Goal: Task Accomplishment & Management: Manage account settings

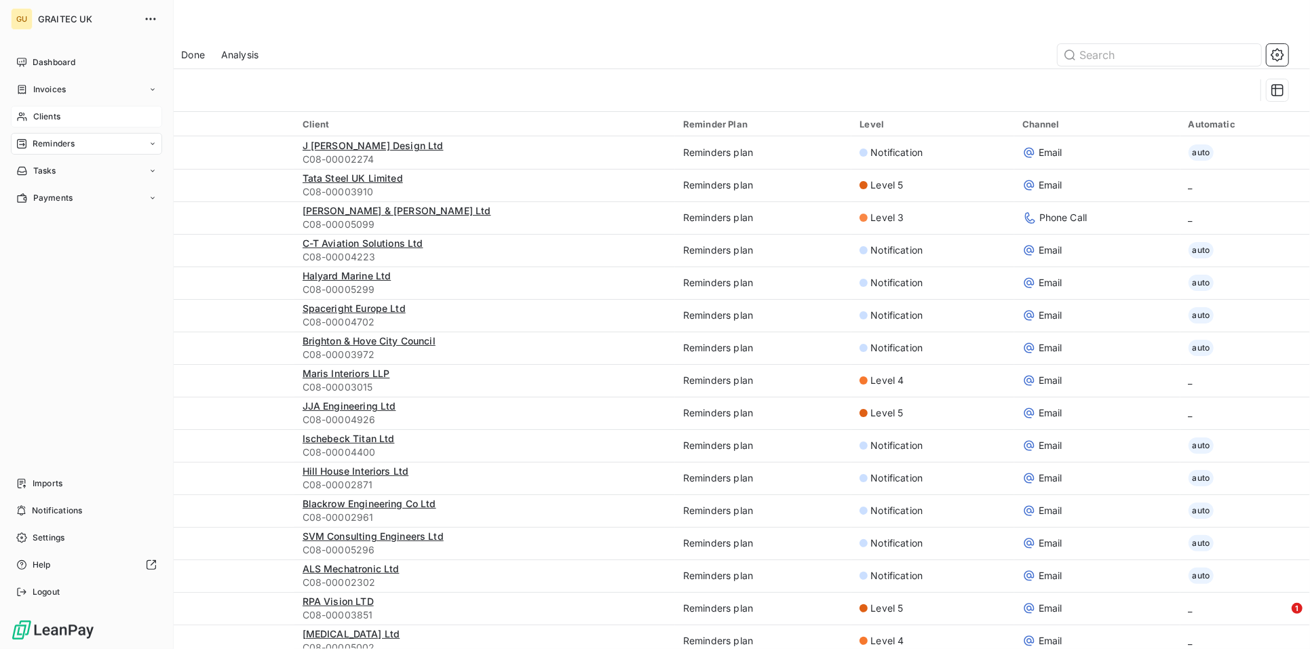
click at [50, 118] on span "Clients" at bounding box center [46, 117] width 27 height 12
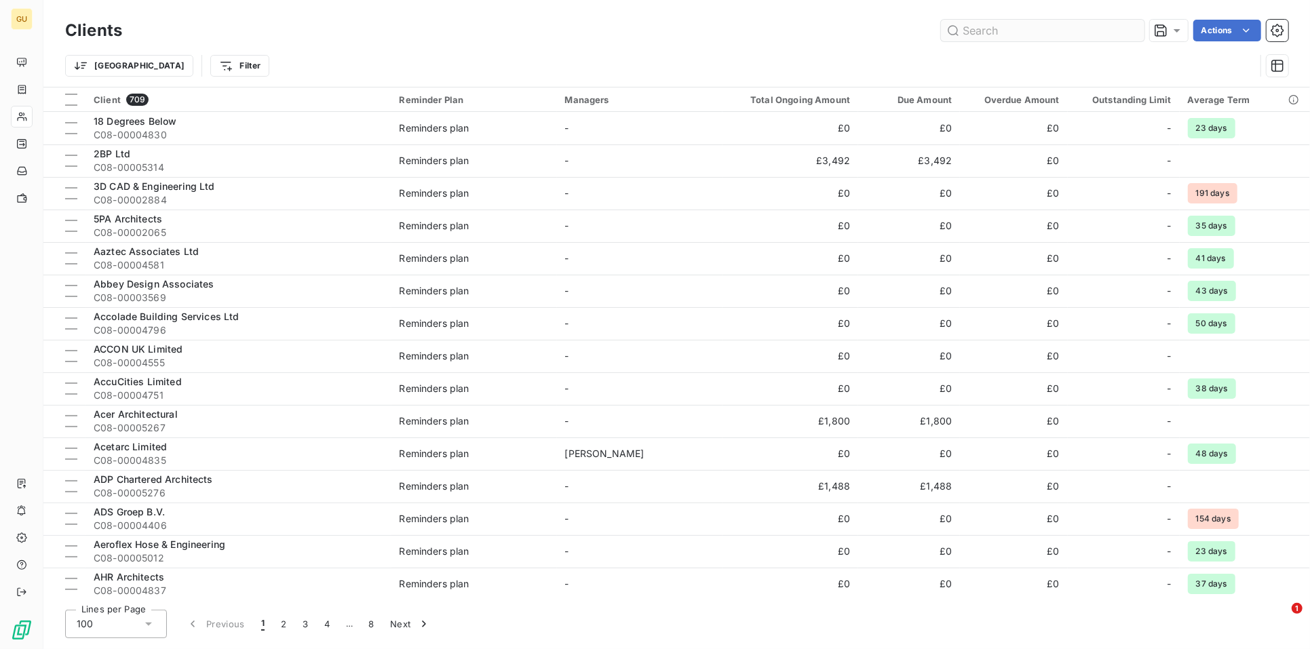
click at [996, 32] on input "text" at bounding box center [1043, 31] width 204 height 22
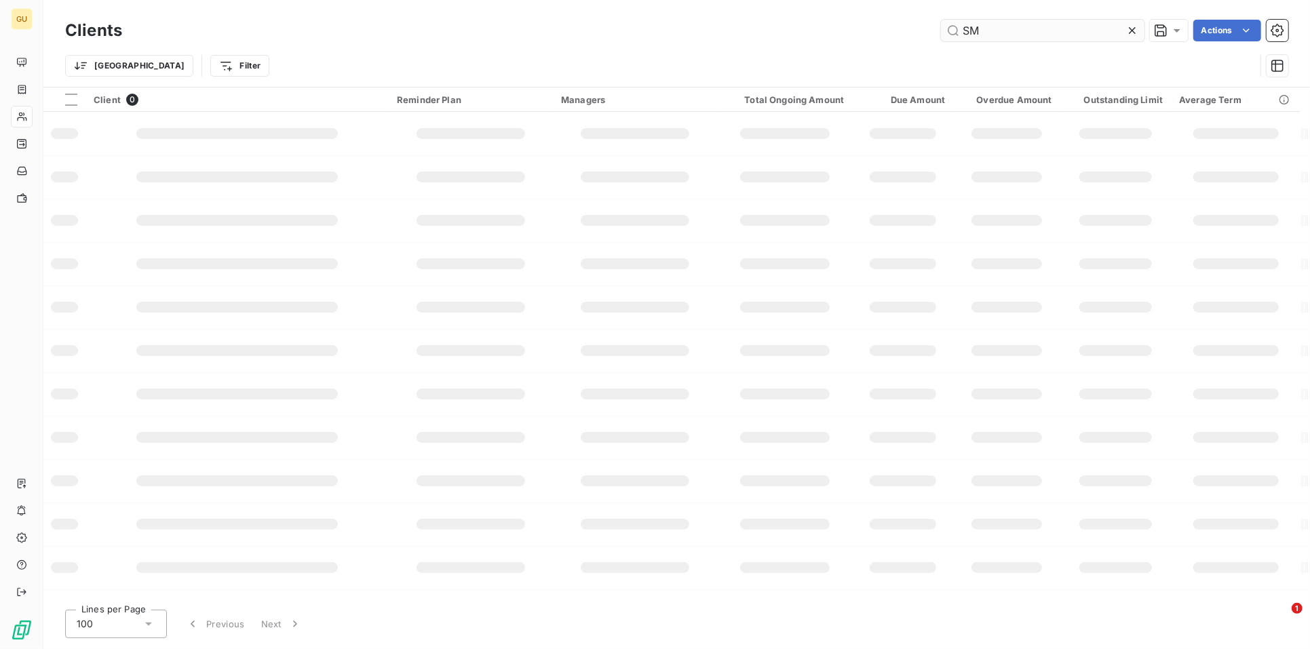
type input "S"
type input "A"
type input "B"
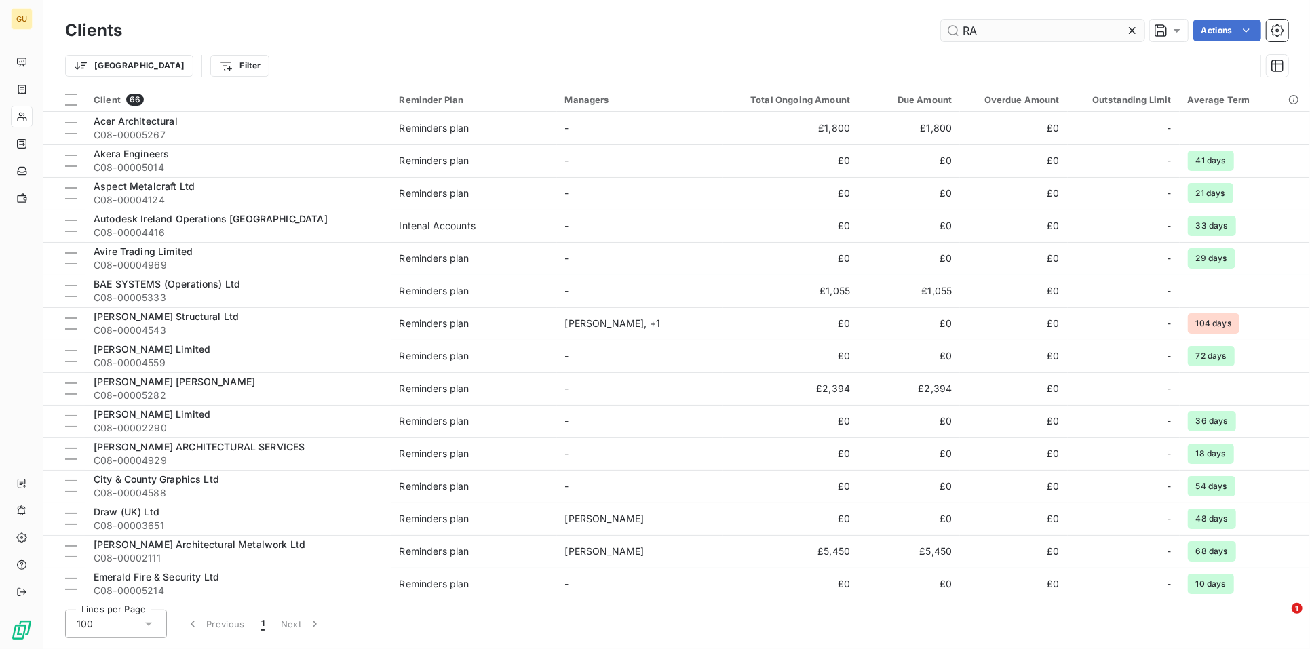
type input "R"
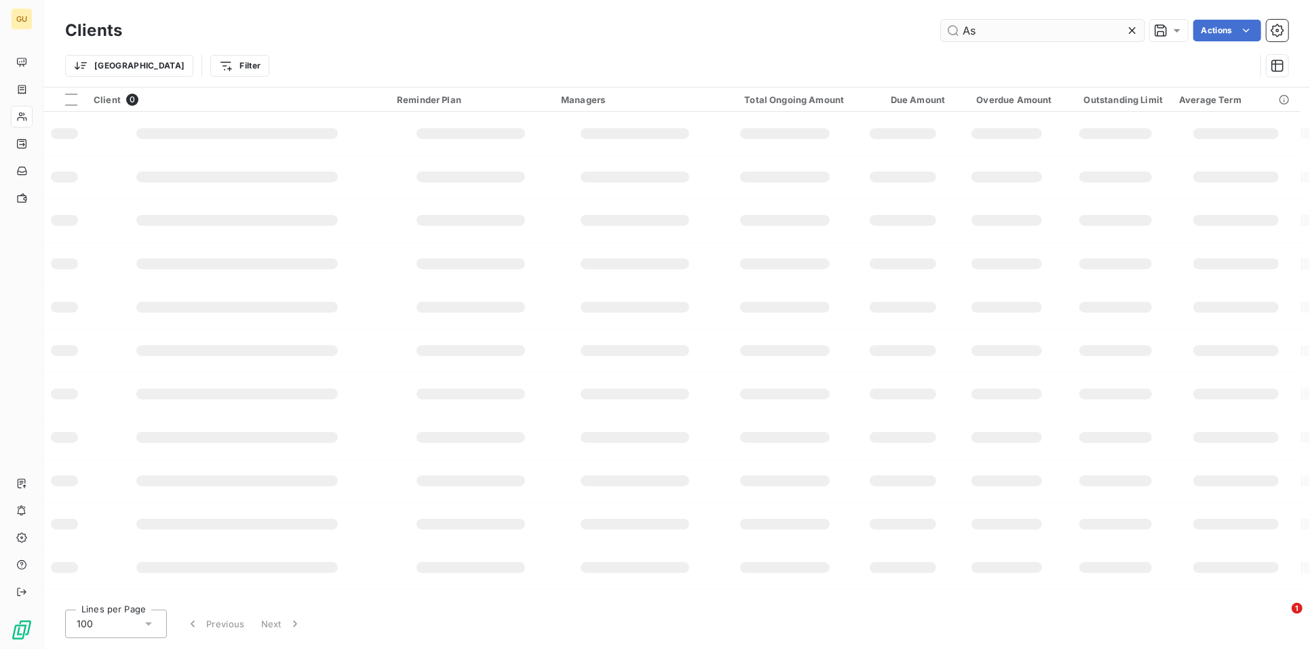
type input "A"
type input "G"
type input "E"
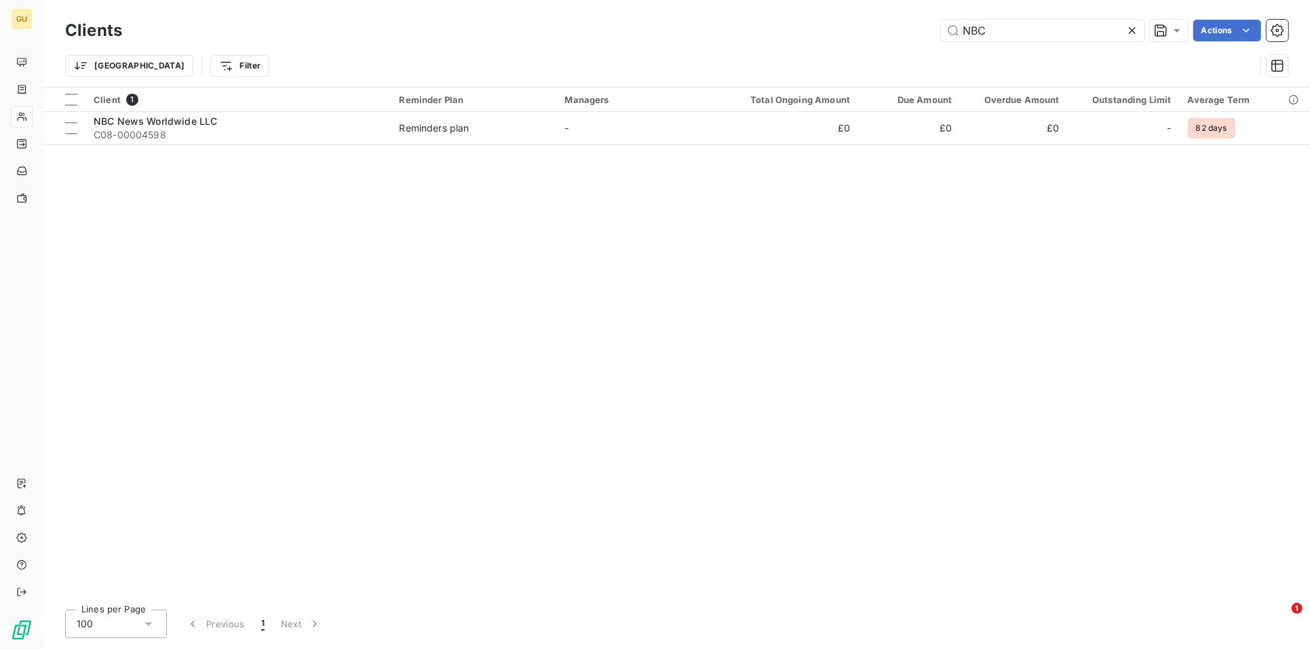
type input "NBC"
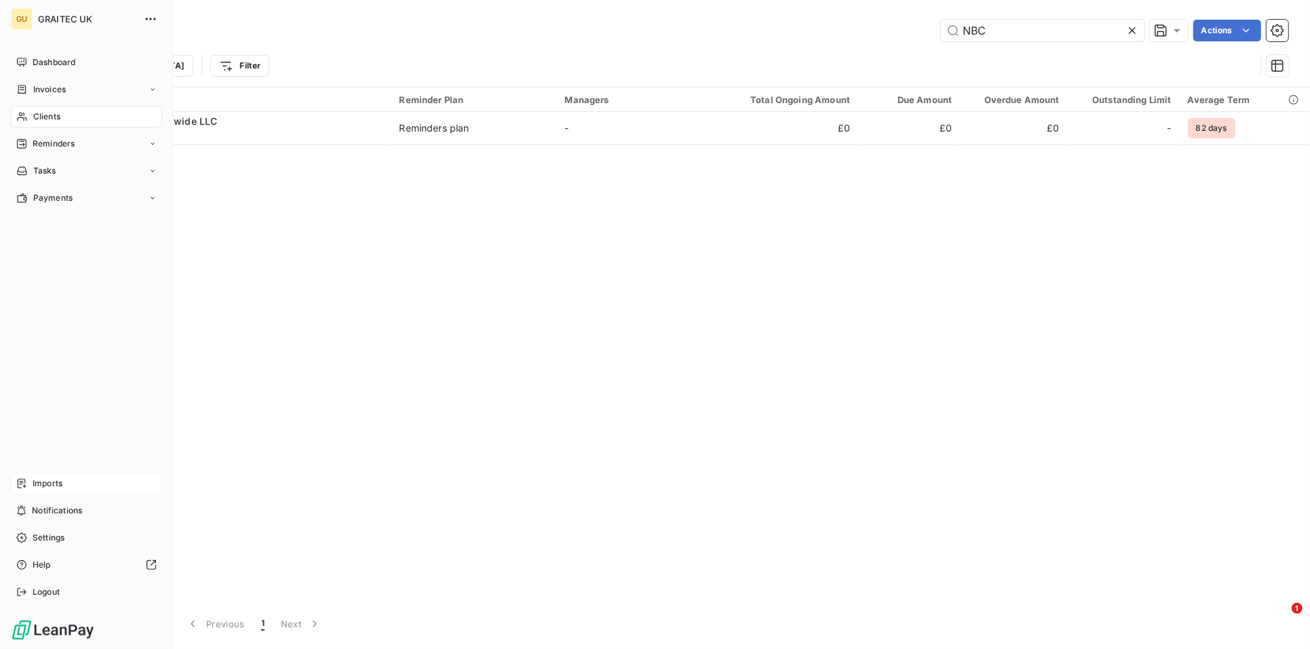
click at [45, 482] on span "Imports" at bounding box center [48, 484] width 30 height 12
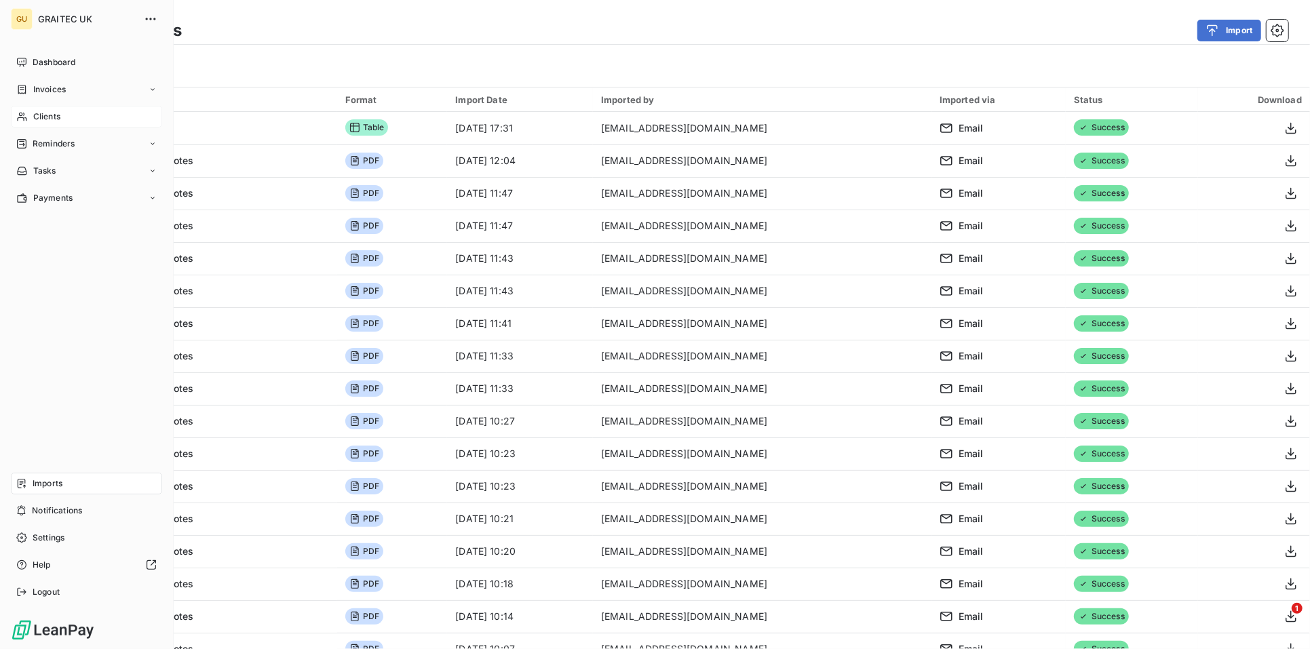
click at [54, 109] on div "Clients" at bounding box center [86, 117] width 151 height 22
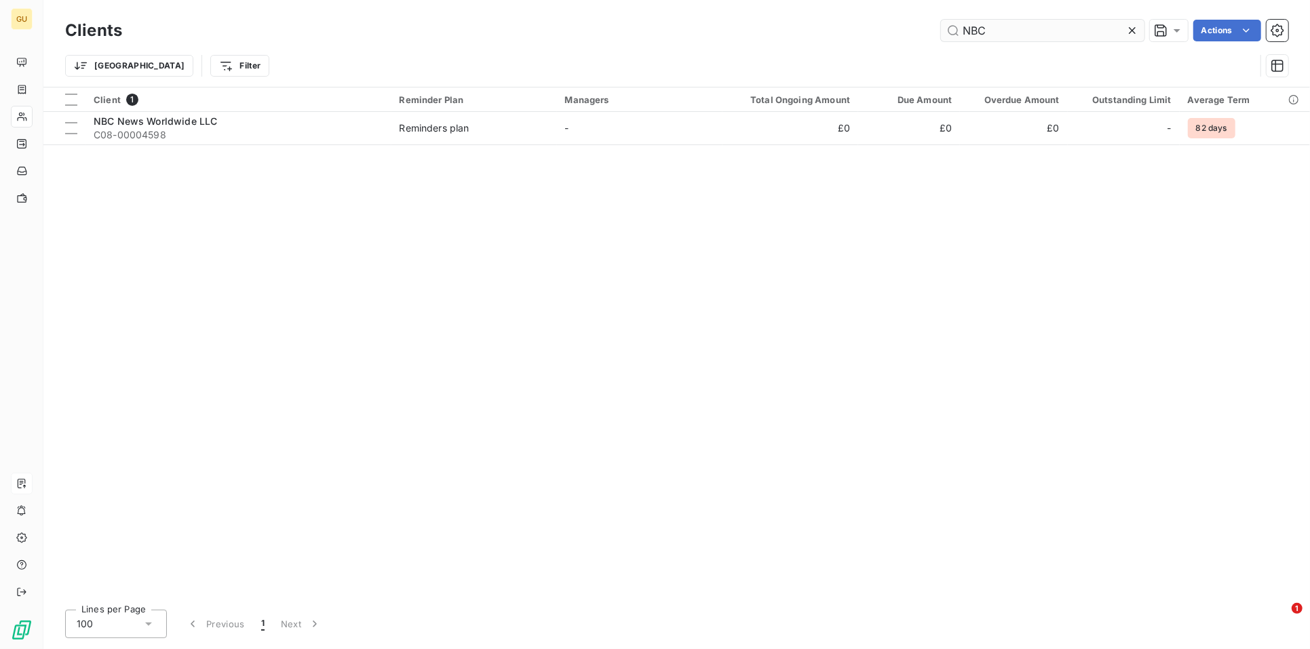
click at [1131, 29] on icon at bounding box center [1132, 30] width 7 height 7
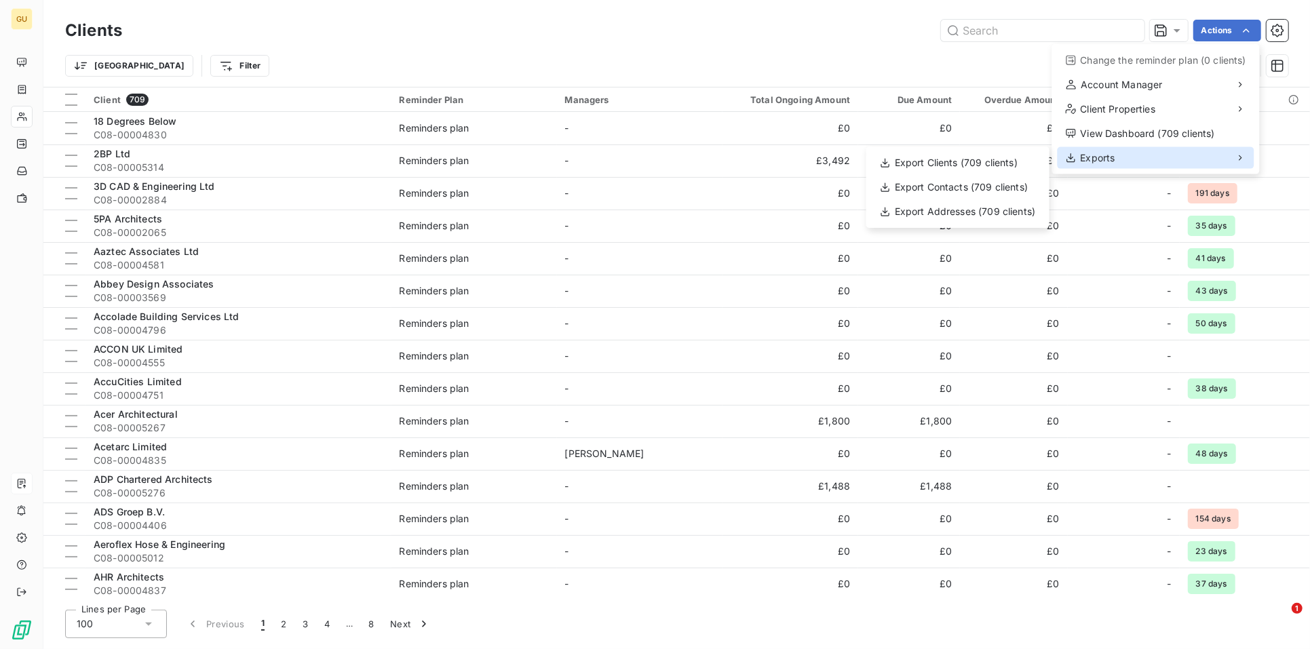
click at [1110, 153] on span "Exports" at bounding box center [1098, 158] width 35 height 14
click at [1105, 159] on span "Exports" at bounding box center [1098, 158] width 35 height 14
click at [23, 56] on html "GU Clients Actions Change the reminder plan (0 clients) Account Manager Client …" at bounding box center [655, 324] width 1310 height 649
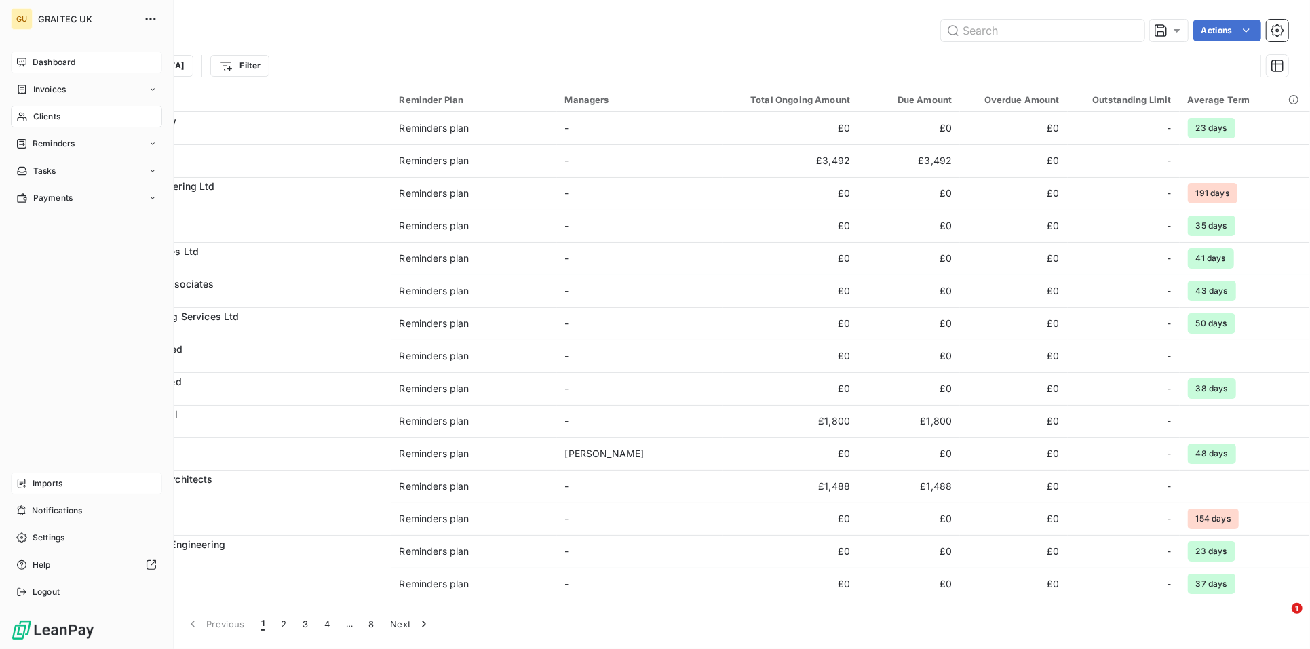
click at [50, 57] on span "Dashboard" at bounding box center [54, 62] width 43 height 12
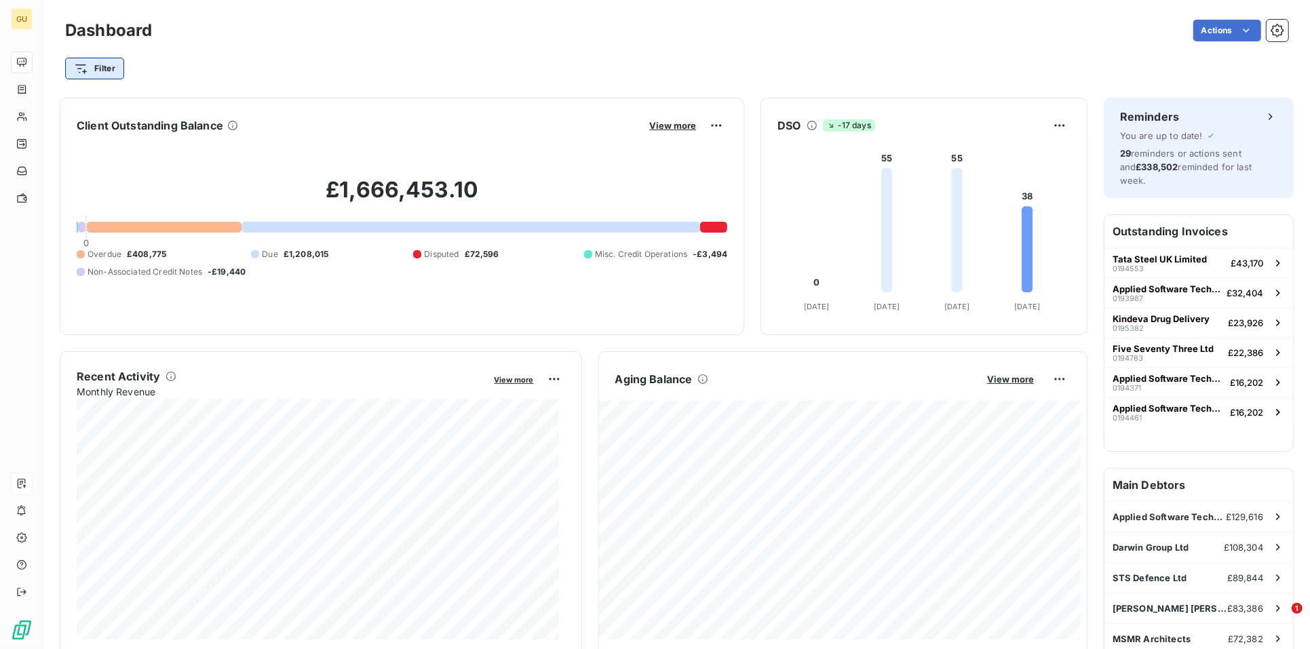
click at [117, 69] on html "GU Dashboard Actions Filter Client Outstanding Balance View more £1,666,453.10 …" at bounding box center [655, 324] width 1310 height 649
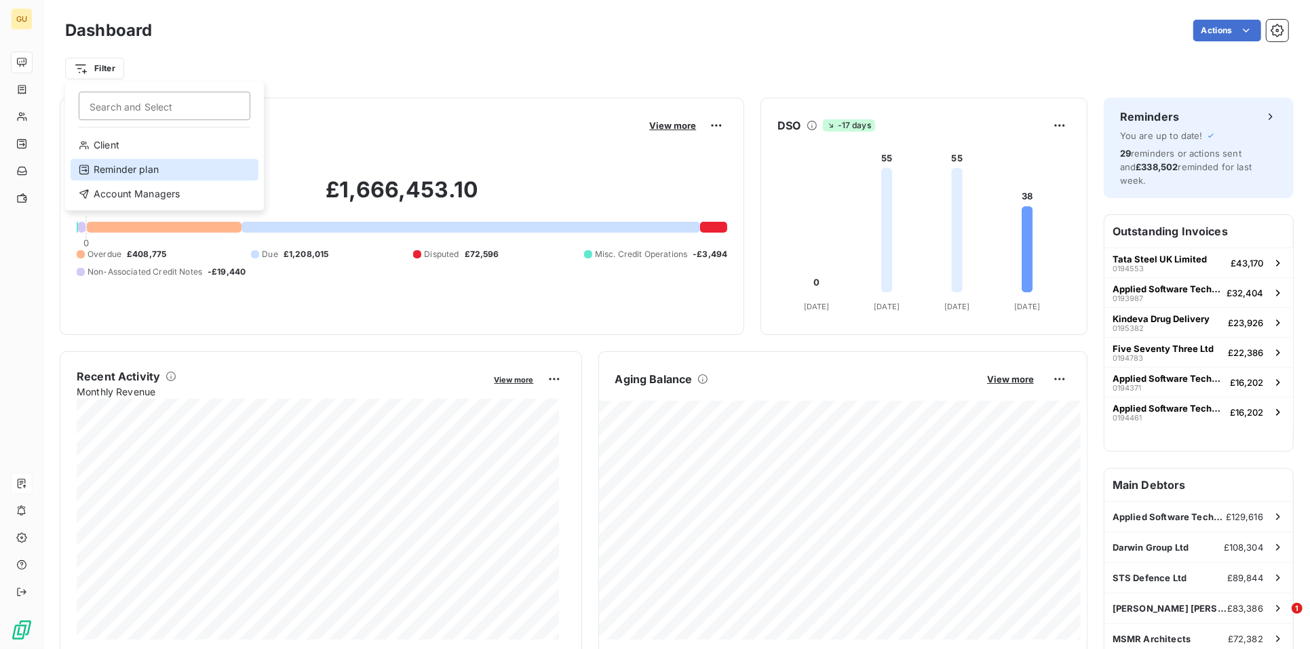
click at [127, 168] on div "Reminder plan" at bounding box center [165, 170] width 188 height 22
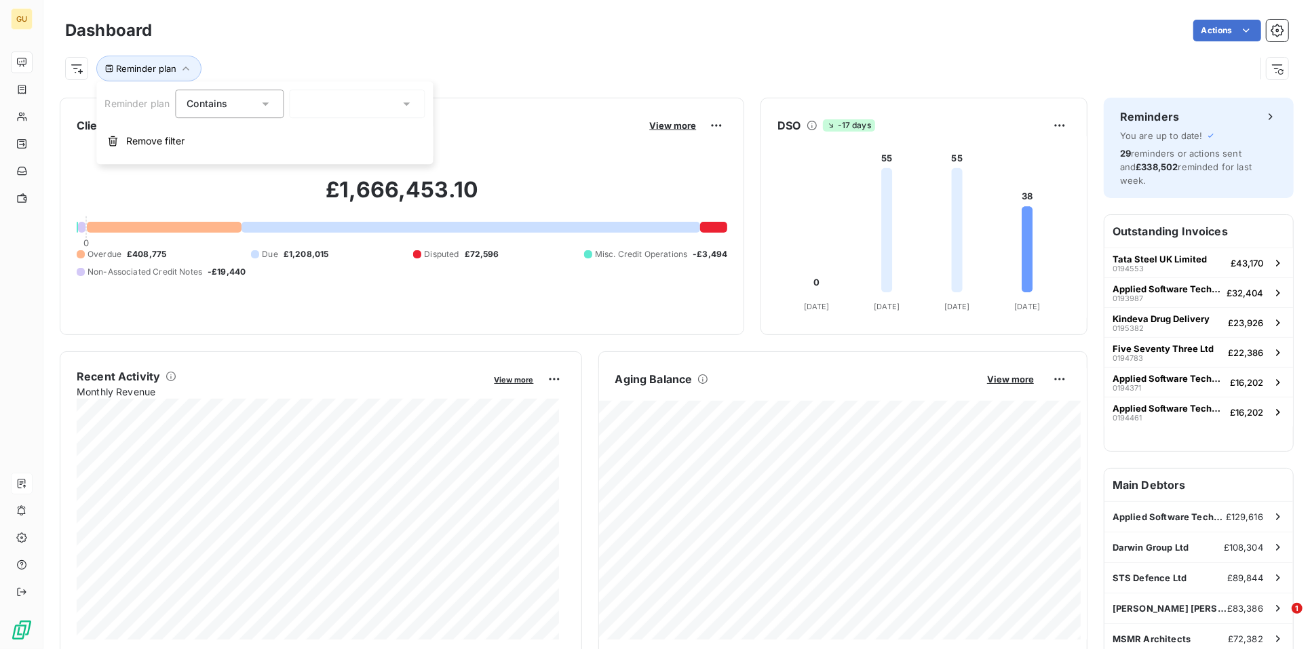
click at [277, 107] on div "Contains is" at bounding box center [229, 104] width 109 height 29
click at [343, 107] on div at bounding box center [357, 104] width 136 height 29
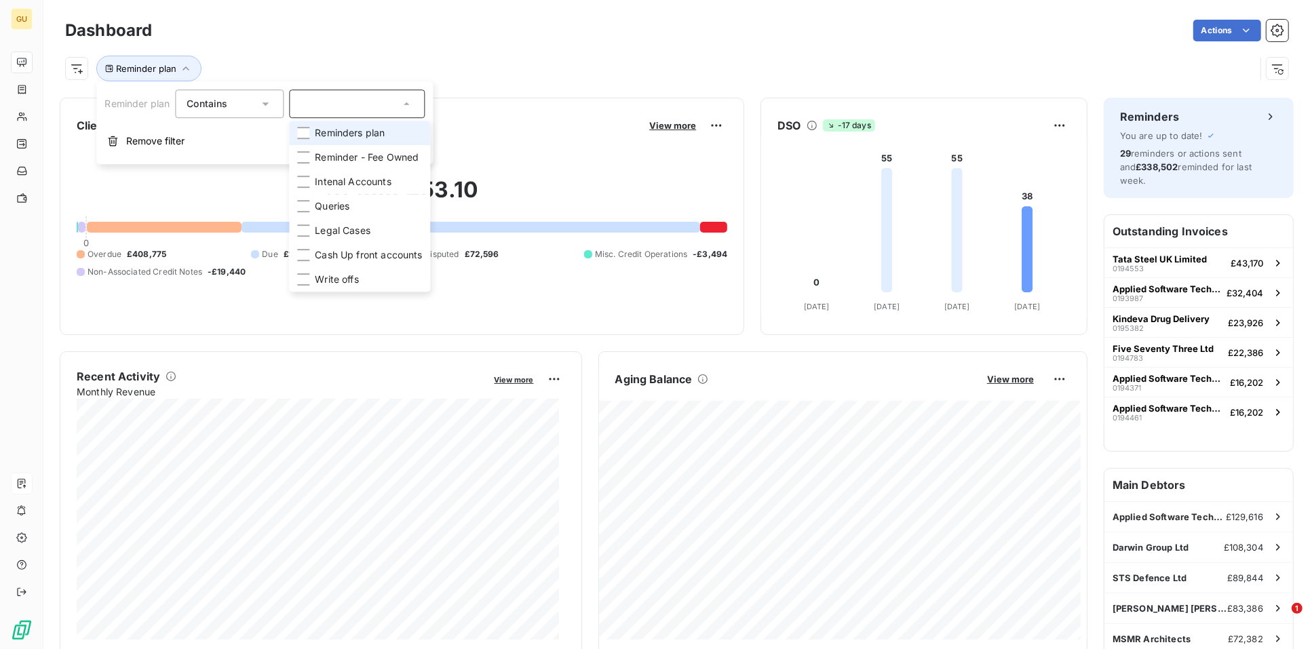
click at [345, 126] on span "Reminders plan" at bounding box center [350, 133] width 70 height 14
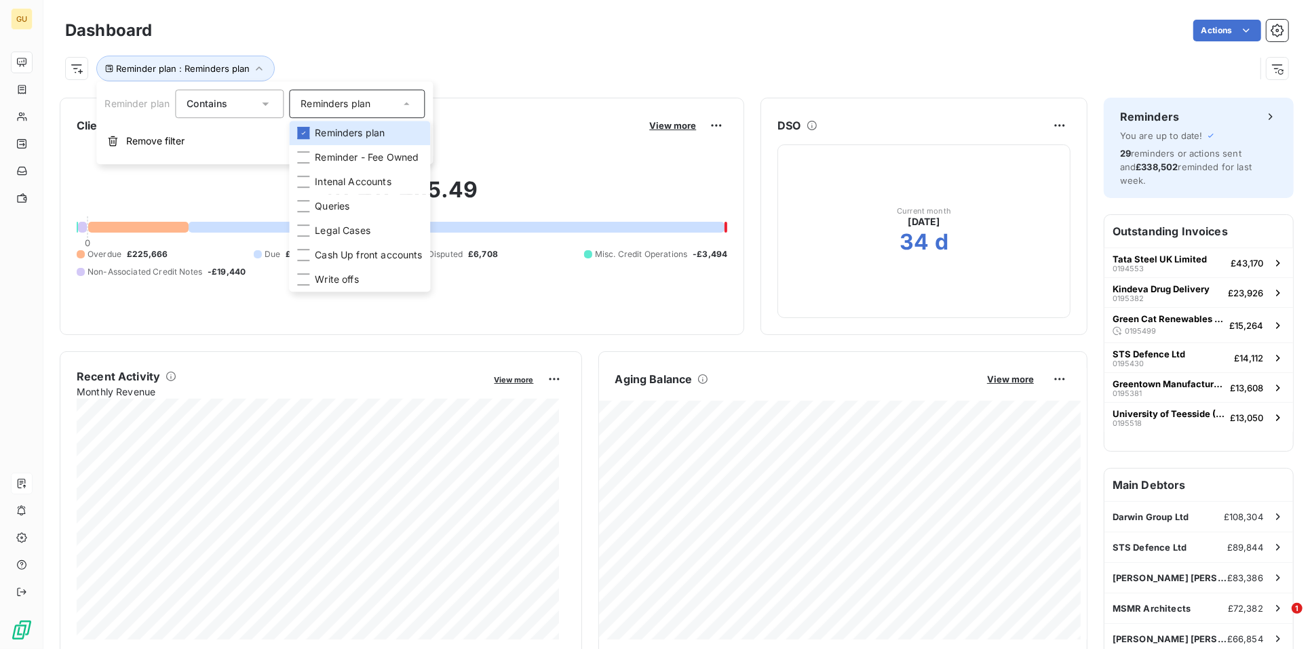
click at [466, 33] on div "Actions" at bounding box center [728, 31] width 1120 height 22
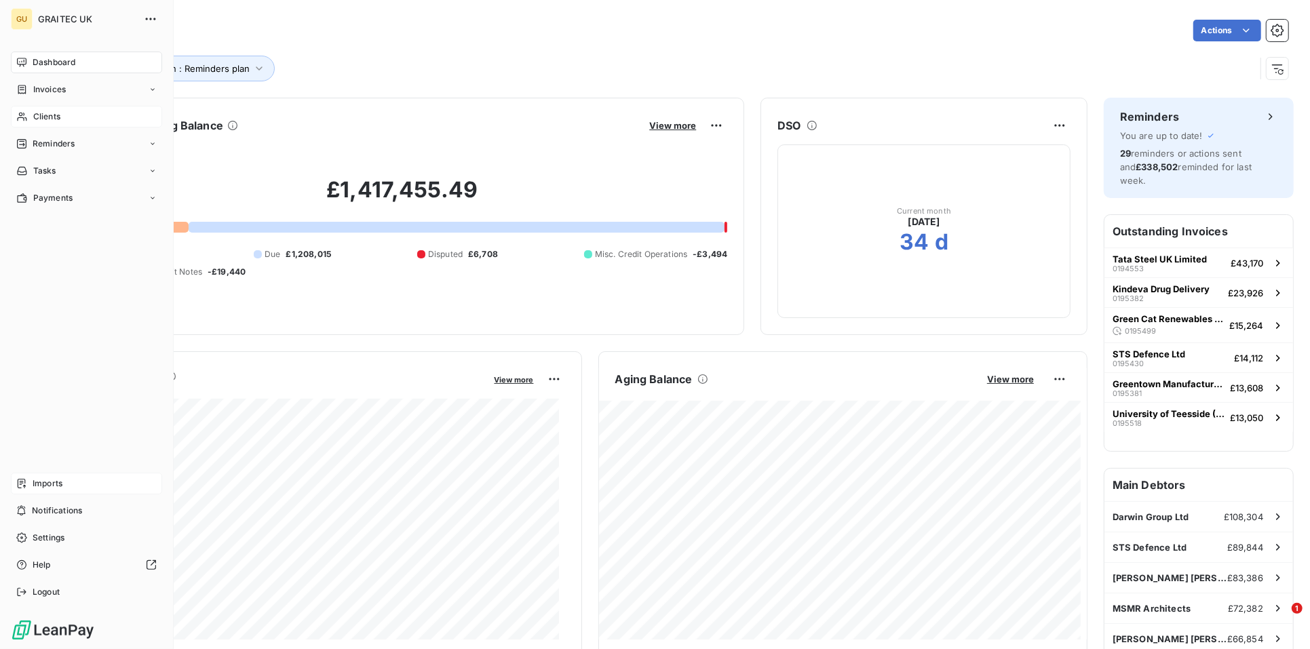
click at [58, 121] on span "Clients" at bounding box center [46, 117] width 27 height 12
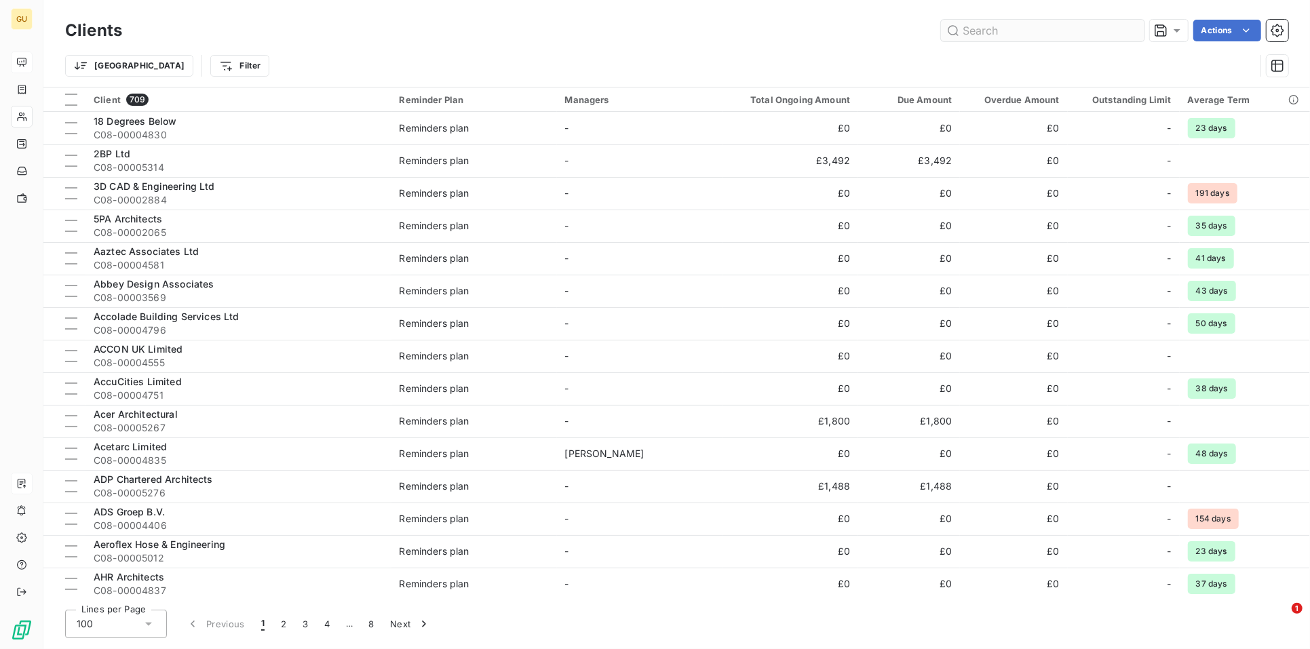
click at [997, 33] on input "text" at bounding box center [1043, 31] width 204 height 22
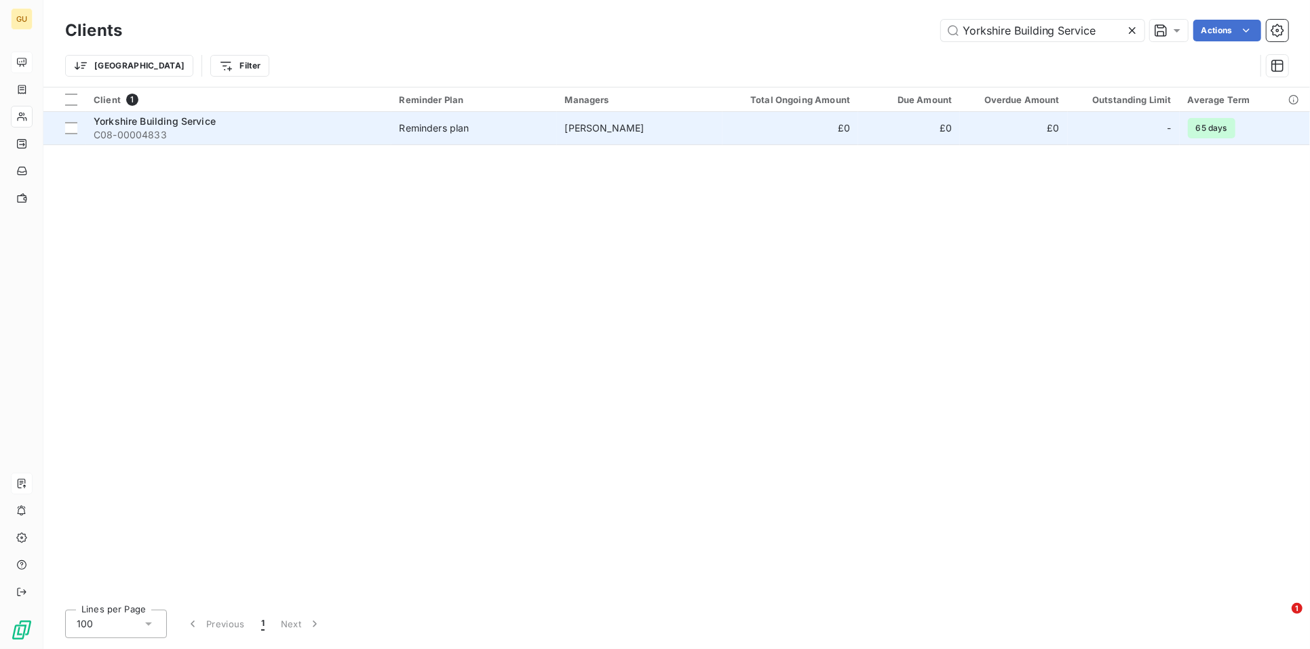
type input "Yorkshire Building Service"
click at [229, 124] on div "Yorkshire Building Service" at bounding box center [239, 122] width 290 height 14
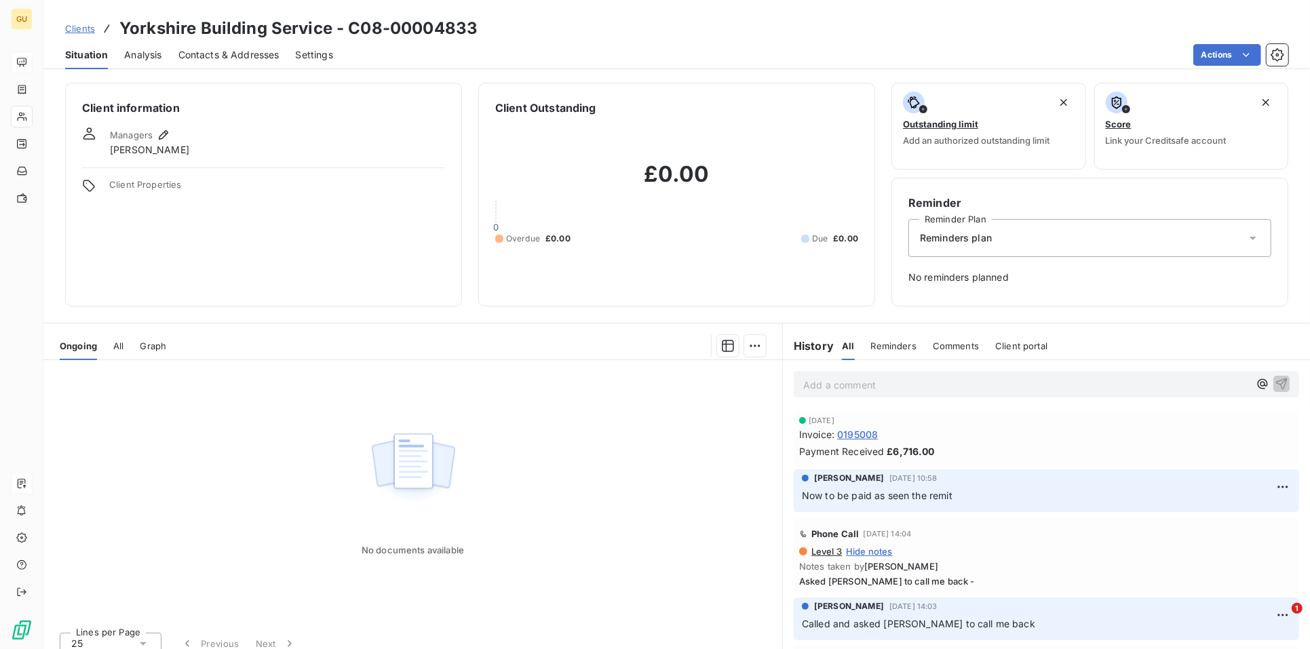
click at [244, 54] on span "Contacts & Addresses" at bounding box center [228, 55] width 101 height 14
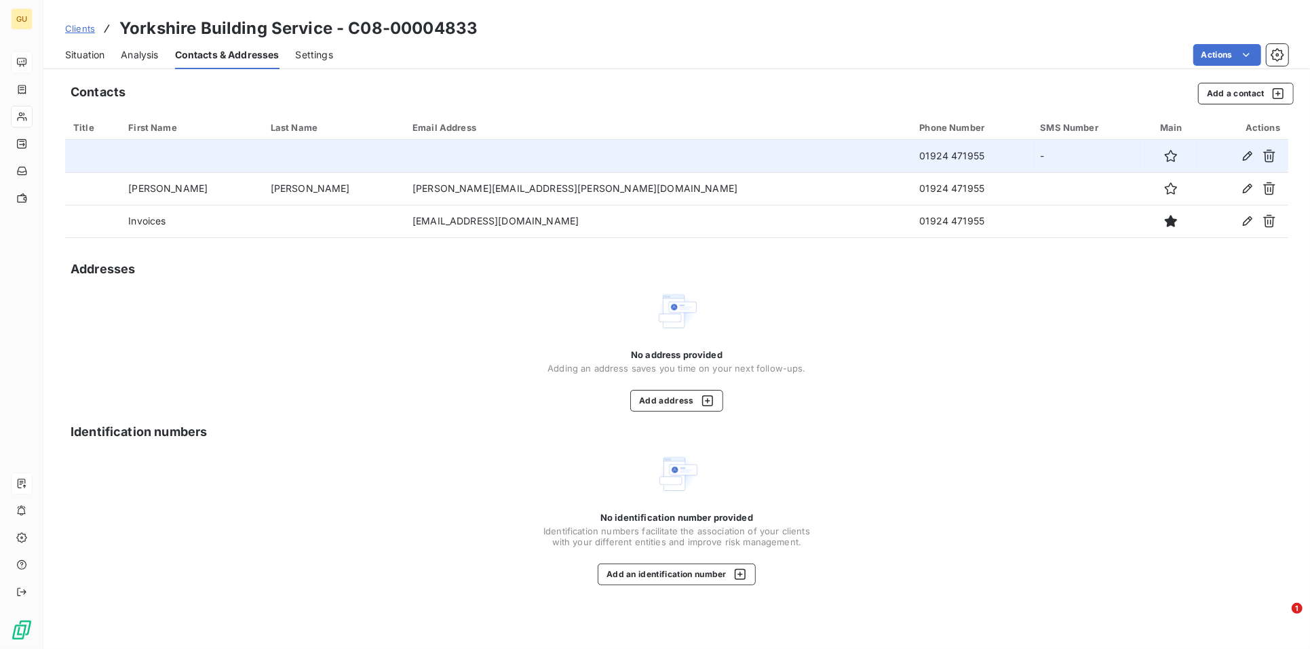
click at [354, 147] on td at bounding box center [334, 156] width 142 height 33
click at [1268, 154] on icon "button" at bounding box center [1270, 156] width 14 height 14
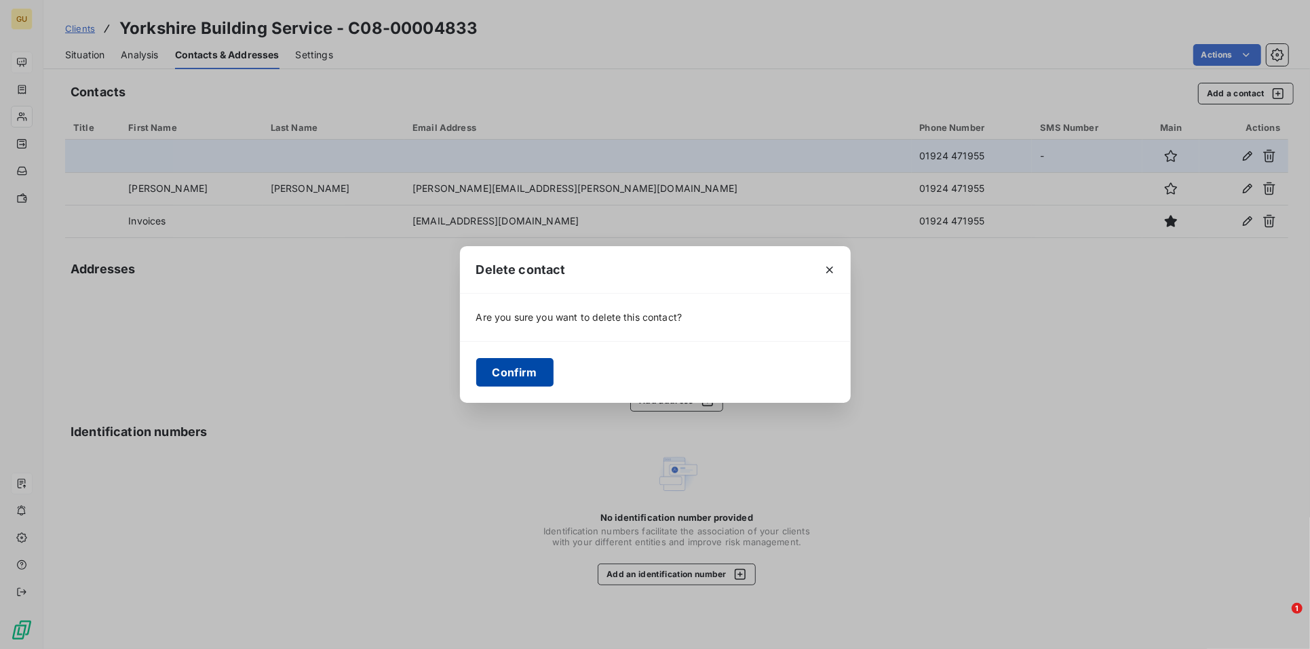
click at [499, 371] on button "Confirm" at bounding box center [514, 372] width 77 height 29
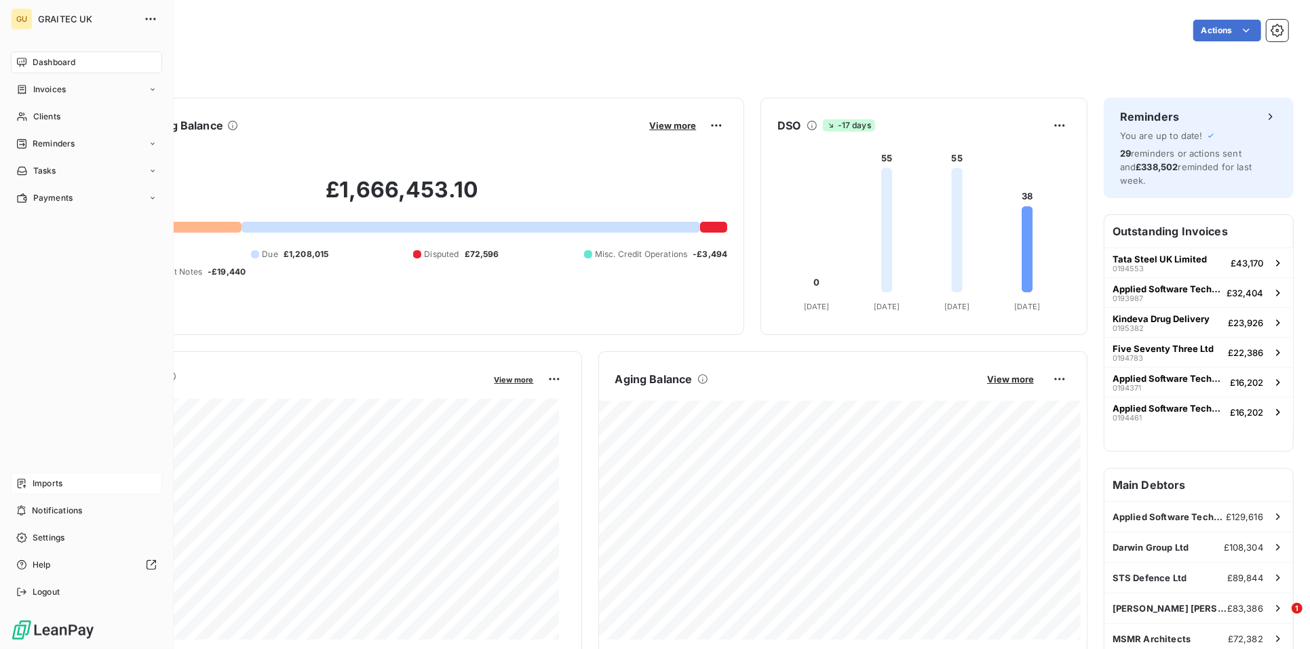
click at [38, 485] on span "Imports" at bounding box center [48, 484] width 30 height 12
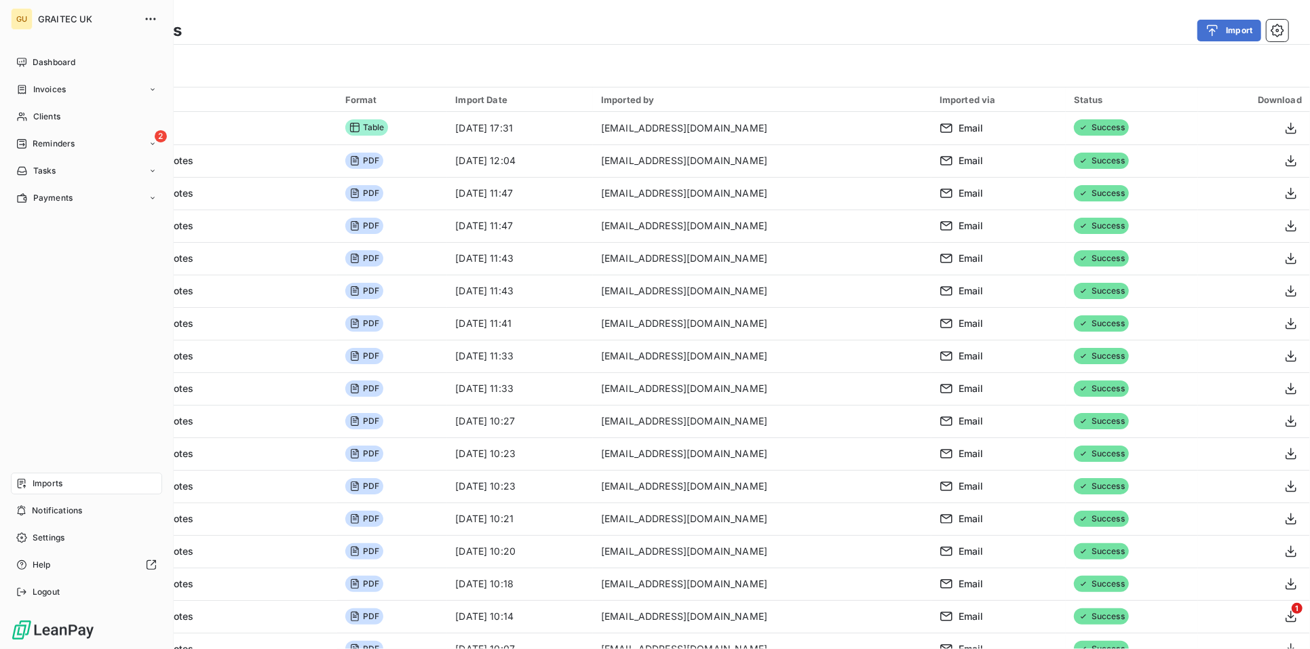
click at [55, 484] on span "Imports" at bounding box center [48, 484] width 30 height 12
drag, startPoint x: 24, startPoint y: 117, endPoint x: 65, endPoint y: 119, distance: 41.4
click at [24, 117] on icon at bounding box center [22, 116] width 12 height 11
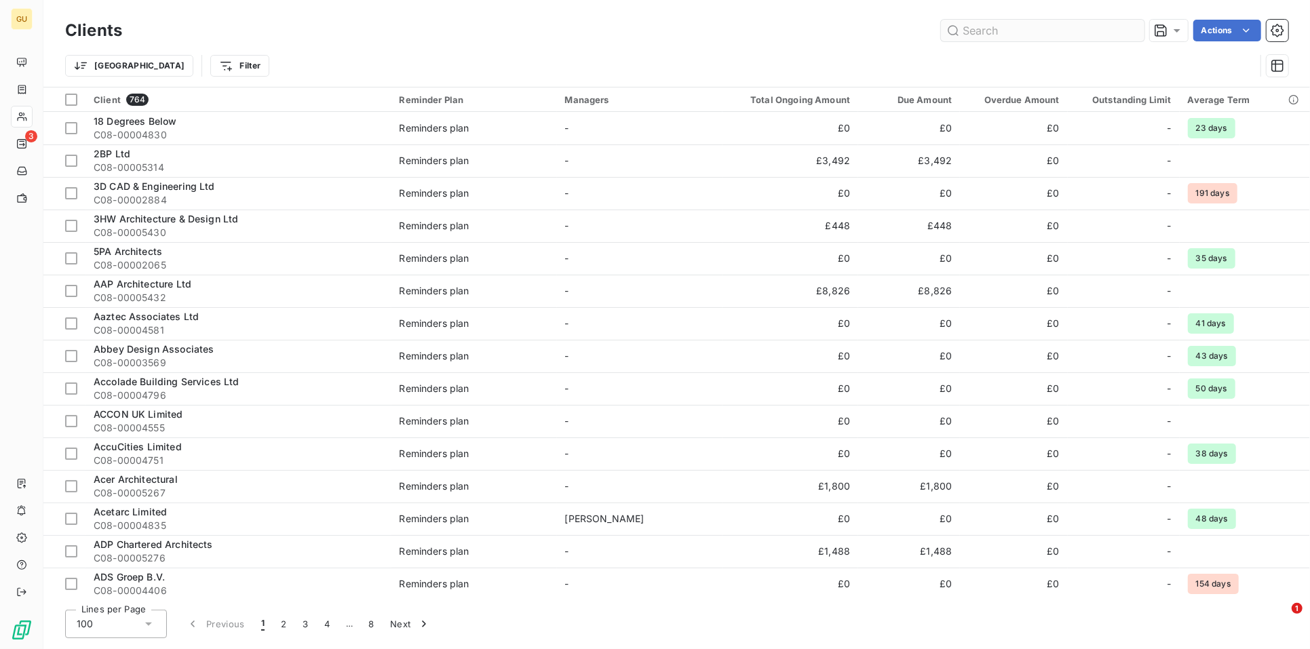
click at [989, 33] on input "text" at bounding box center [1043, 31] width 204 height 22
type input "C08-00002898"
click at [145, 122] on span "18 Degrees Below" at bounding box center [135, 121] width 83 height 12
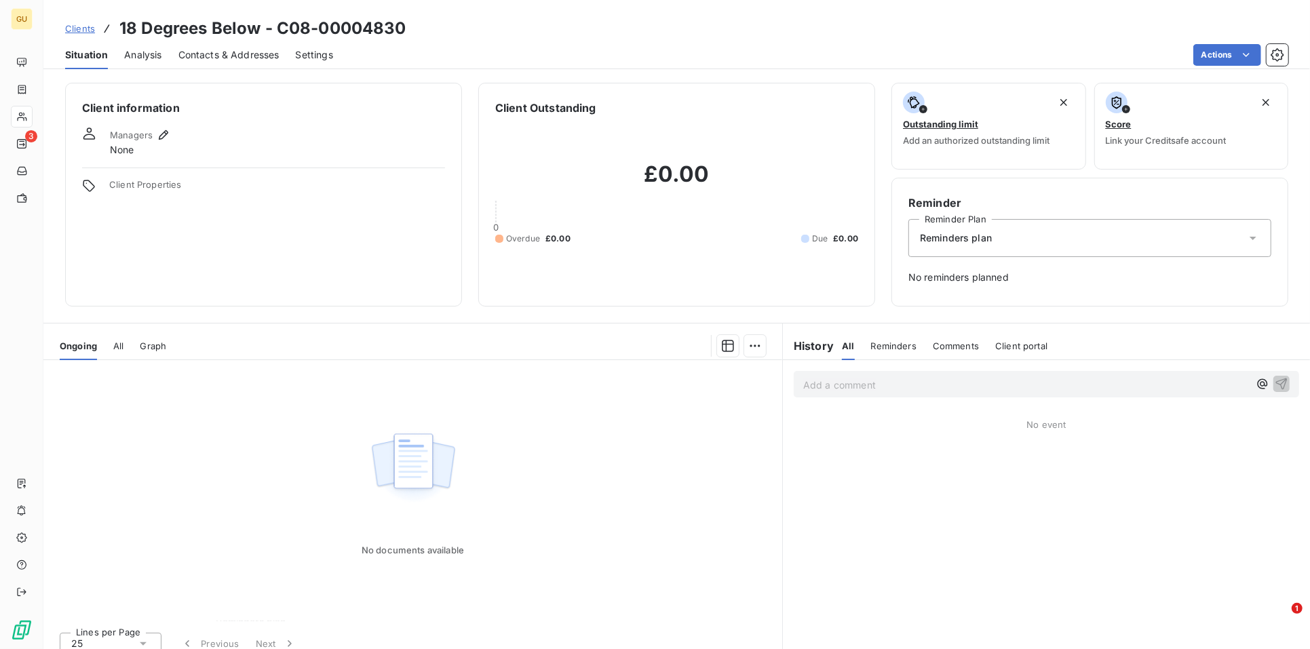
click at [71, 25] on span "Clients" at bounding box center [80, 28] width 30 height 11
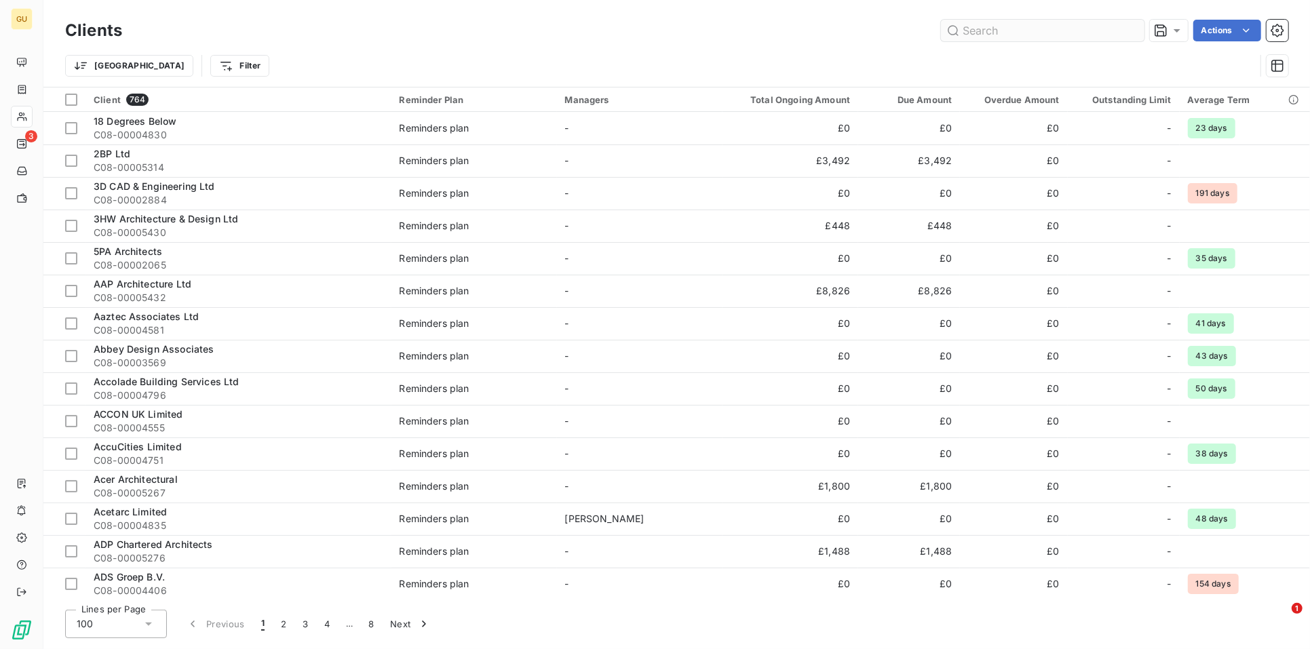
click at [1010, 33] on input "text" at bounding box center [1043, 31] width 204 height 22
type input "C08-00002898"
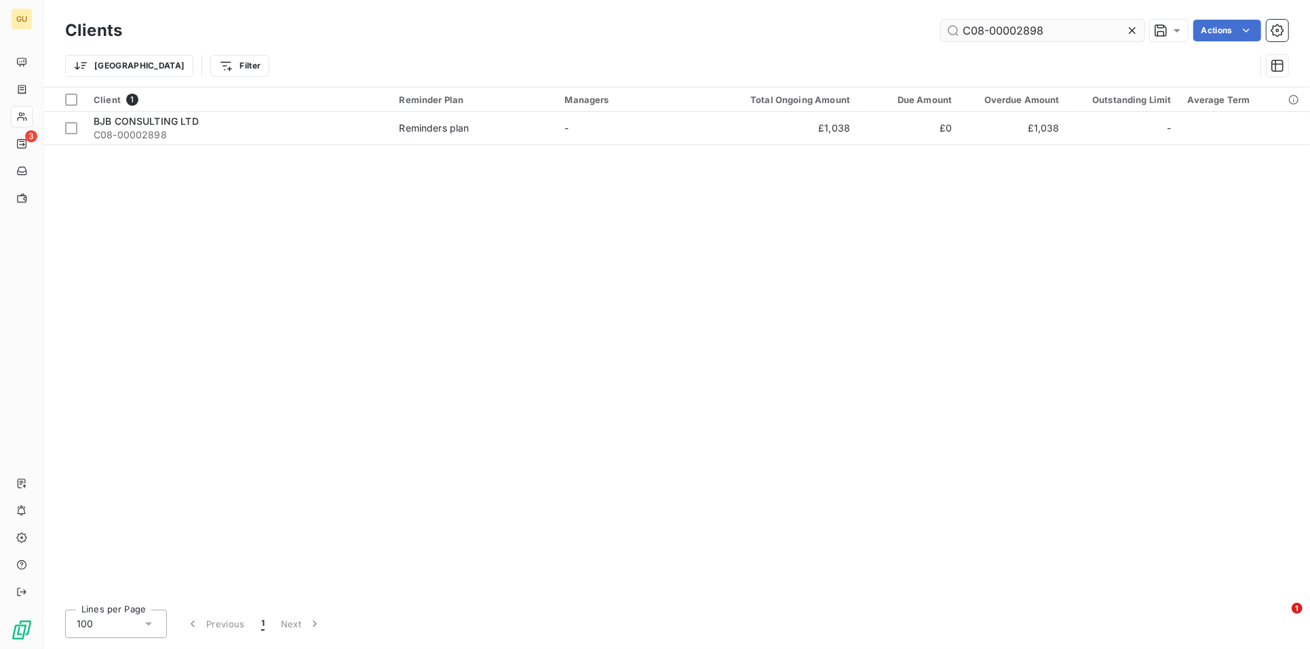
click at [983, 31] on input "C08-00002898" at bounding box center [1043, 31] width 204 height 22
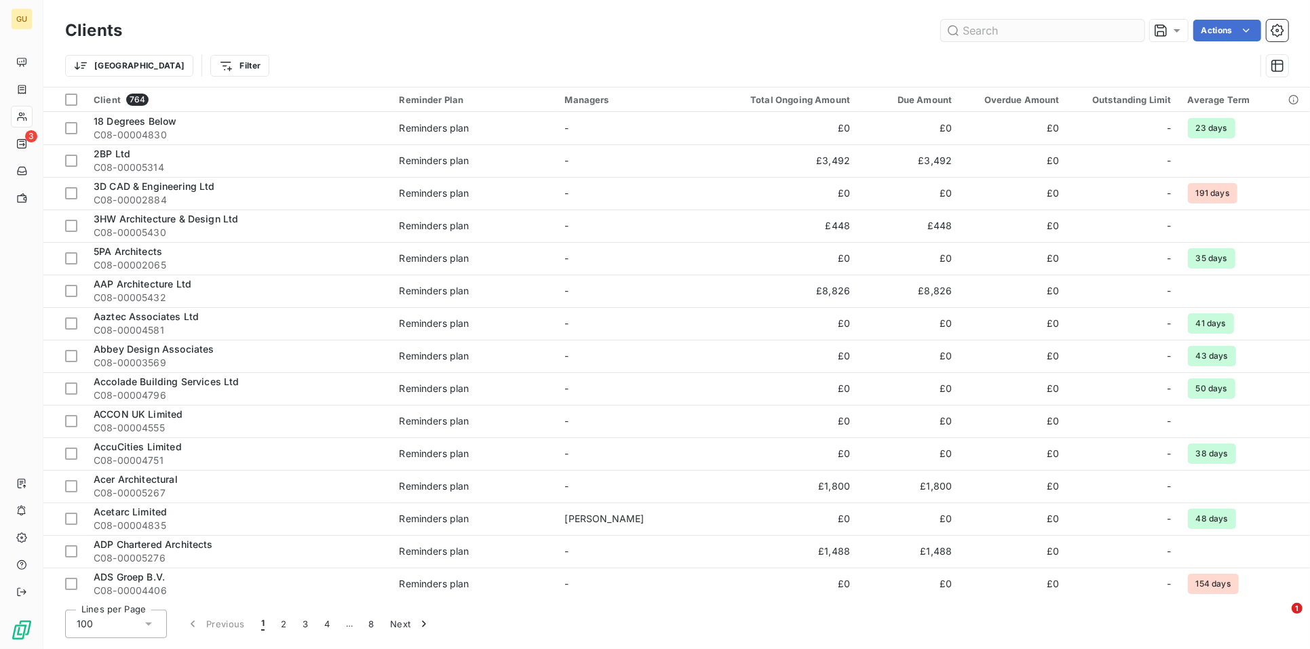
drag, startPoint x: 1015, startPoint y: 20, endPoint x: 1004, endPoint y: 24, distance: 11.2
click at [1015, 20] on input "text" at bounding box center [1043, 31] width 204 height 22
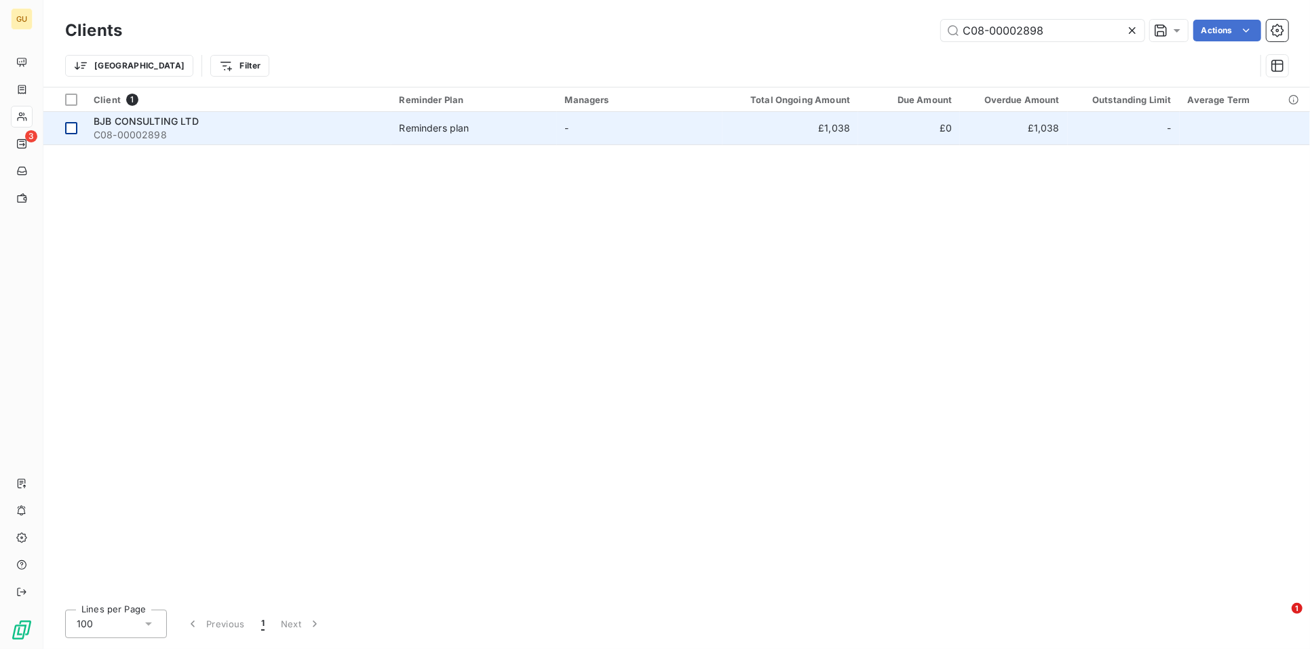
type input "C08-00002898"
click at [73, 126] on div at bounding box center [71, 128] width 12 height 12
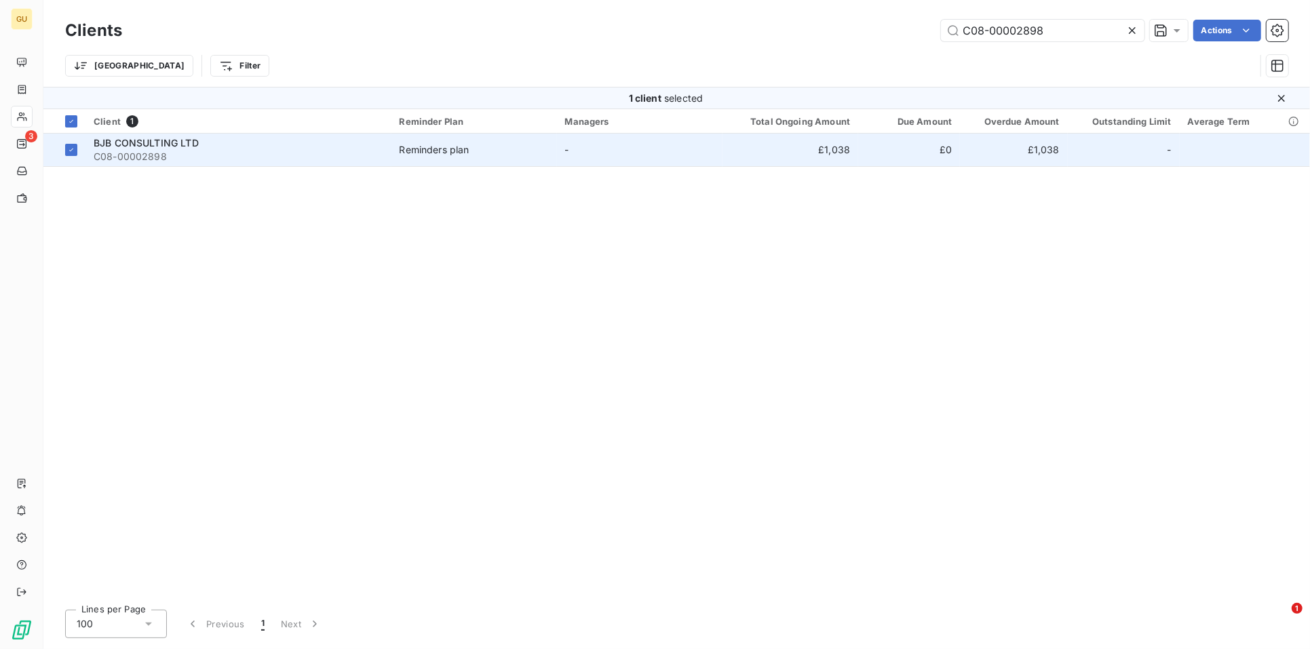
click at [140, 150] on span "C08-00002898" at bounding box center [239, 157] width 290 height 14
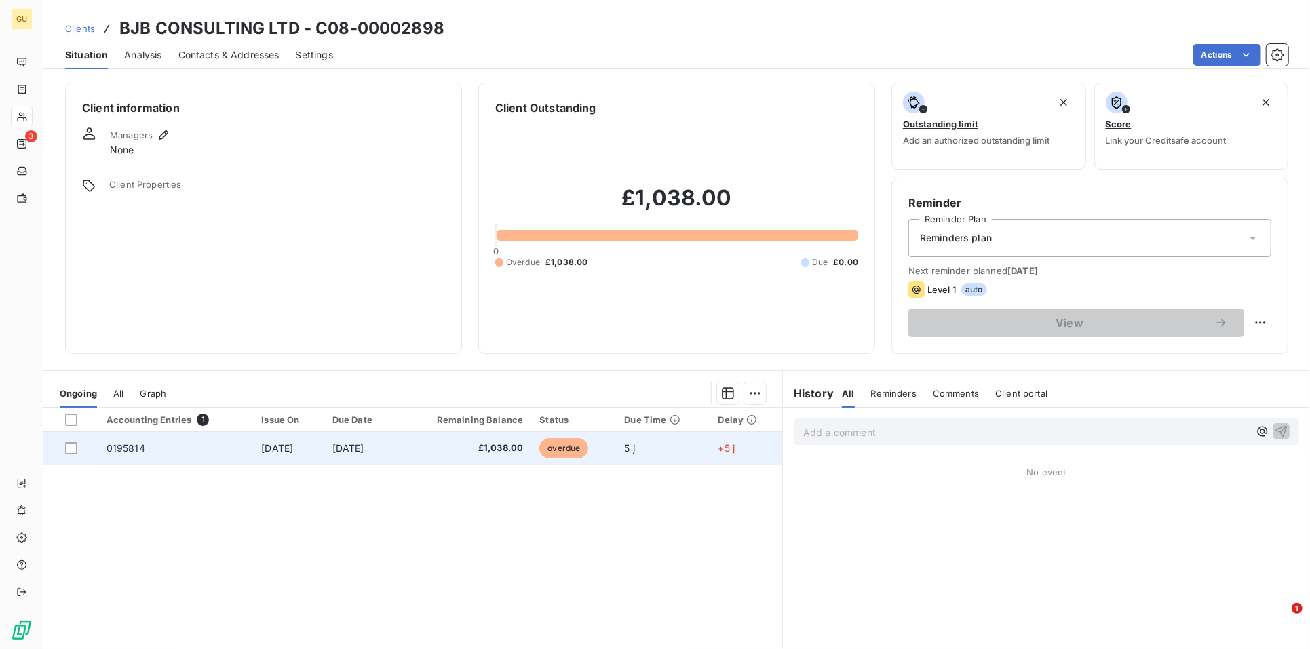
click at [131, 447] on span "0195814" at bounding box center [126, 448] width 39 height 12
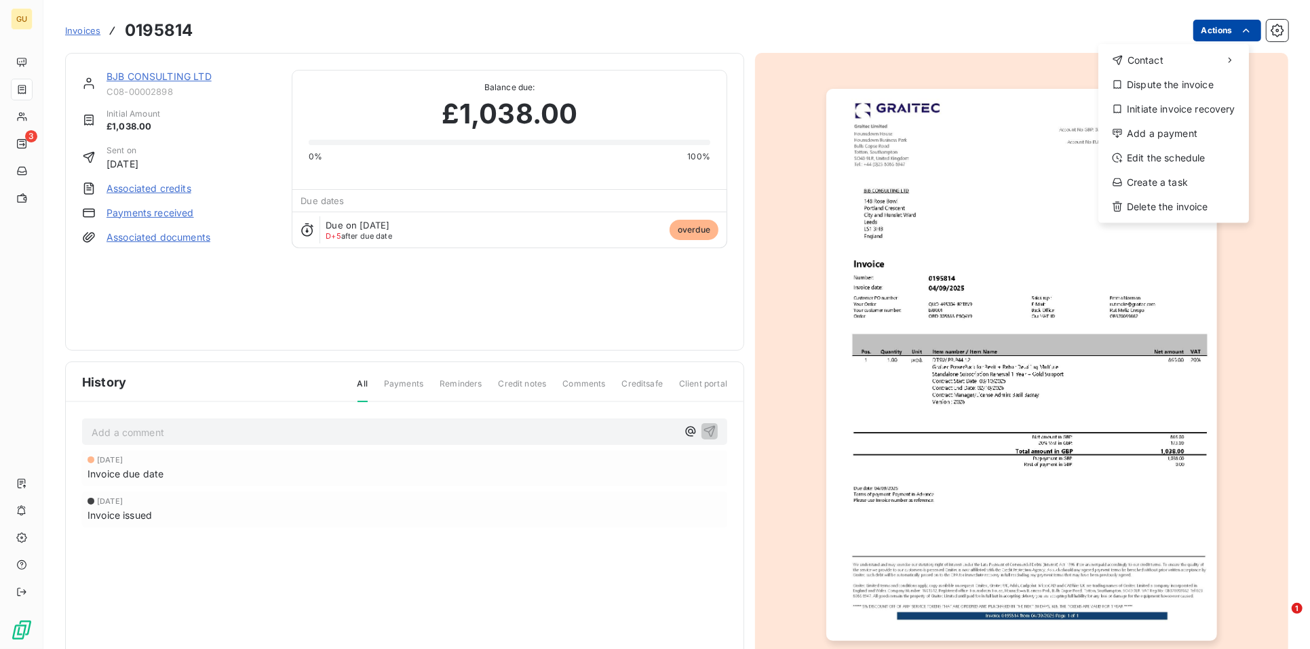
click at [1217, 31] on html "GU 3 Invoices 0195814 Actions Contact Dispute the invoice Initiate invoice reco…" at bounding box center [655, 324] width 1310 height 649
click at [1161, 132] on div "Add a payment" at bounding box center [1174, 134] width 140 height 22
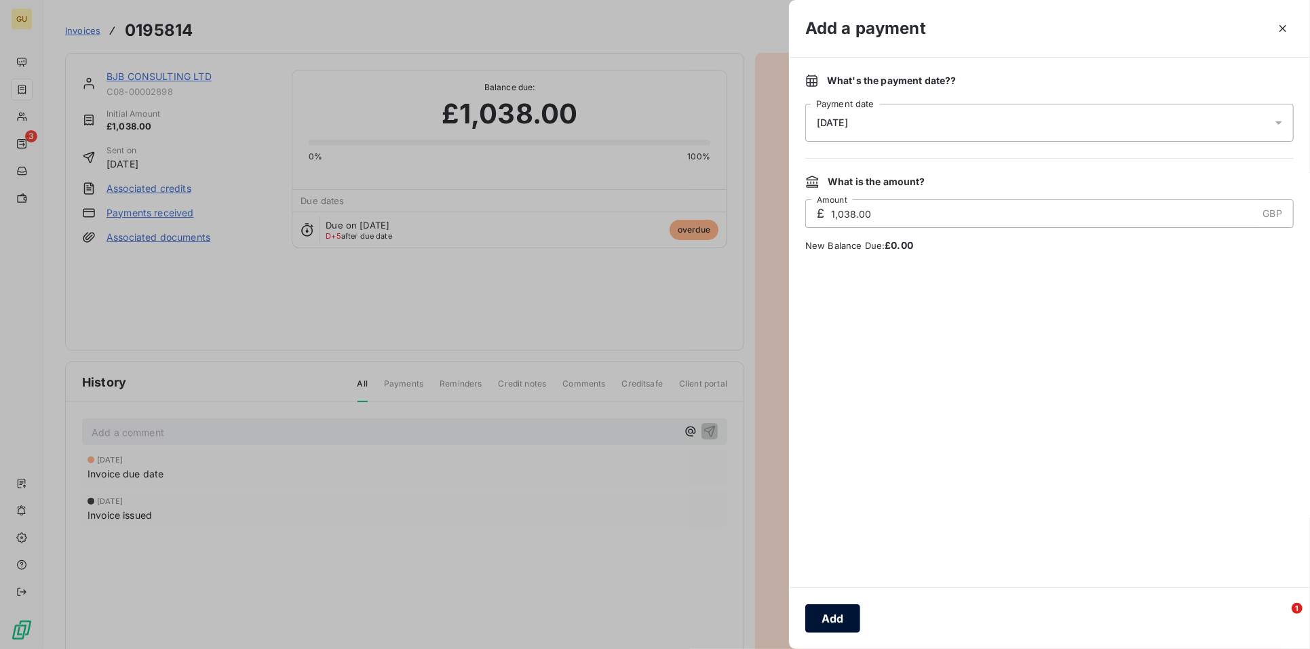
click at [843, 616] on button "Add" at bounding box center [833, 619] width 55 height 29
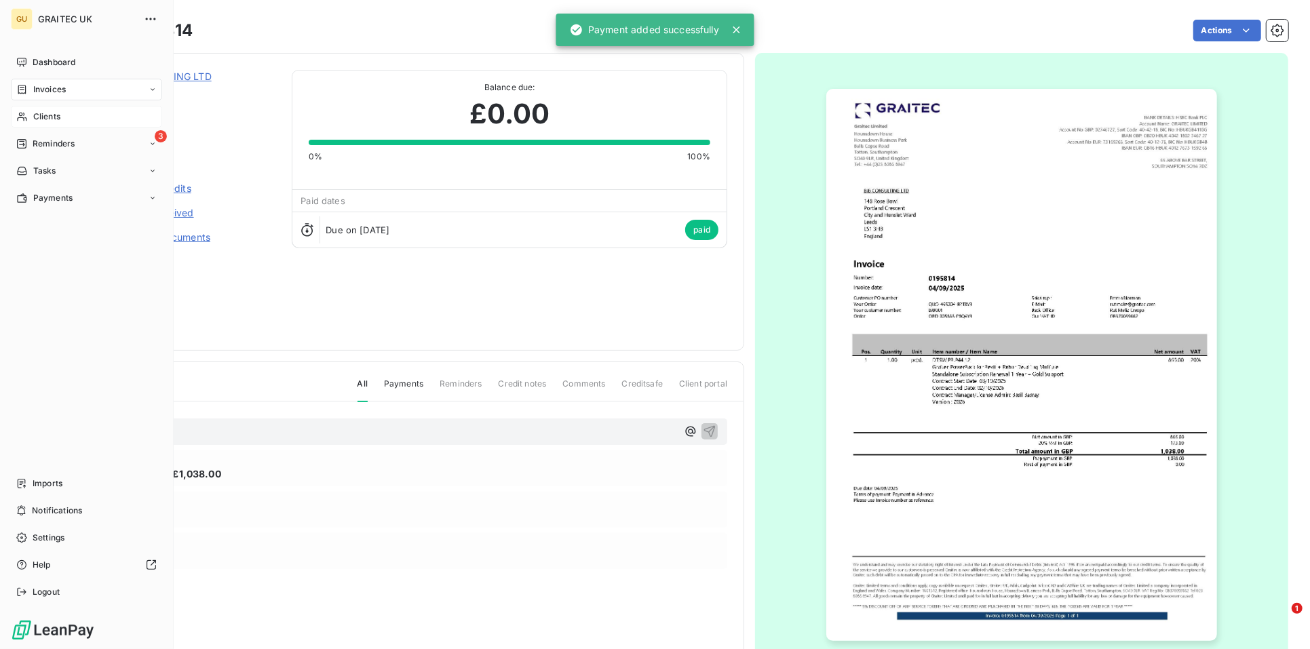
click at [44, 121] on span "Clients" at bounding box center [46, 117] width 27 height 12
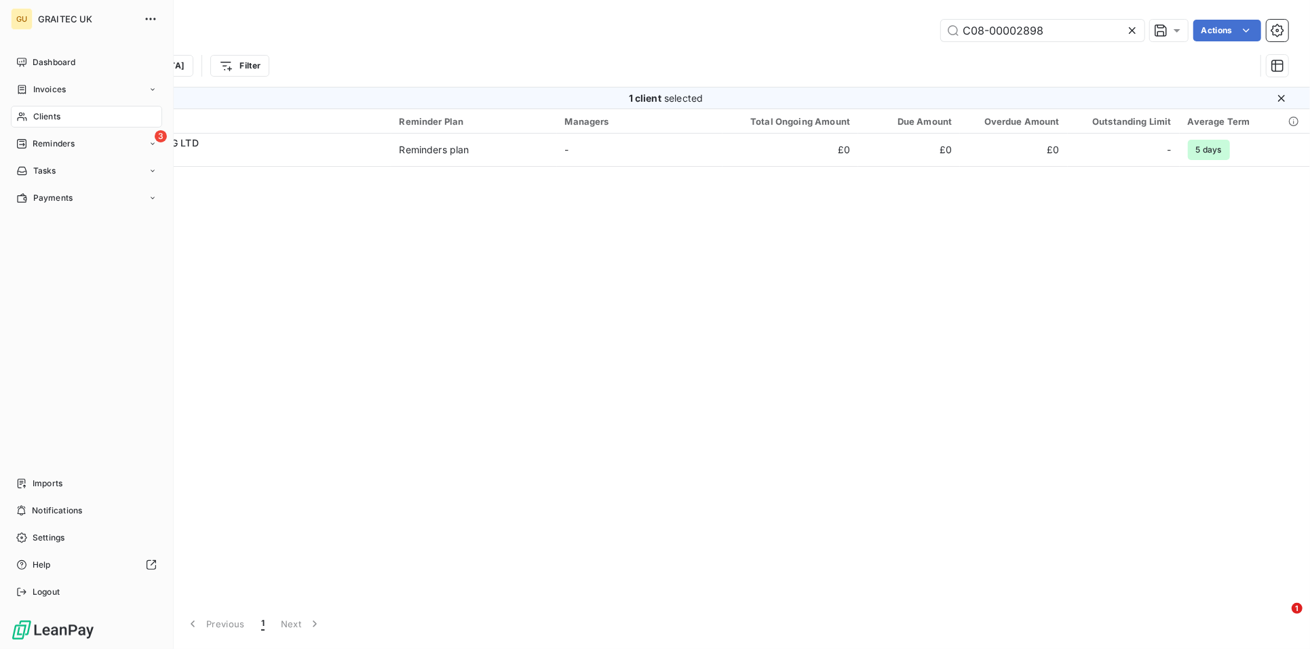
click at [54, 113] on span "Clients" at bounding box center [46, 117] width 27 height 12
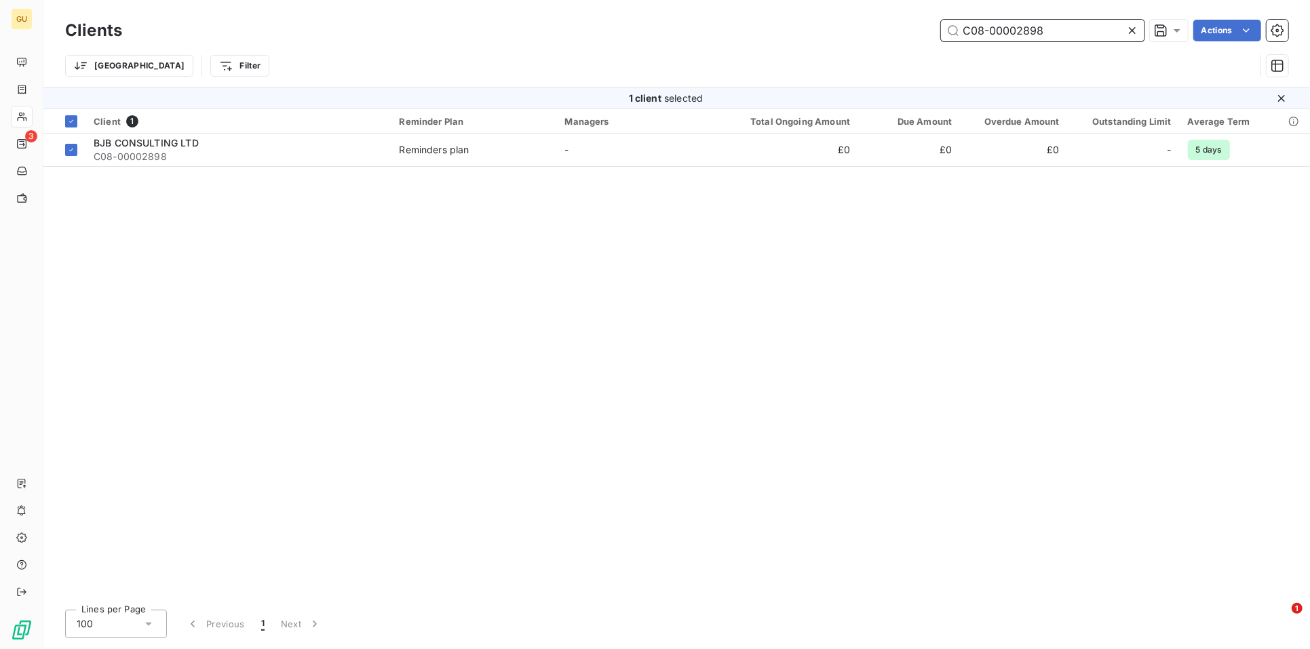
click at [1059, 26] on input "C08-00002898" at bounding box center [1043, 31] width 204 height 22
drag, startPoint x: 928, startPoint y: 26, endPoint x: 854, endPoint y: 26, distance: 74.0
click at [854, 26] on div "C08-00002898 Actions" at bounding box center [713, 31] width 1150 height 22
paste input "text"
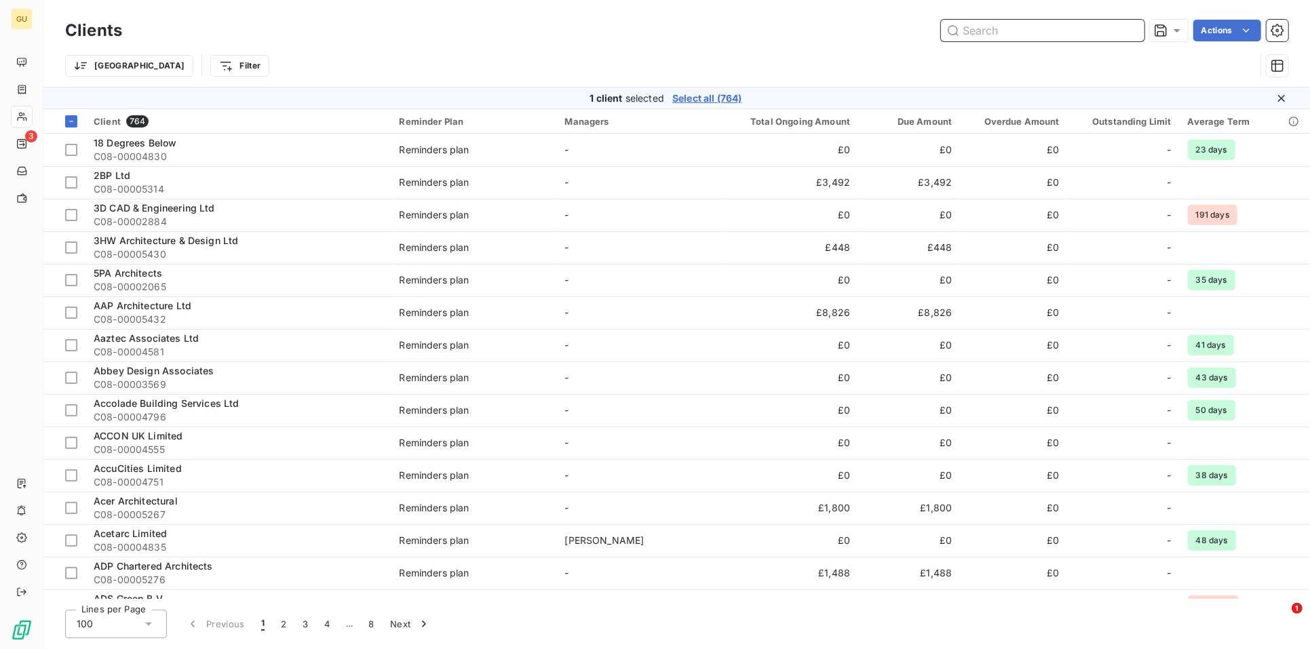
click at [1057, 35] on input "text" at bounding box center [1043, 31] width 204 height 22
paste input "text"
drag, startPoint x: 1011, startPoint y: 22, endPoint x: 1007, endPoint y: 29, distance: 7.6
click at [1009, 24] on input "text" at bounding box center [1043, 31] width 204 height 22
paste input "C08-00003722"
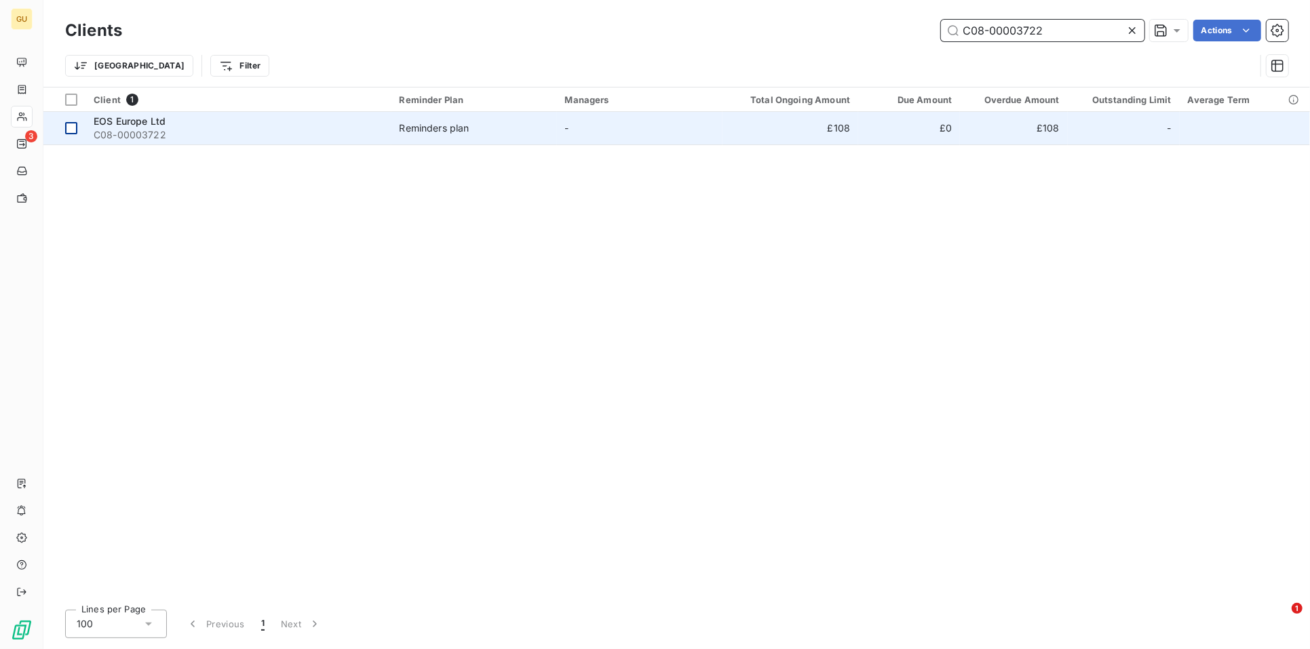
type input "C08-00003722"
click at [75, 130] on div at bounding box center [71, 128] width 12 height 12
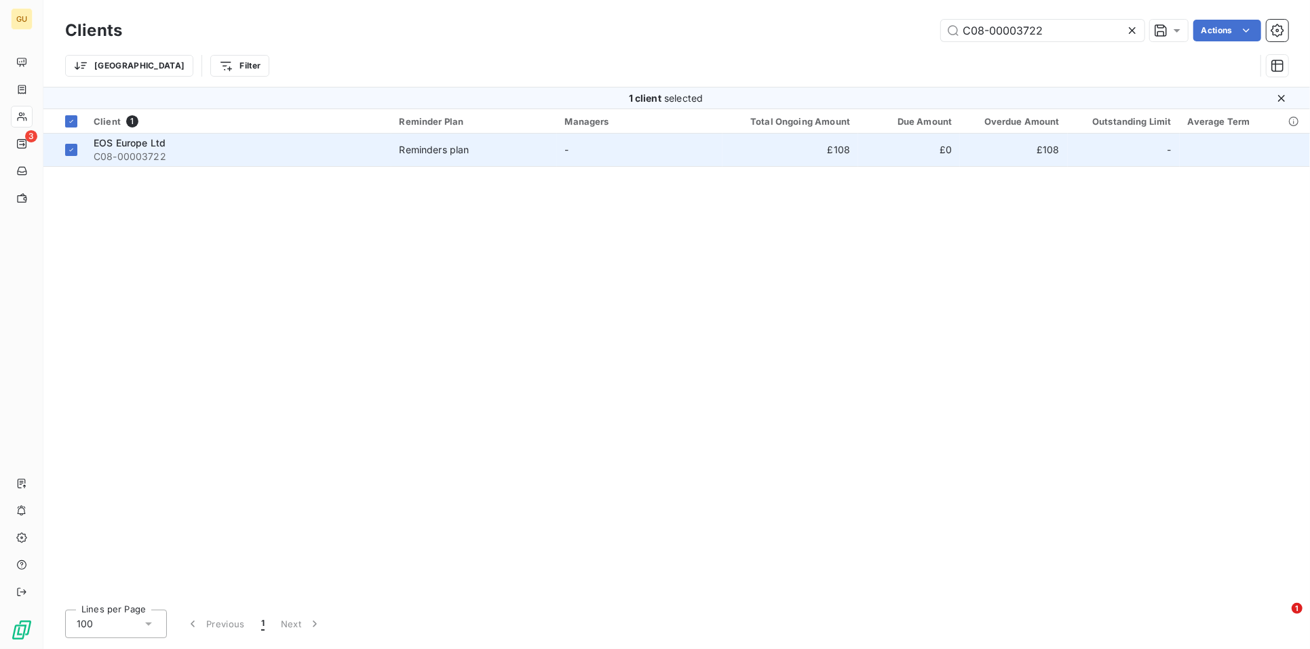
click at [124, 142] on span "EOS Europe Ltd" at bounding box center [130, 143] width 72 height 12
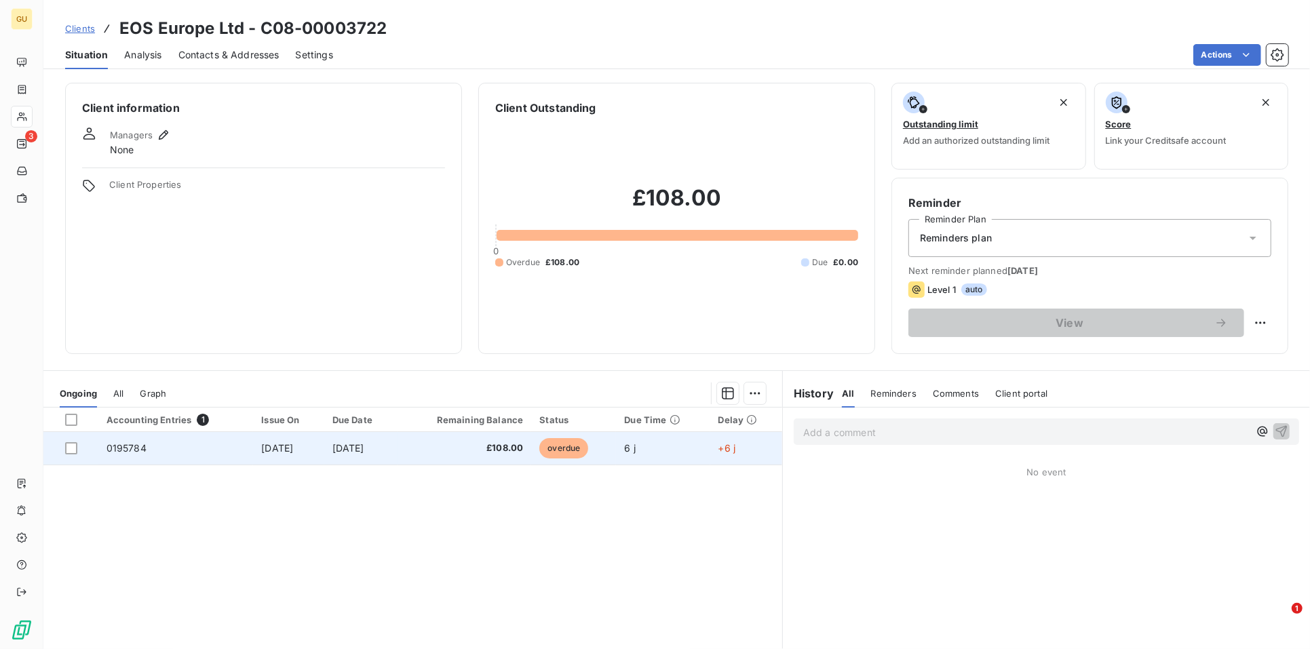
click at [64, 447] on td at bounding box center [70, 448] width 55 height 33
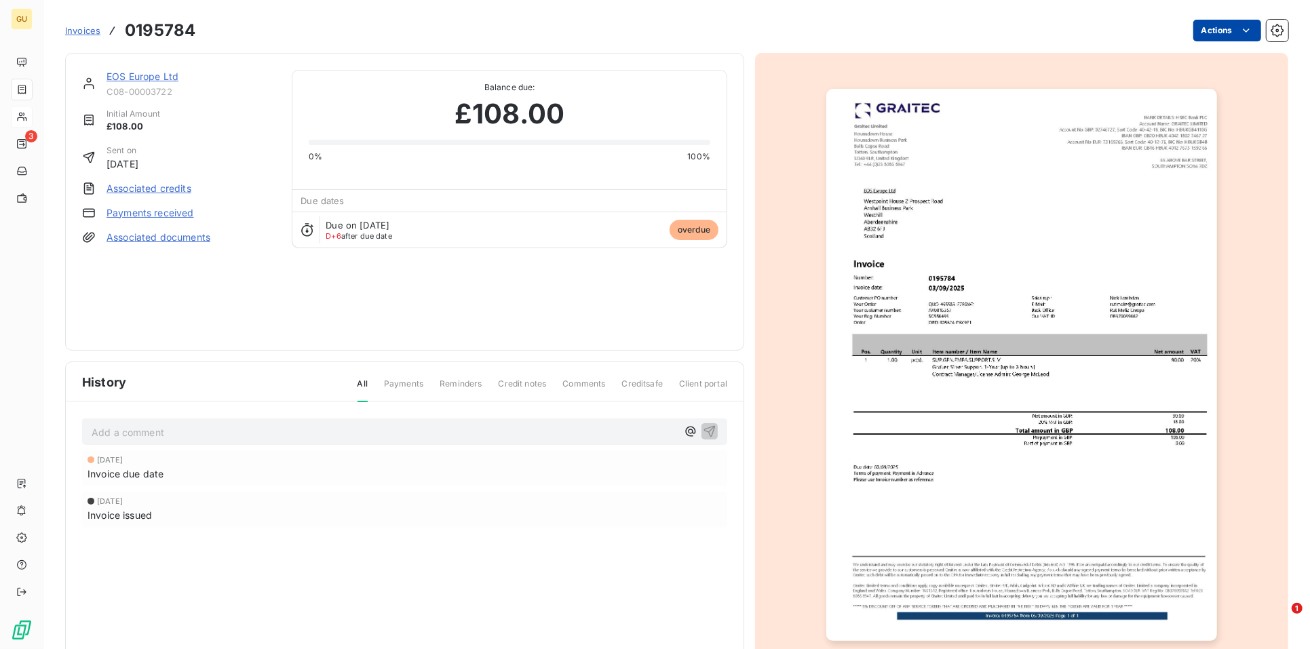
click at [1196, 32] on html "GU 3 Invoices 0195784 Actions EOS Europe Ltd C08-00003722 Initial Amount £108.0…" at bounding box center [655, 324] width 1310 height 649
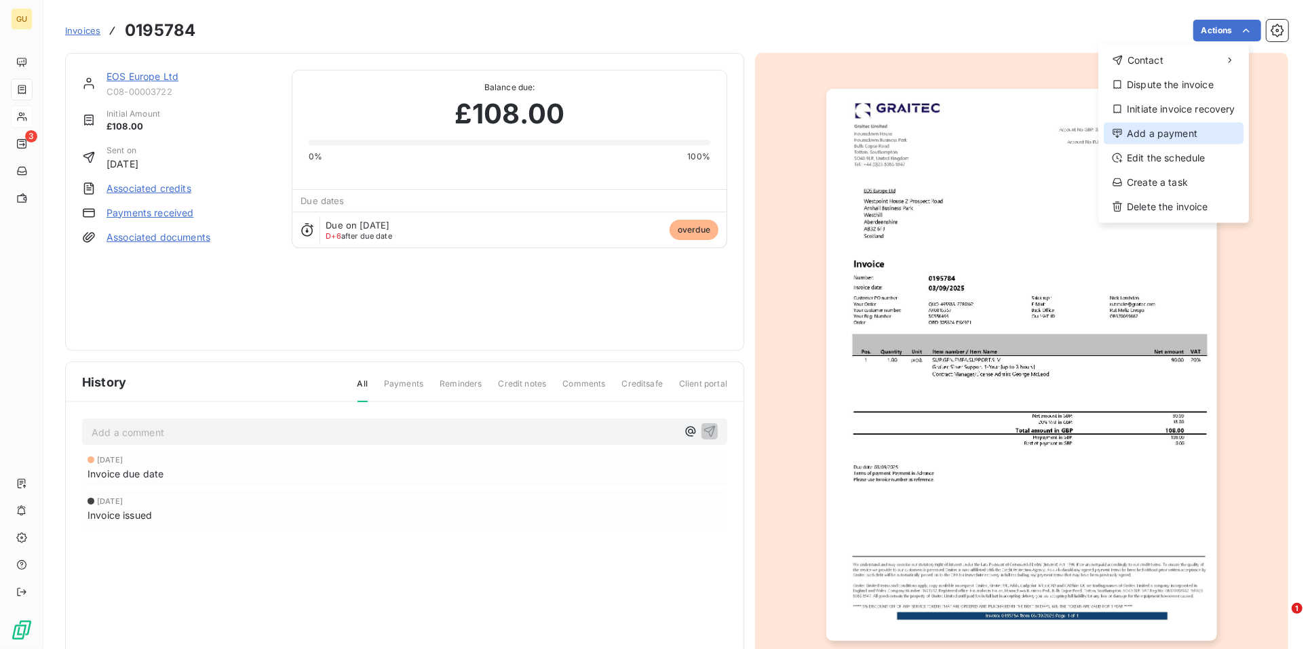
click at [1172, 127] on div "Add a payment" at bounding box center [1174, 134] width 140 height 22
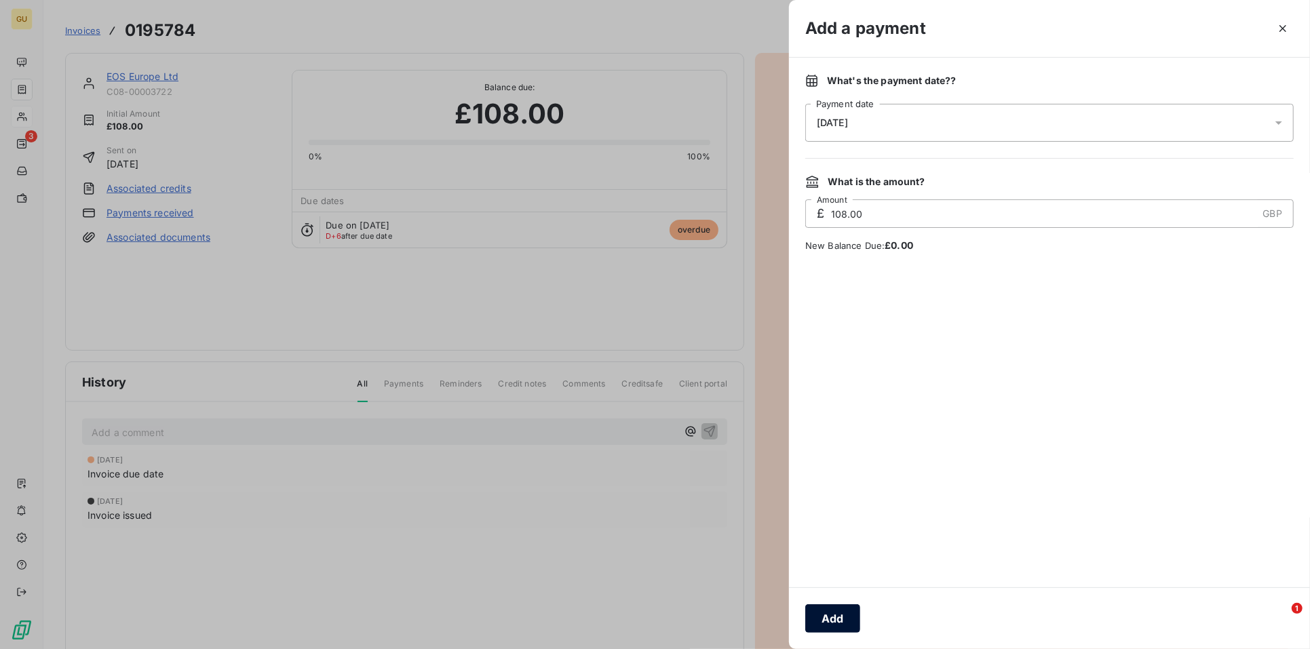
click at [837, 616] on button "Add" at bounding box center [833, 619] width 55 height 29
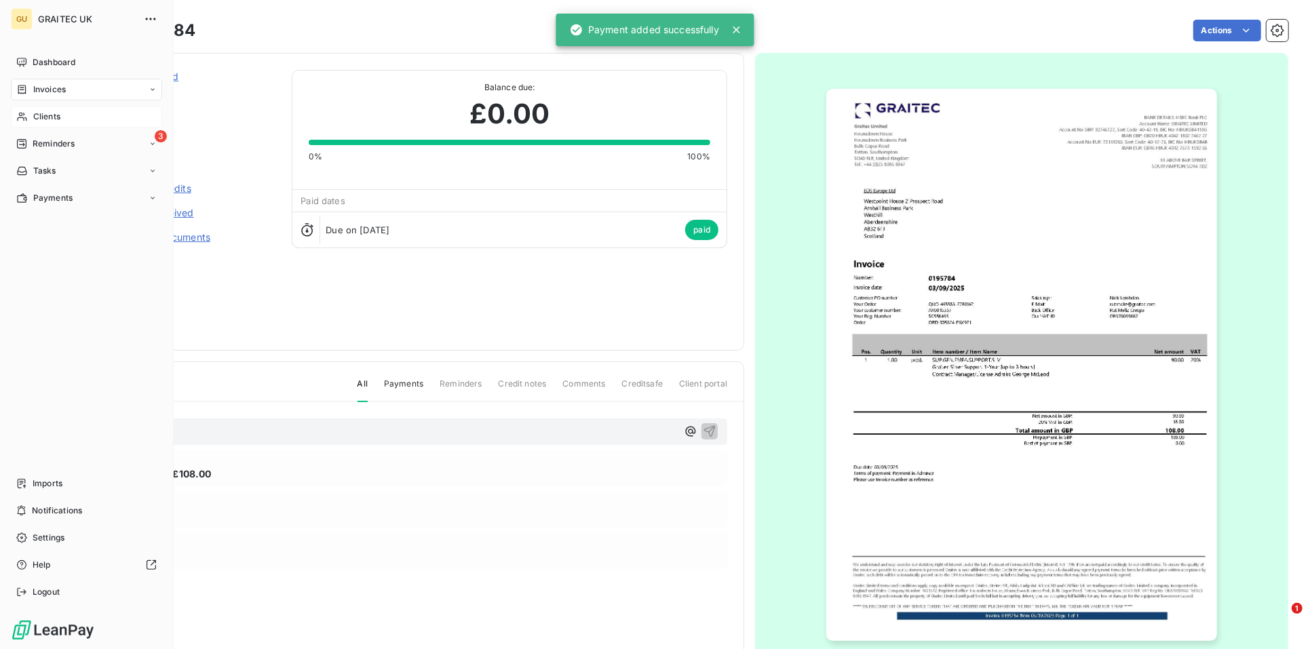
click at [45, 117] on span "Clients" at bounding box center [46, 117] width 27 height 12
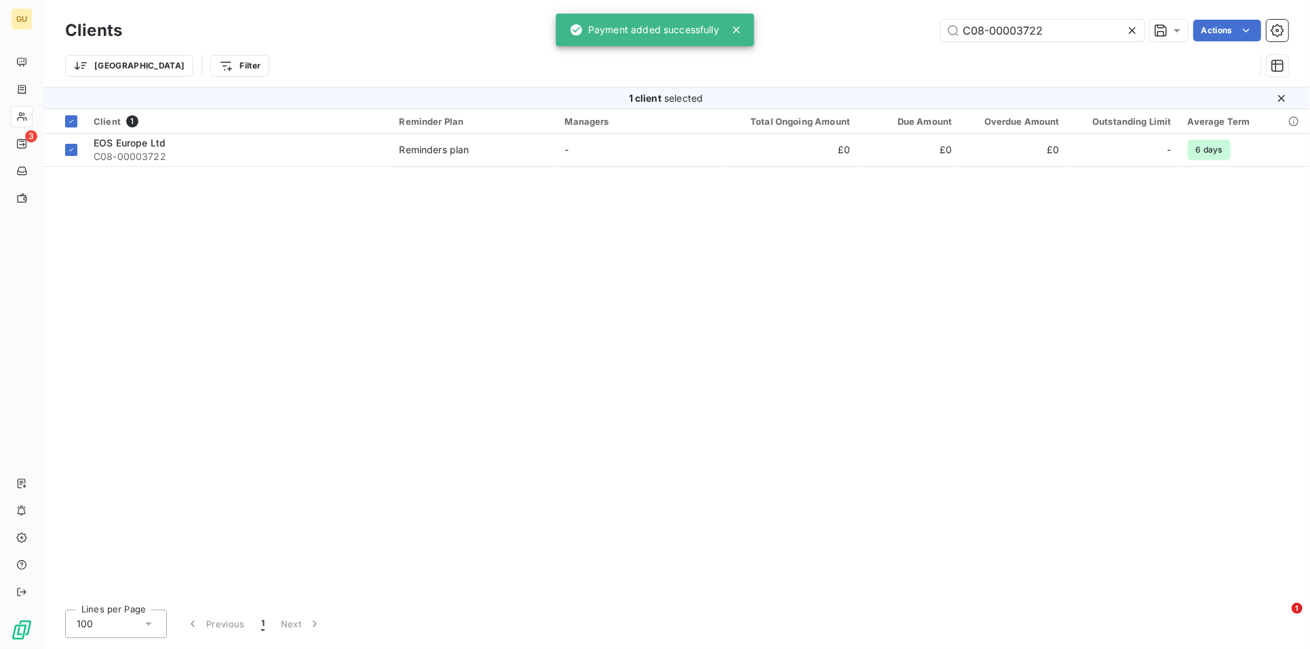
drag, startPoint x: 1055, startPoint y: 31, endPoint x: 932, endPoint y: 28, distance: 122.9
click at [930, 26] on div "C08-00003722 Actions" at bounding box center [713, 31] width 1150 height 22
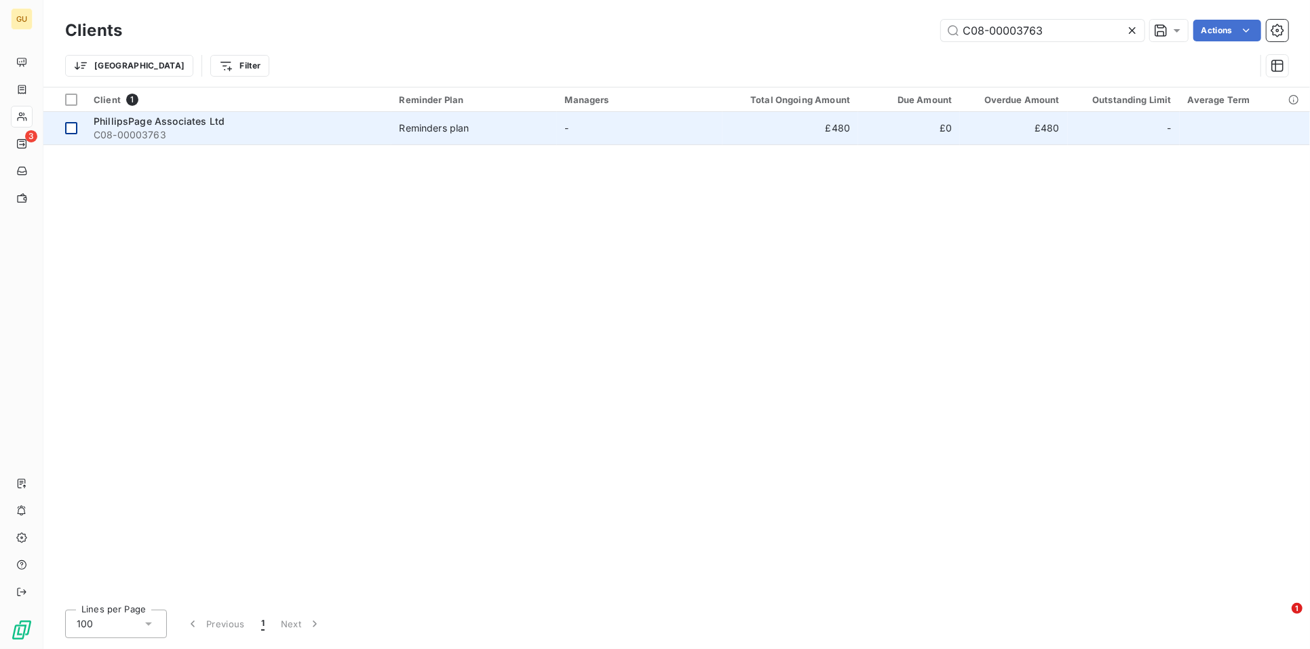
type input "C08-00003763"
click at [75, 127] on div at bounding box center [71, 128] width 12 height 12
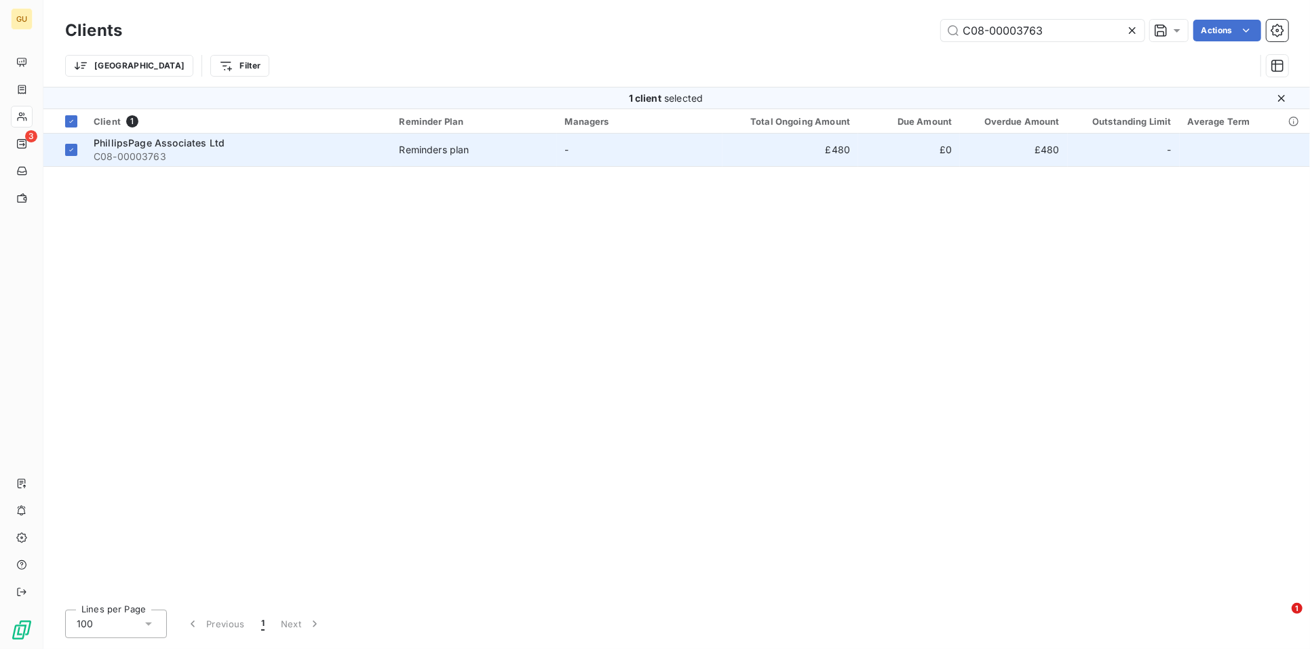
click at [183, 150] on span "C08-00003763" at bounding box center [239, 157] width 290 height 14
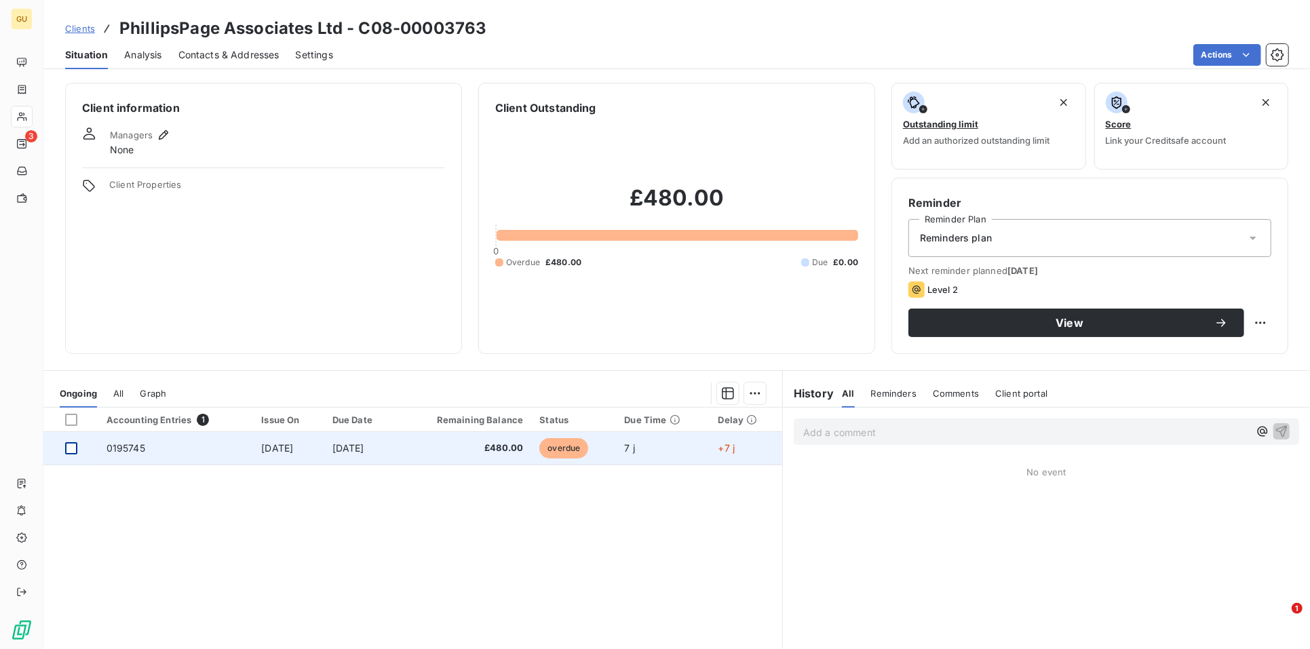
click at [67, 449] on div at bounding box center [71, 448] width 12 height 12
drag, startPoint x: 119, startPoint y: 450, endPoint x: 128, endPoint y: 447, distance: 9.9
click at [121, 449] on span "0195745" at bounding box center [126, 448] width 39 height 12
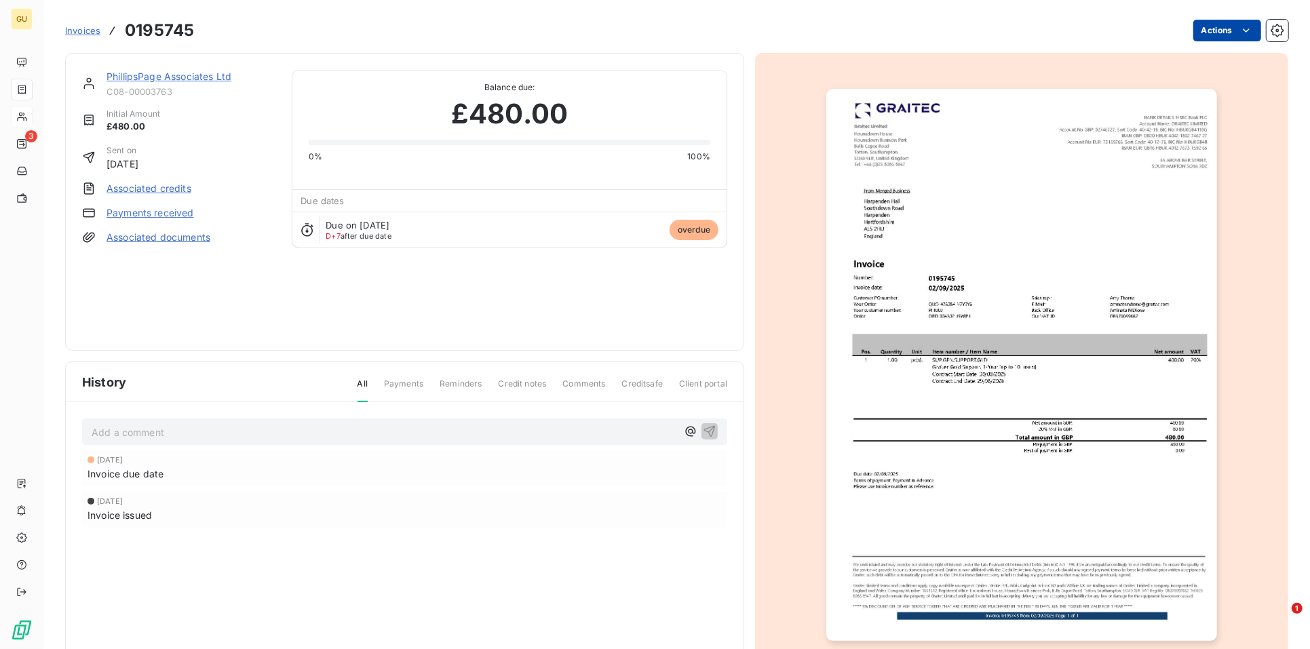
click at [1206, 35] on html "GU 3 Invoices 0195745 Actions PhillipsPage Associates Ltd C08-00003763 Initial …" at bounding box center [655, 324] width 1310 height 649
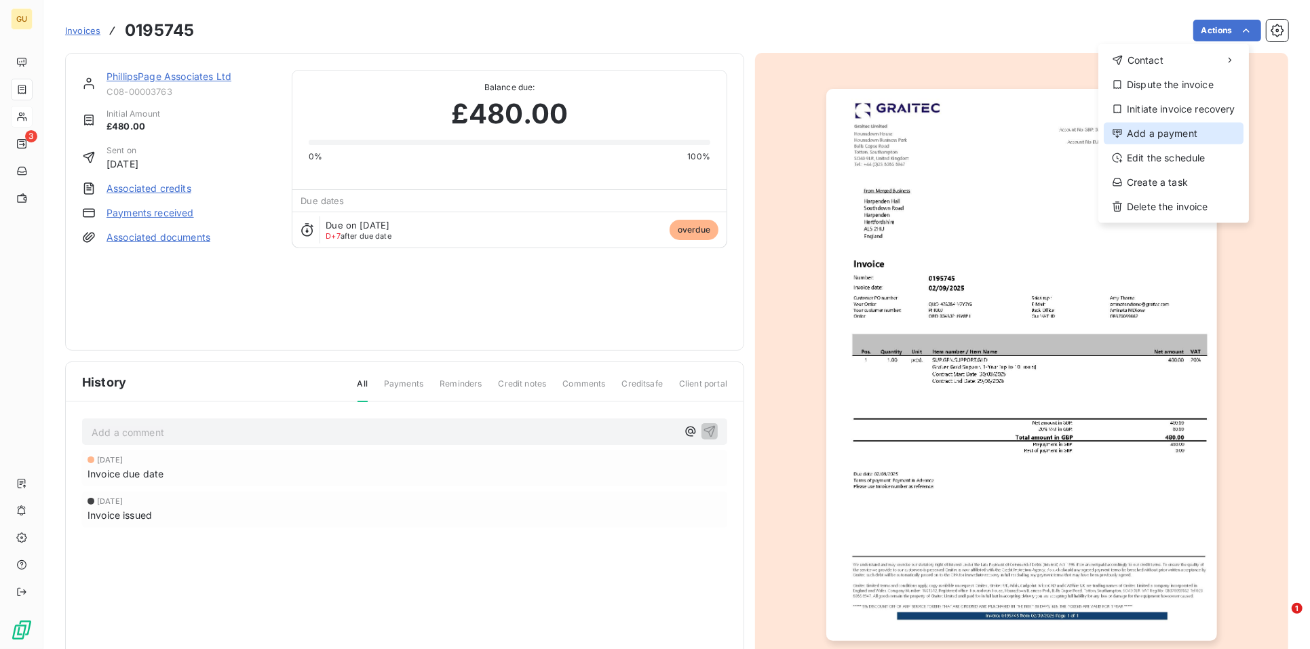
click at [1161, 130] on div "Add a payment" at bounding box center [1174, 134] width 140 height 22
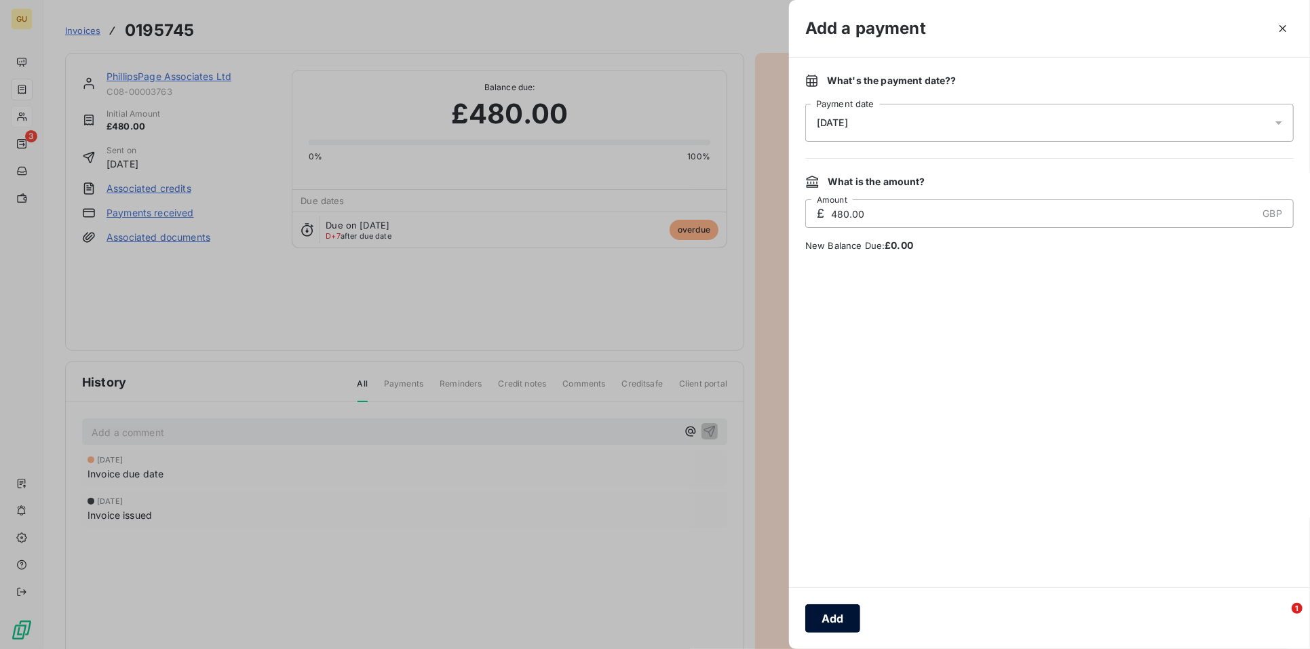
click at [823, 606] on button "Add" at bounding box center [833, 619] width 55 height 29
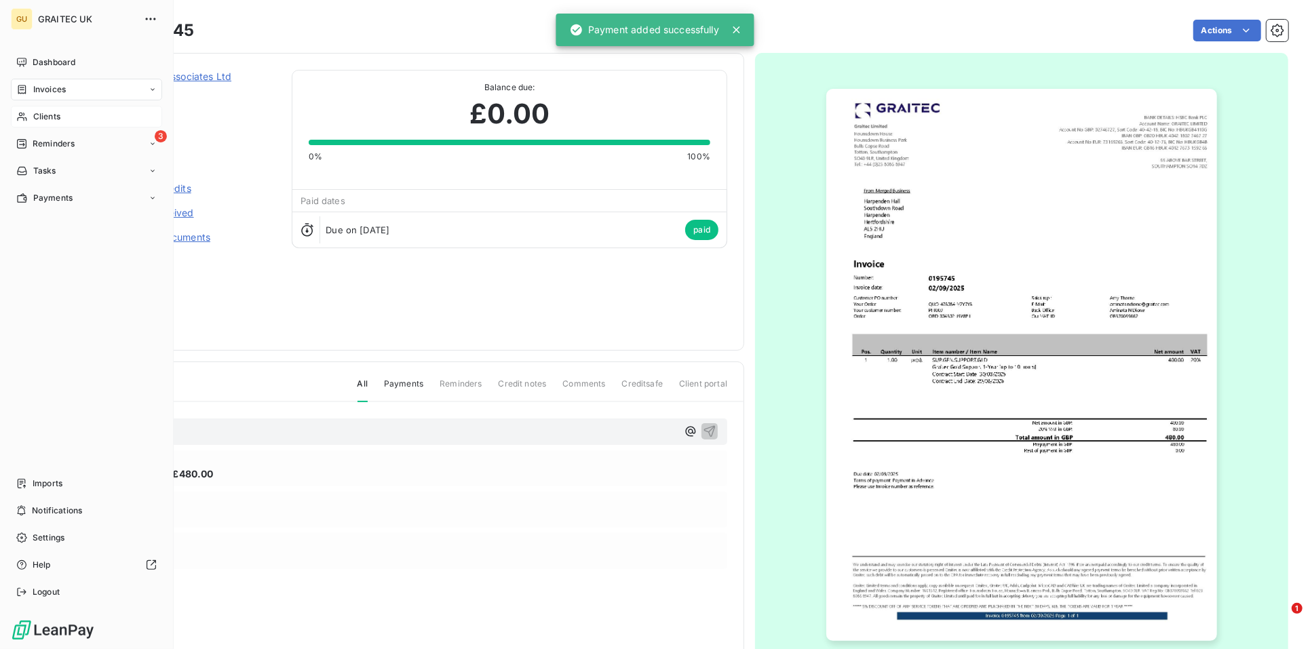
click at [45, 121] on span "Clients" at bounding box center [46, 117] width 27 height 12
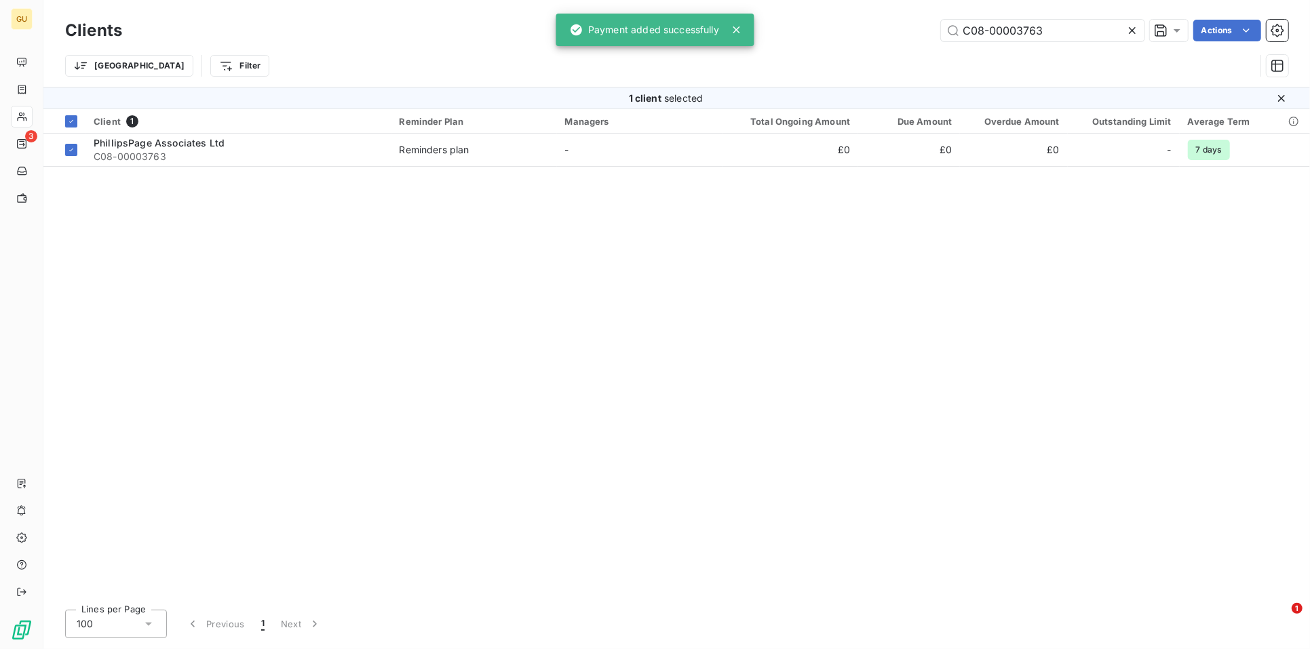
drag, startPoint x: 1069, startPoint y: 36, endPoint x: 927, endPoint y: 28, distance: 142.1
click at [927, 28] on div "C08-00003763 Actions" at bounding box center [713, 31] width 1150 height 22
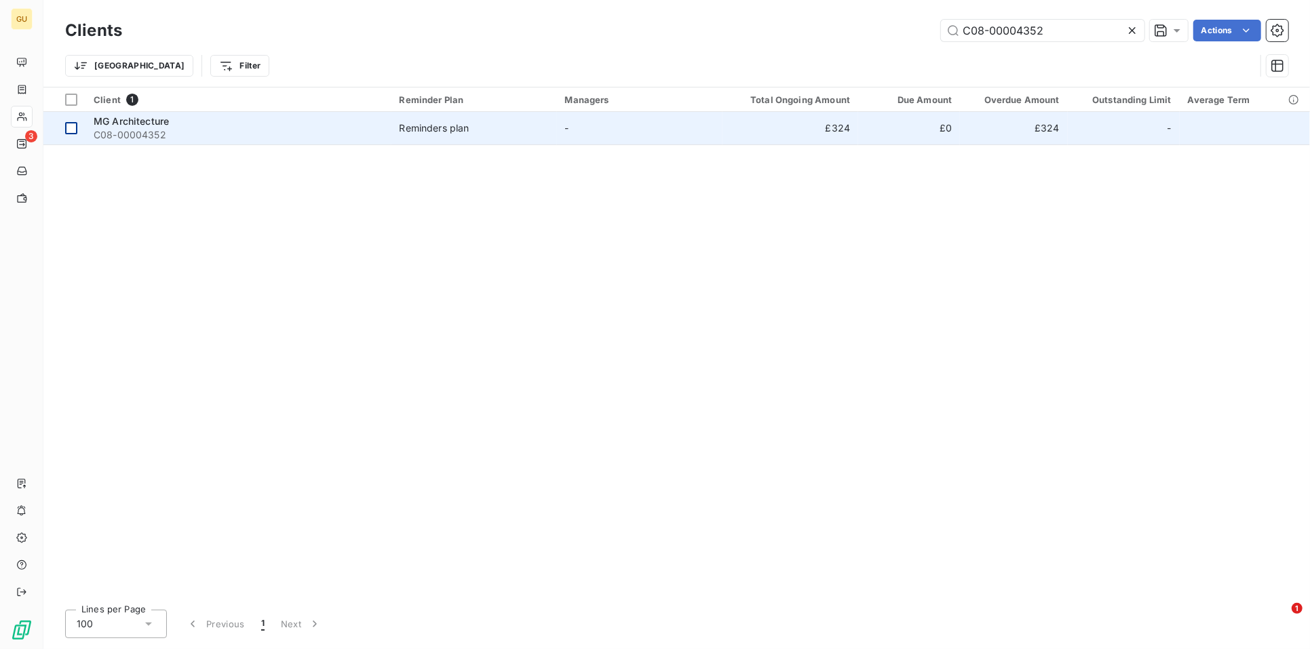
type input "C08-00004352"
click at [77, 126] on div at bounding box center [71, 128] width 12 height 12
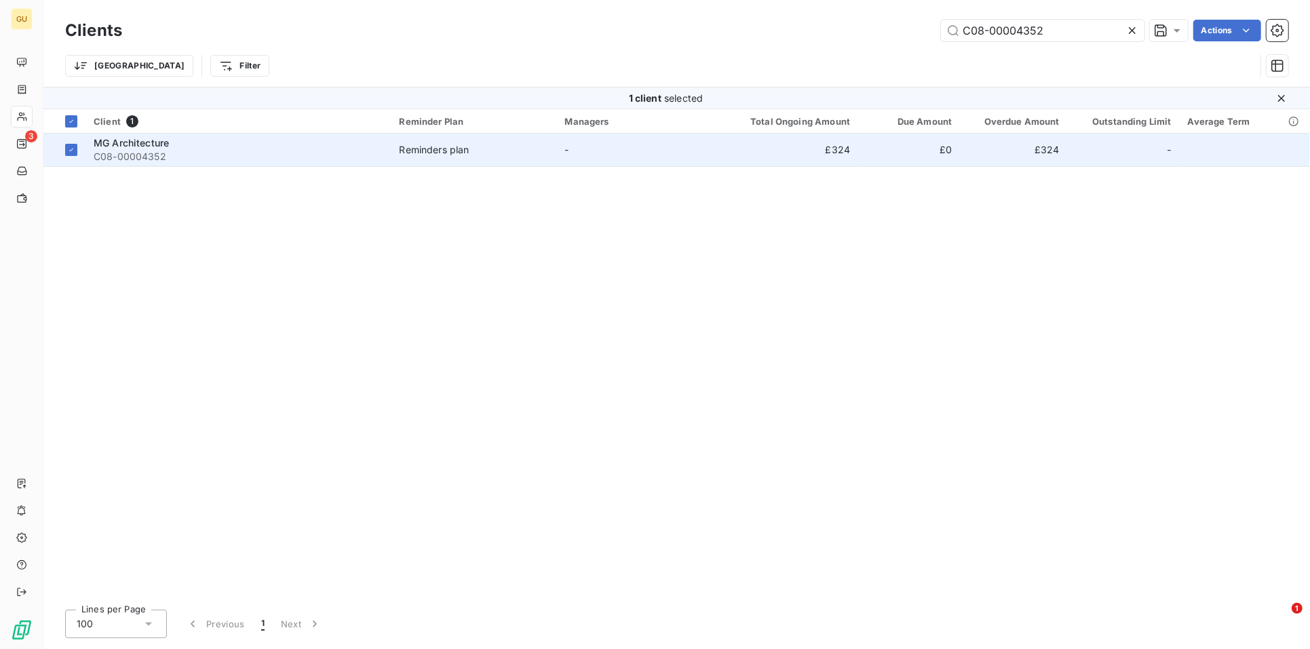
click at [153, 145] on span "MG Architecture" at bounding box center [131, 143] width 75 height 12
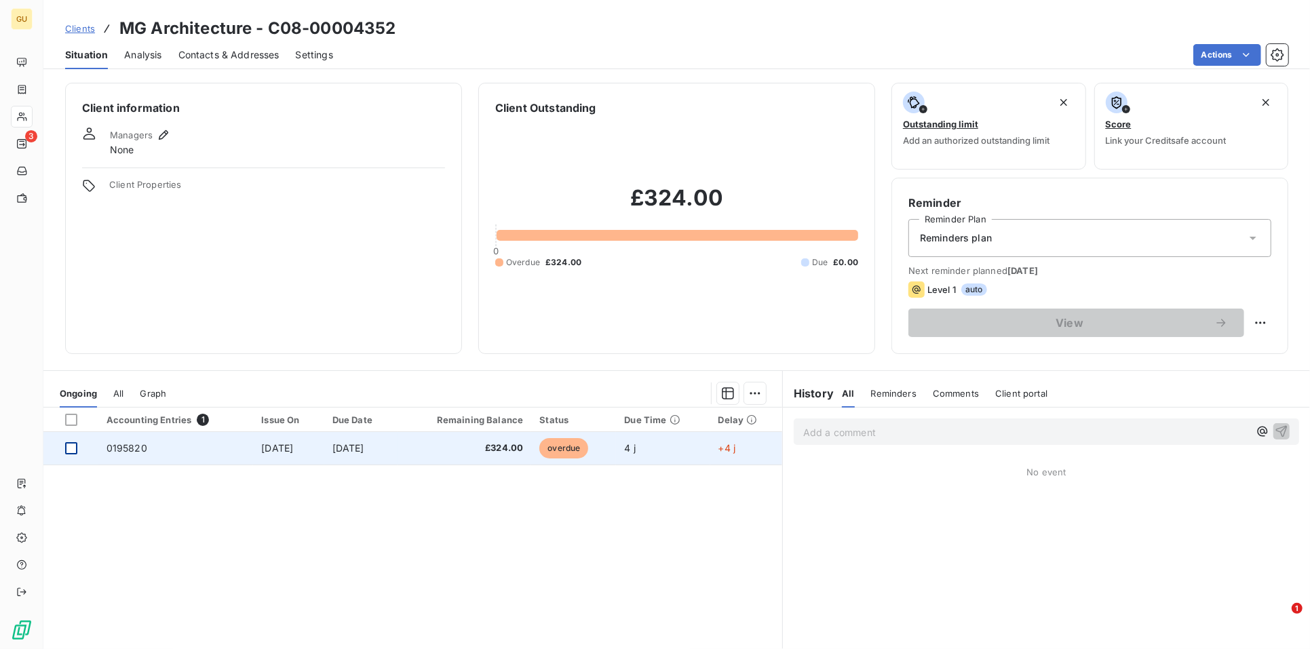
click at [67, 451] on div at bounding box center [71, 448] width 12 height 12
click at [128, 445] on span "0195820" at bounding box center [127, 448] width 41 height 12
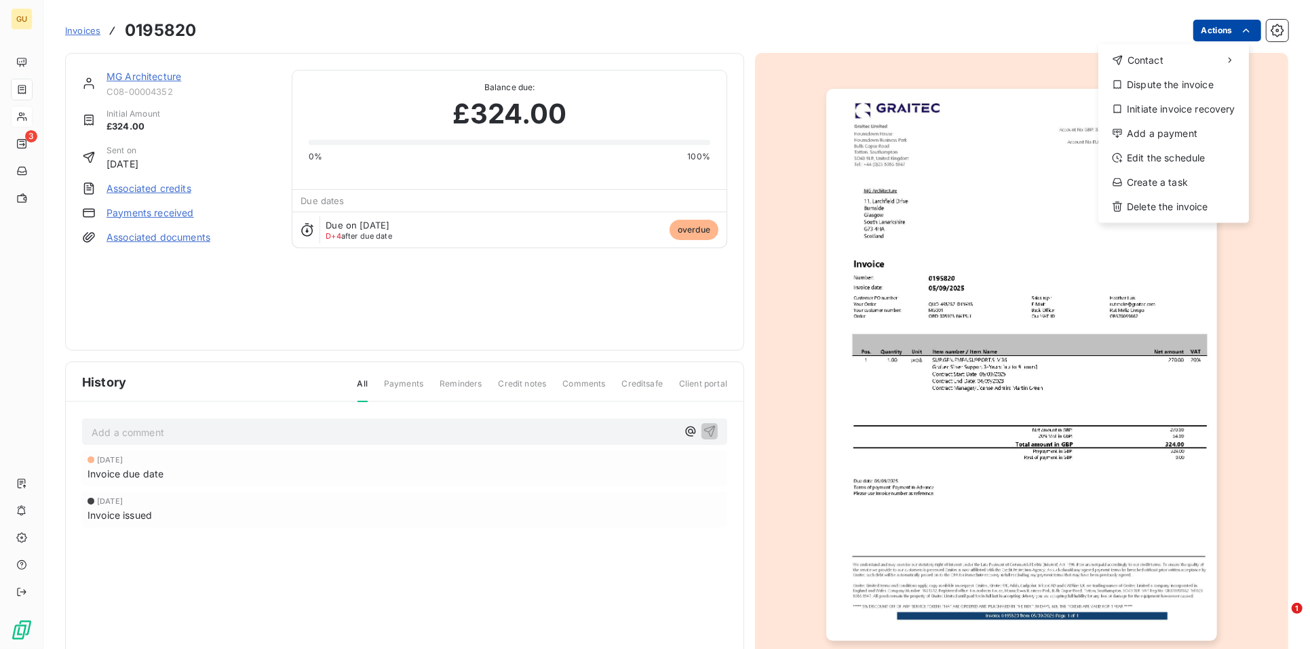
click at [1226, 23] on html "GU 3 Invoices 0195820 Actions Contact Dispute the invoice Initiate invoice reco…" at bounding box center [655, 324] width 1310 height 649
click at [1163, 134] on div "Add a payment" at bounding box center [1174, 134] width 140 height 22
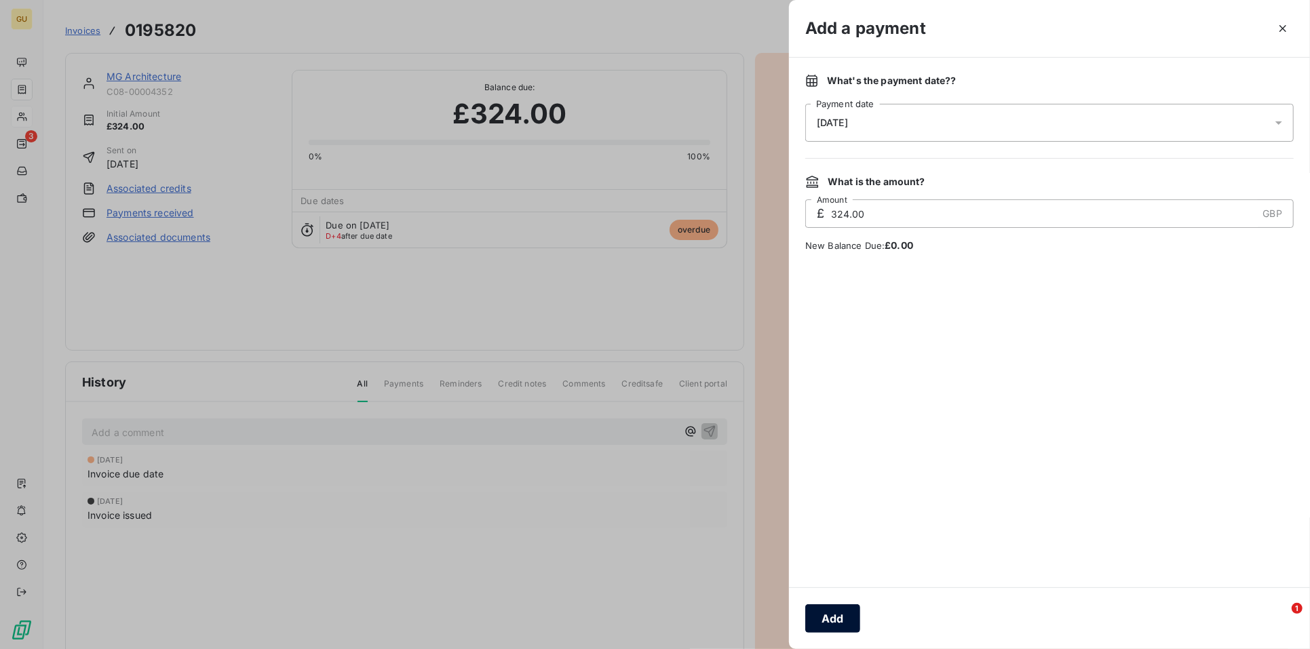
click at [822, 619] on button "Add" at bounding box center [833, 619] width 55 height 29
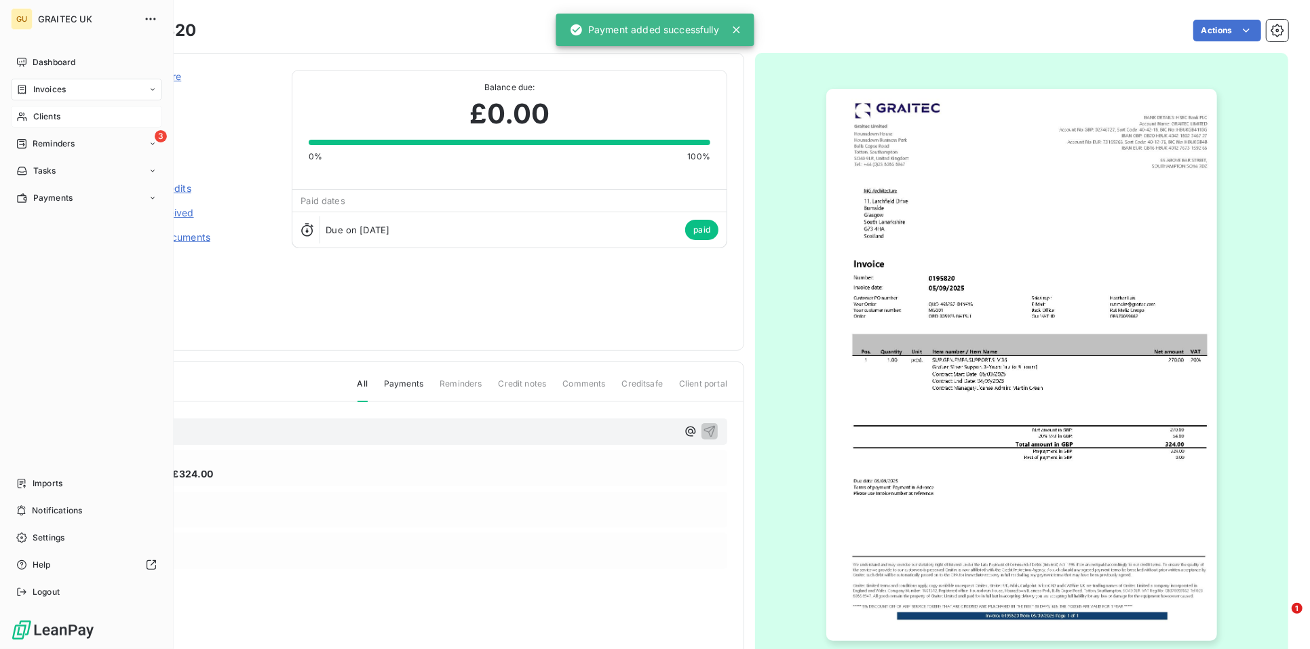
click at [38, 122] on span "Clients" at bounding box center [46, 117] width 27 height 12
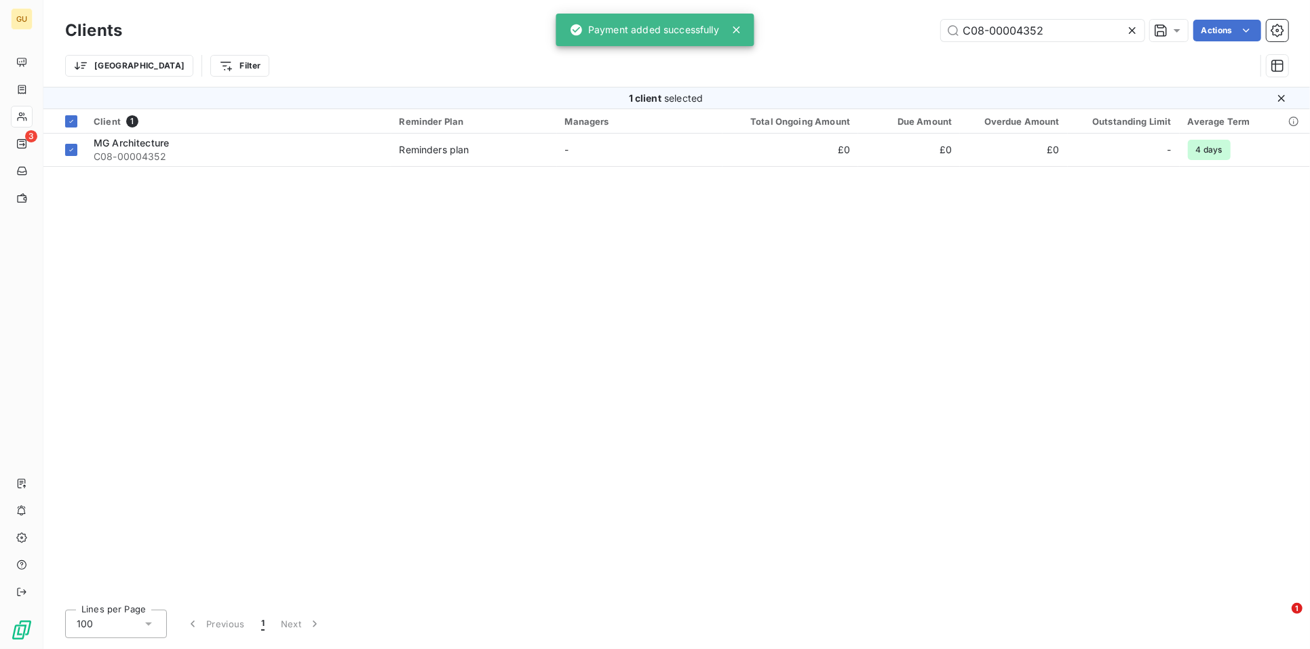
drag, startPoint x: 1060, startPoint y: 35, endPoint x: 928, endPoint y: 33, distance: 131.7
click at [928, 33] on div "C08-00004352 Actions" at bounding box center [713, 31] width 1150 height 22
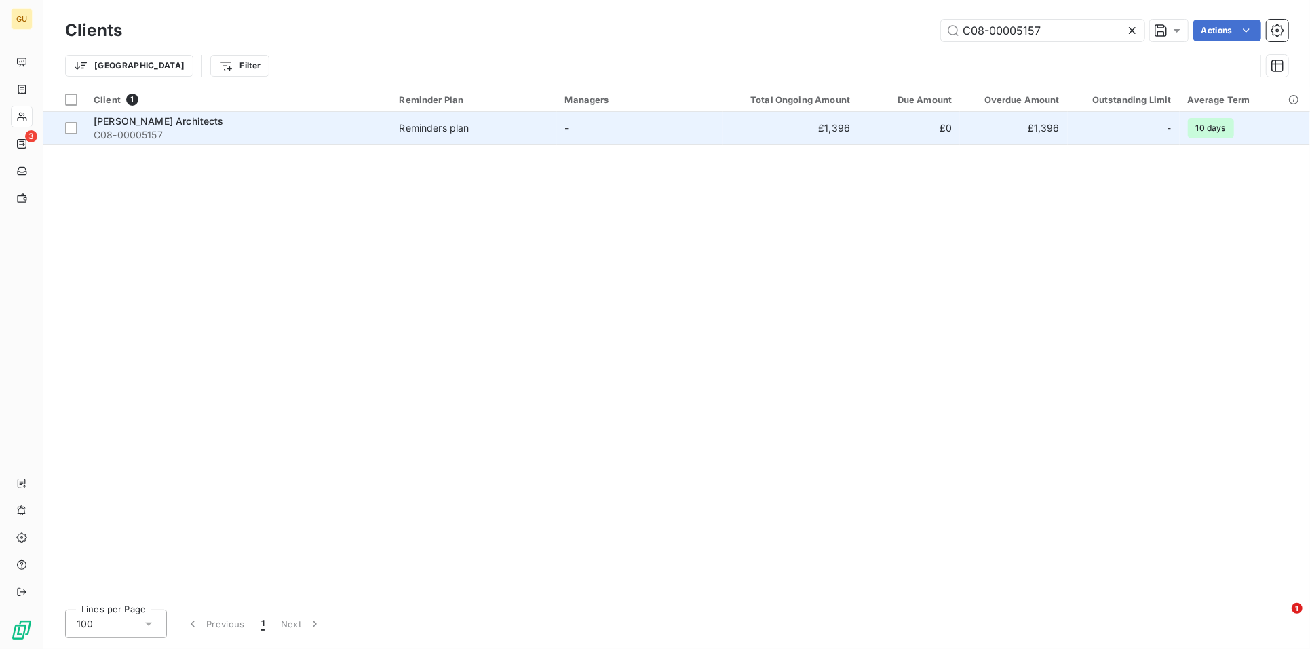
type input "C08-00005157"
click at [171, 128] on span "C08-00005157" at bounding box center [239, 135] width 290 height 14
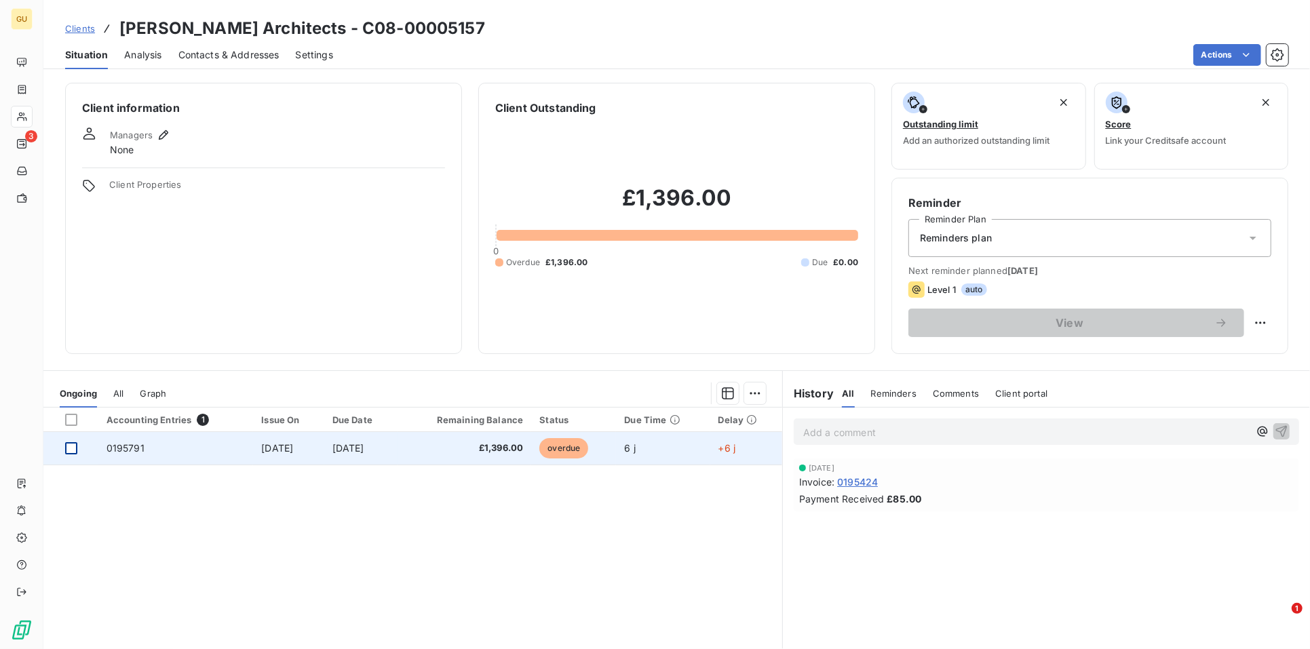
click at [75, 448] on div at bounding box center [71, 448] width 12 height 12
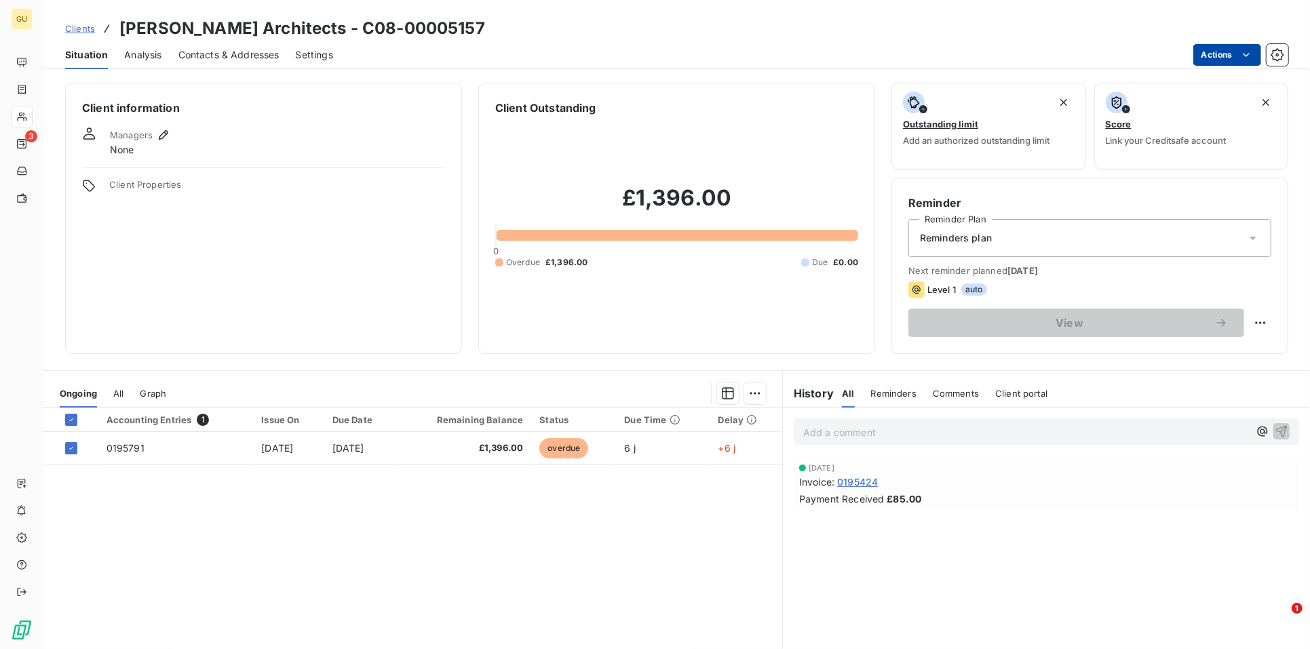
click at [1232, 50] on html "GU 3 Clients Morris Architects - C08-00005157 Situation Analysis Contacts & Add…" at bounding box center [655, 324] width 1310 height 649
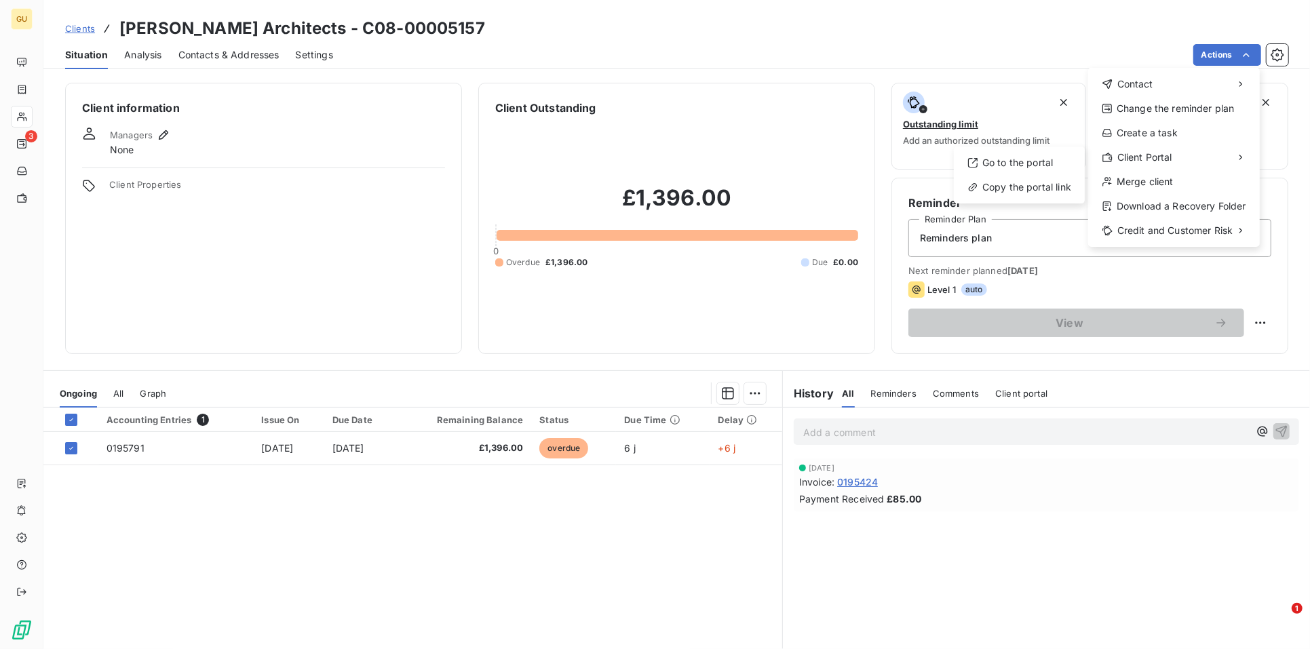
click at [121, 445] on html "GU 3 Clients Morris Architects - C08-00005157 Situation Analysis Contacts & Add…" at bounding box center [655, 324] width 1310 height 649
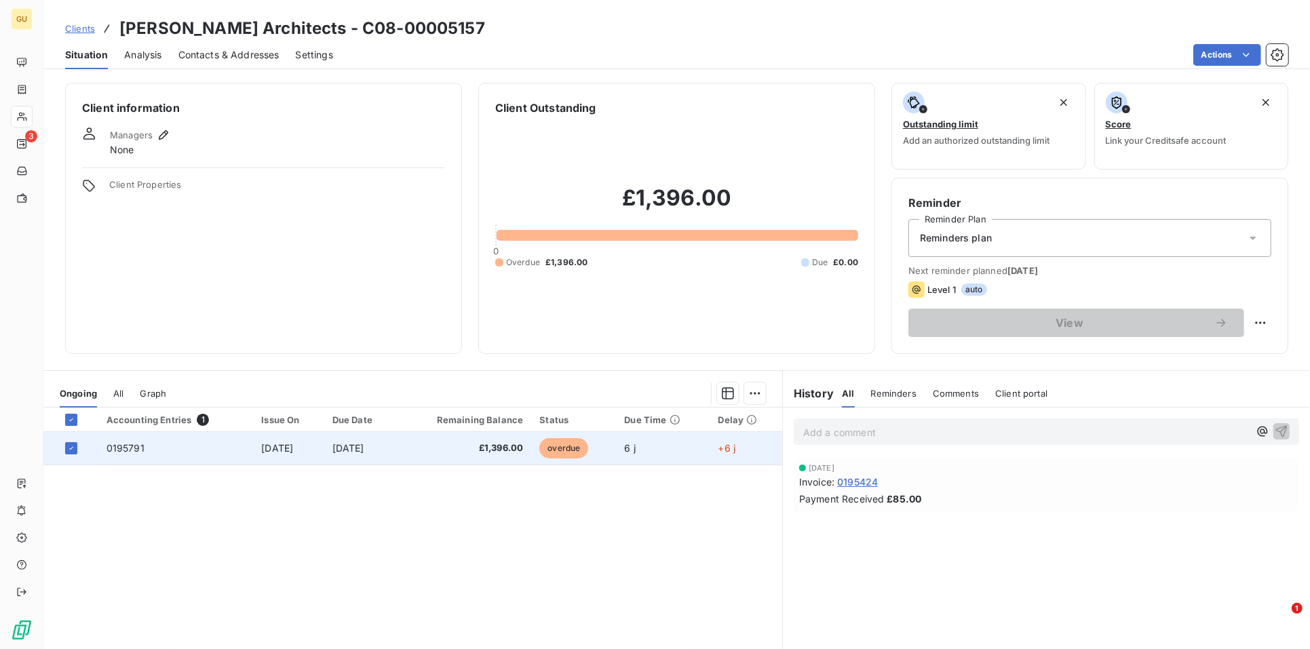
click at [126, 447] on span "0195791" at bounding box center [126, 448] width 38 height 12
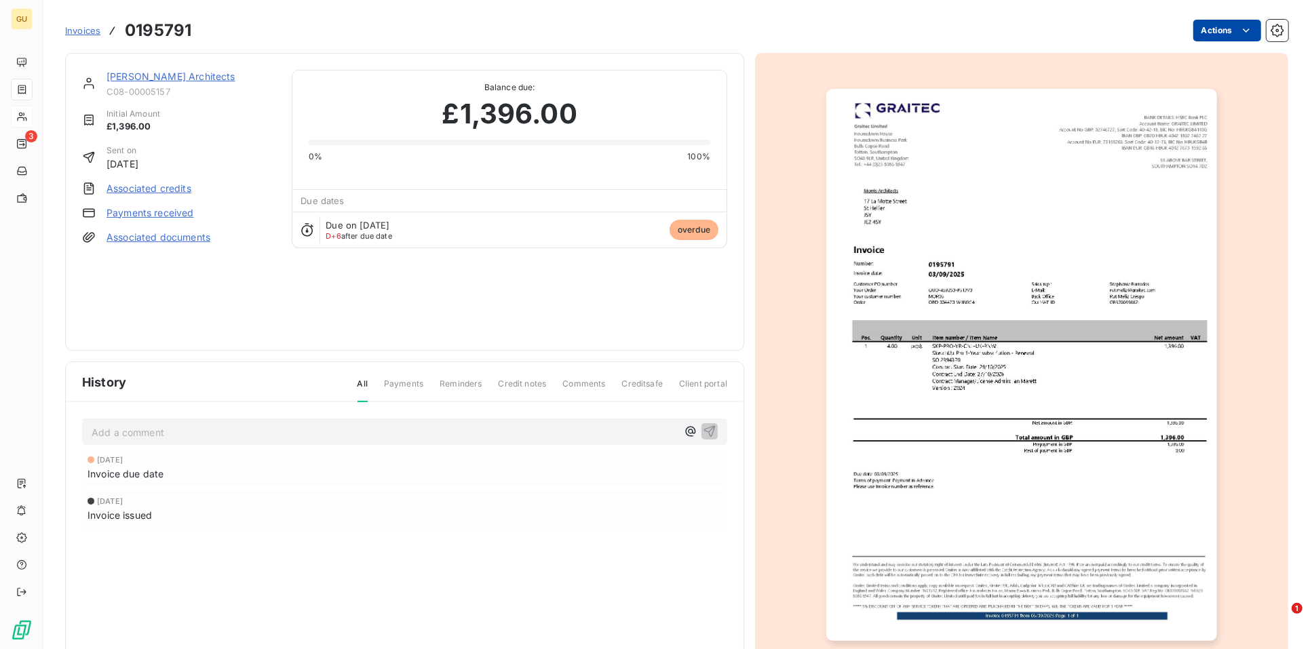
click at [1211, 28] on html "GU 3 Invoices 0195791 Actions Morris Architects C08-00005157 Initial Amount £1,…" at bounding box center [655, 324] width 1310 height 649
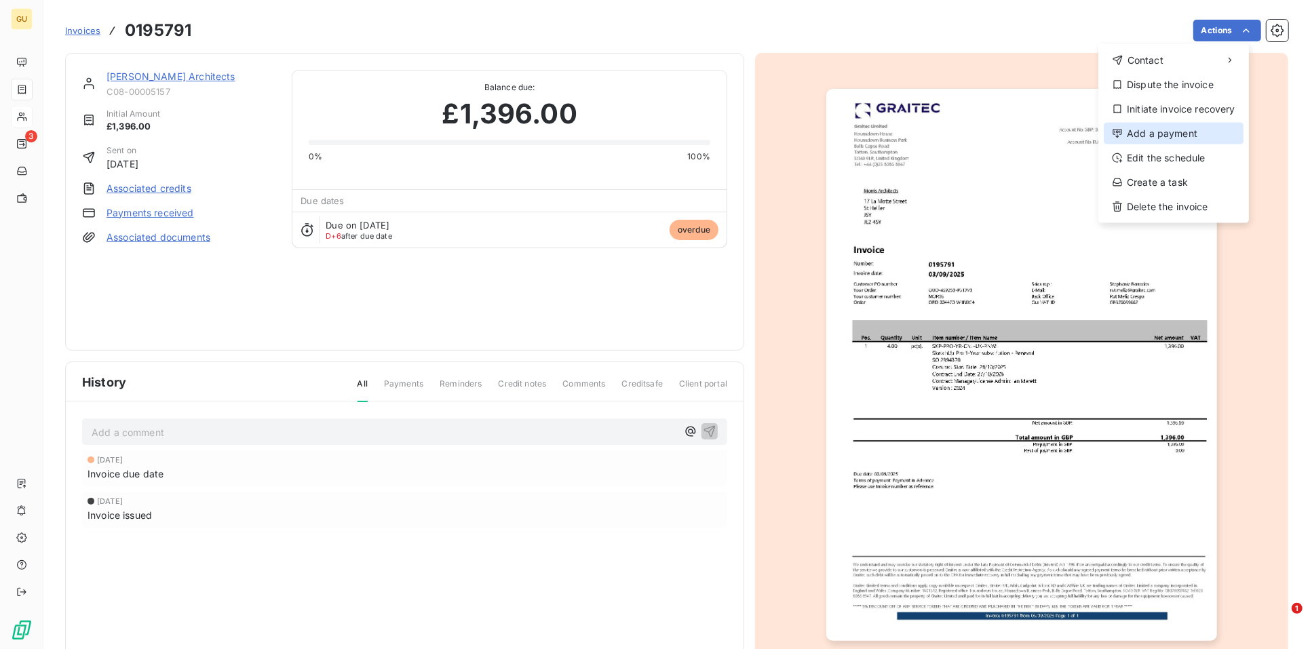
click at [1165, 130] on div "Add a payment" at bounding box center [1174, 134] width 140 height 22
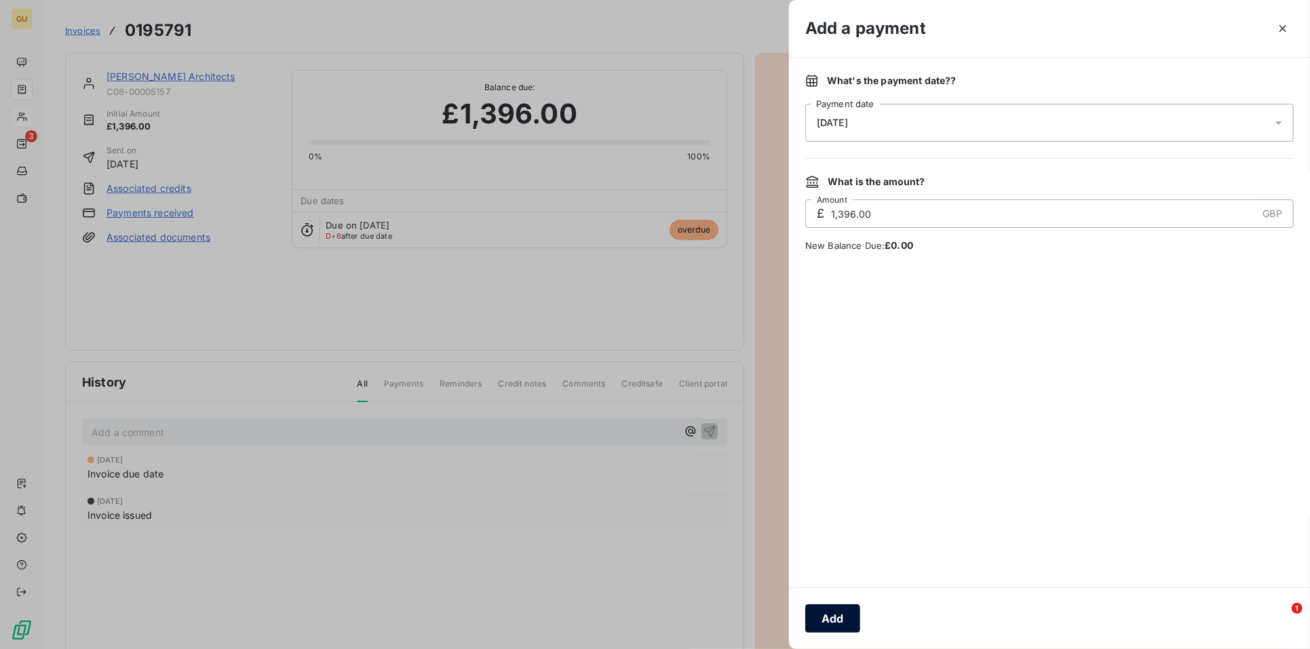
click at [835, 625] on button "Add" at bounding box center [833, 619] width 55 height 29
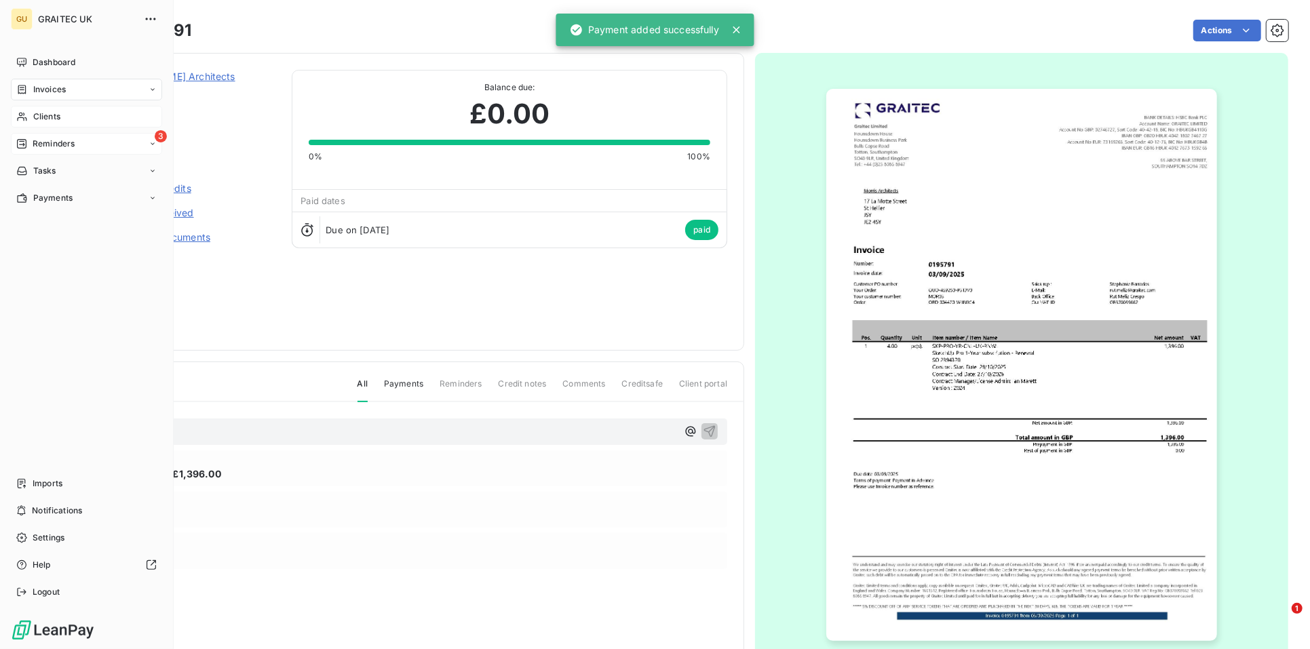
click at [55, 139] on span "Reminders" at bounding box center [54, 144] width 42 height 12
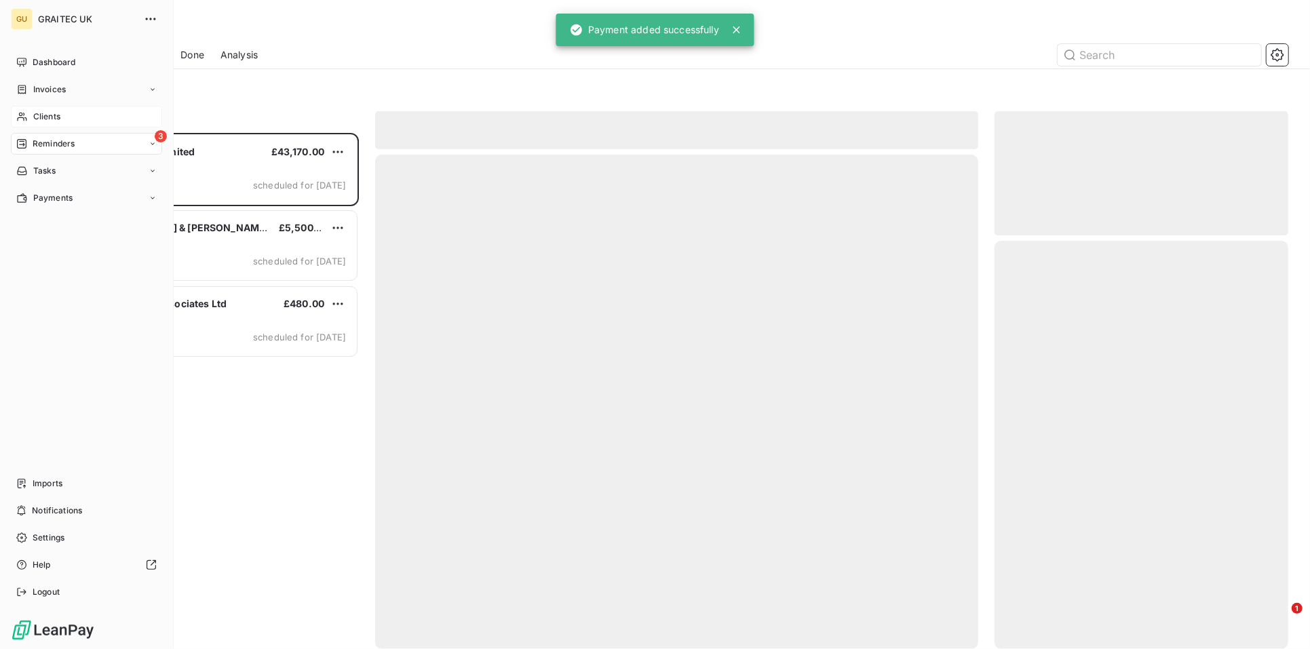
scroll to position [505, 282]
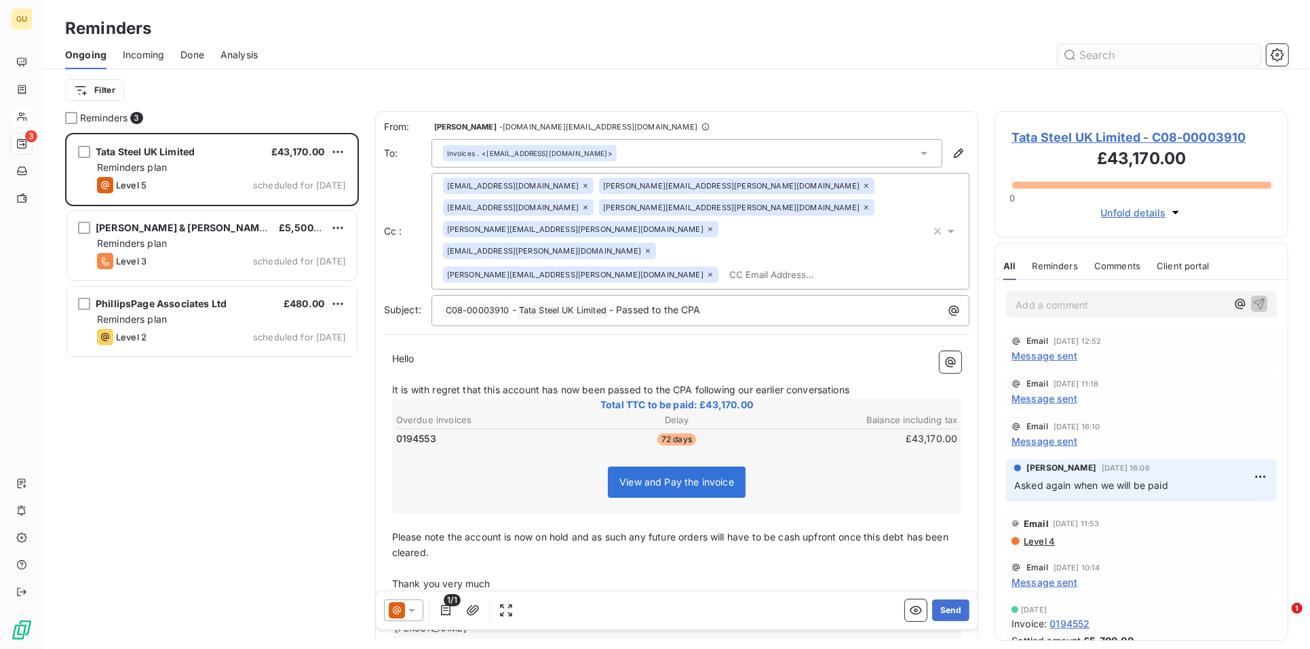
click at [1098, 60] on input "text" at bounding box center [1160, 55] width 204 height 22
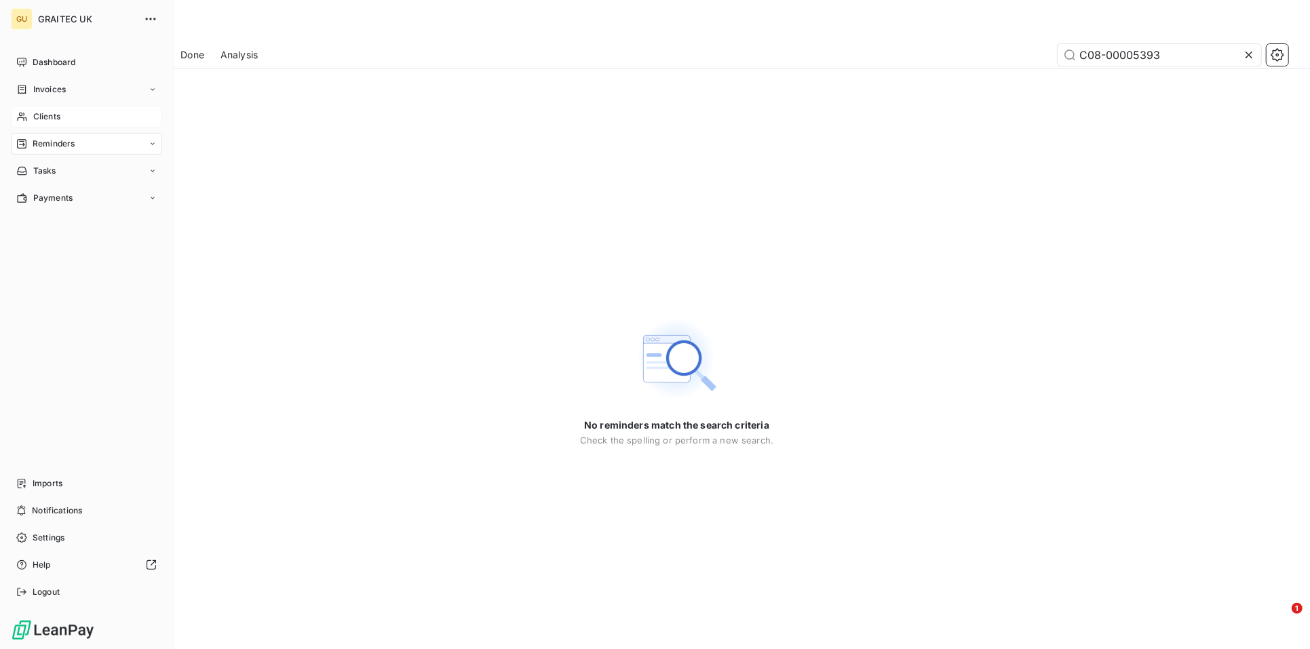
type input "C08-00005393"
click at [42, 113] on span "Clients" at bounding box center [46, 117] width 27 height 12
click at [48, 118] on span "Clients" at bounding box center [46, 117] width 27 height 12
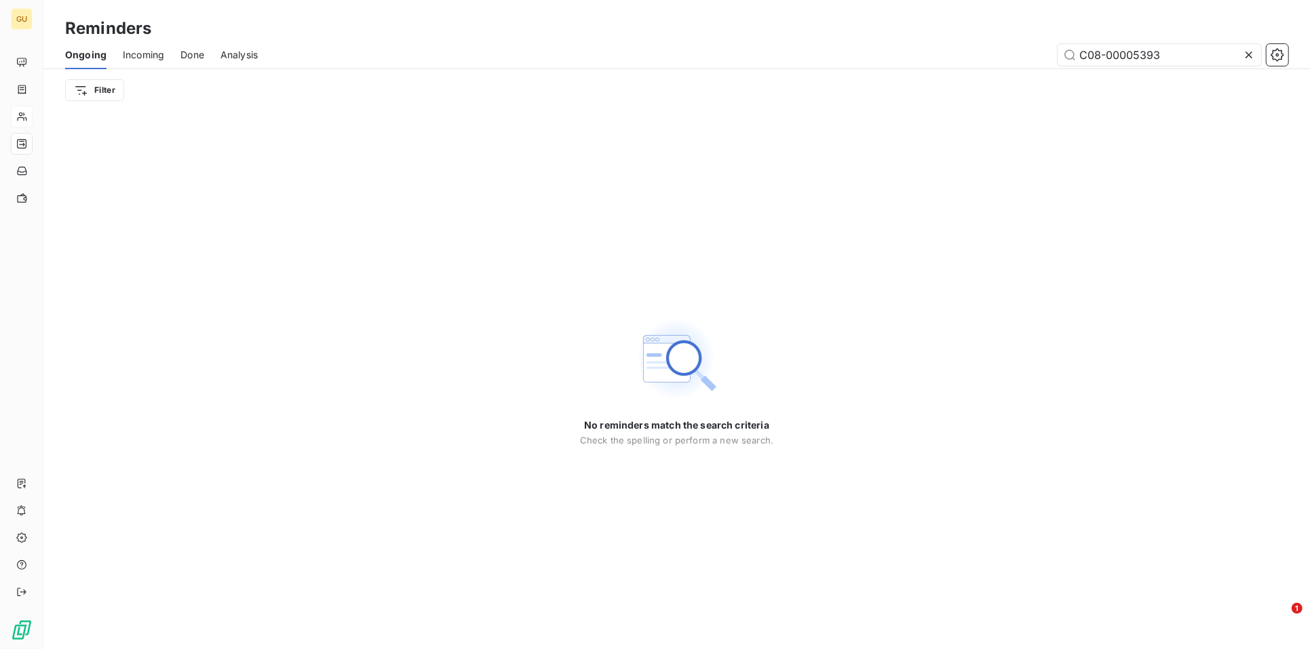
click at [1247, 56] on icon at bounding box center [1250, 55] width 14 height 14
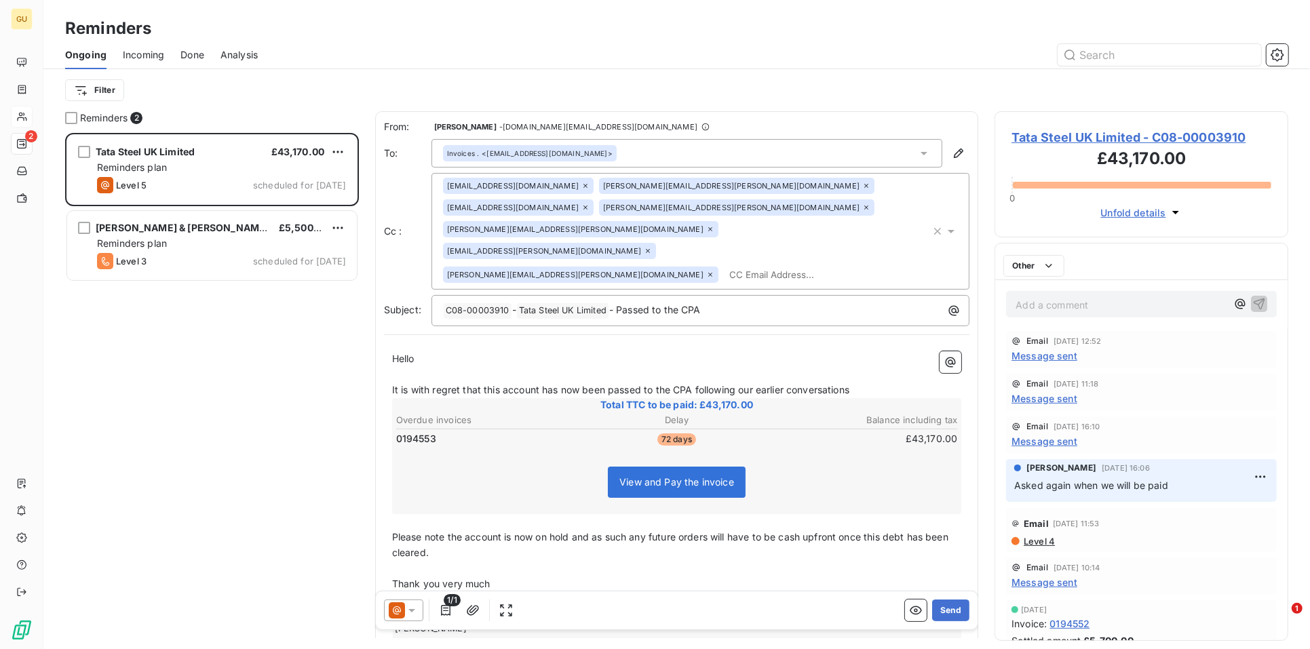
scroll to position [505, 282]
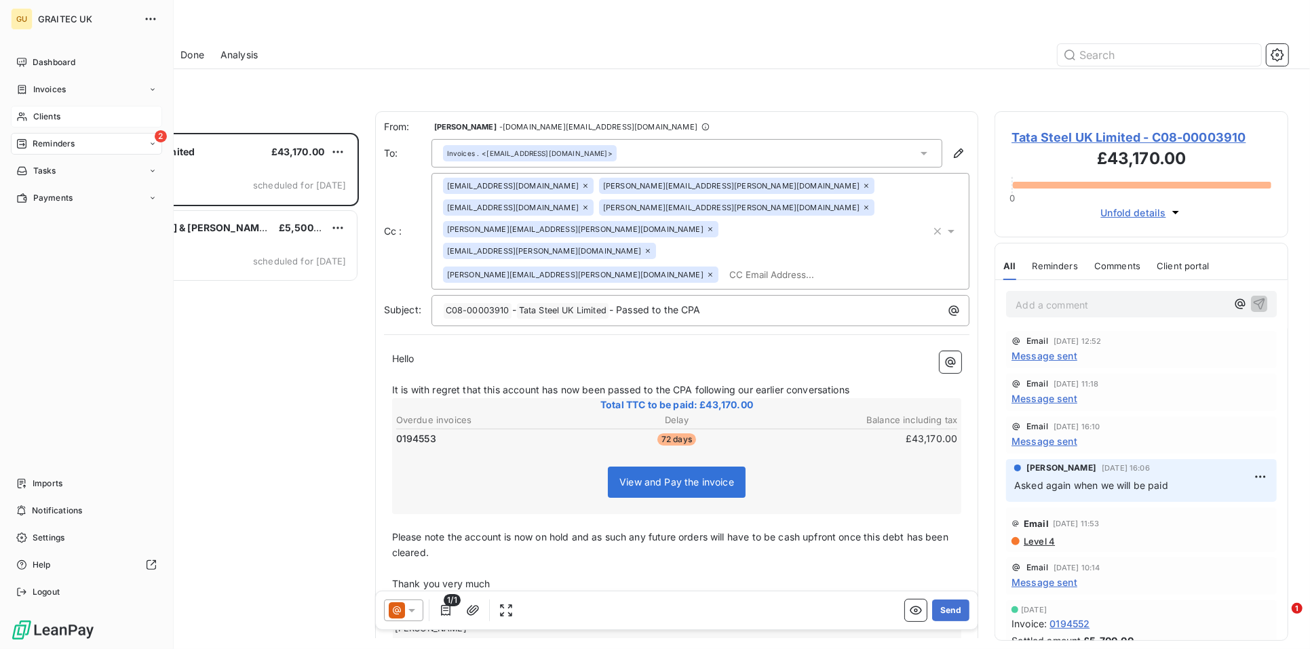
click at [48, 111] on span "Clients" at bounding box center [46, 117] width 27 height 12
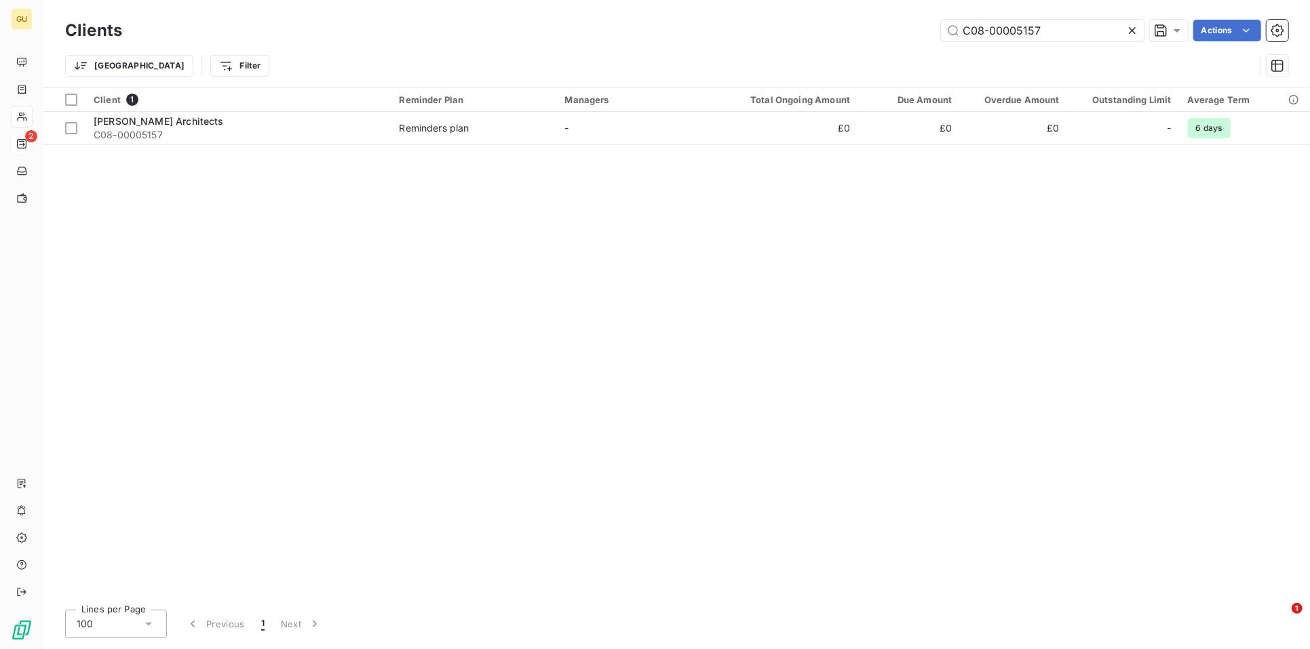
drag, startPoint x: 1068, startPoint y: 35, endPoint x: 843, endPoint y: 33, distance: 225.3
click at [843, 33] on div "C08-00005157 Actions" at bounding box center [713, 31] width 1150 height 22
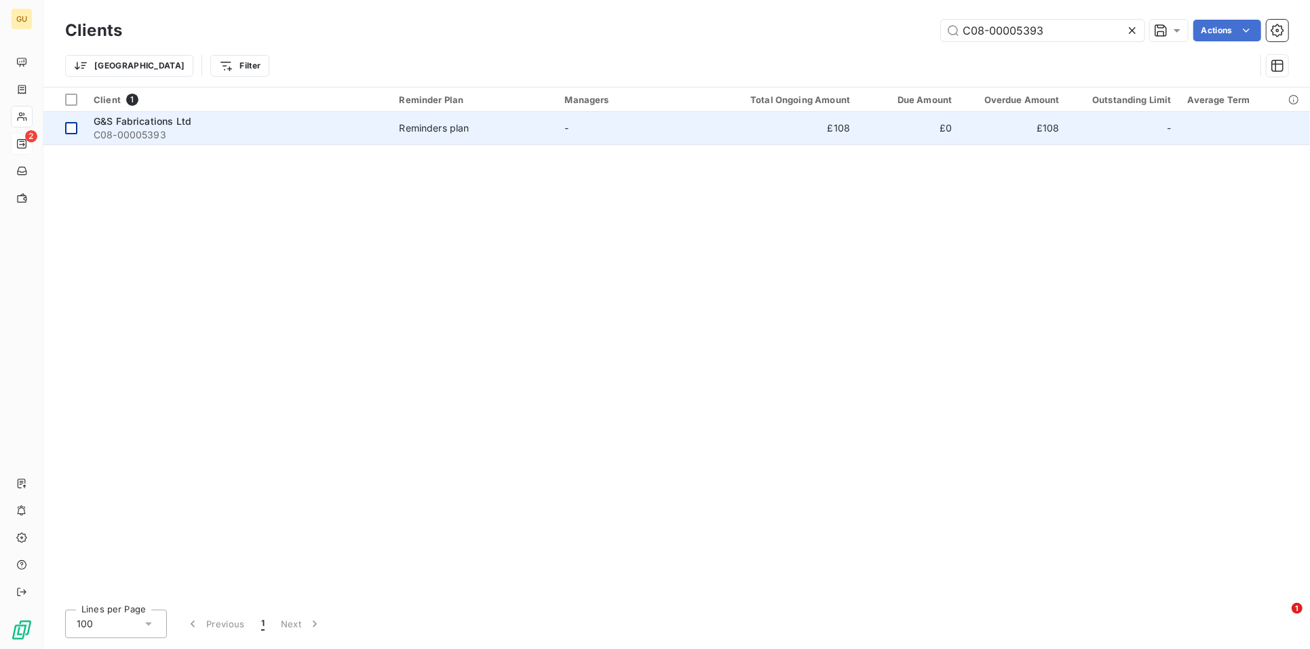
type input "C08-00005393"
click at [67, 135] on td at bounding box center [64, 128] width 42 height 33
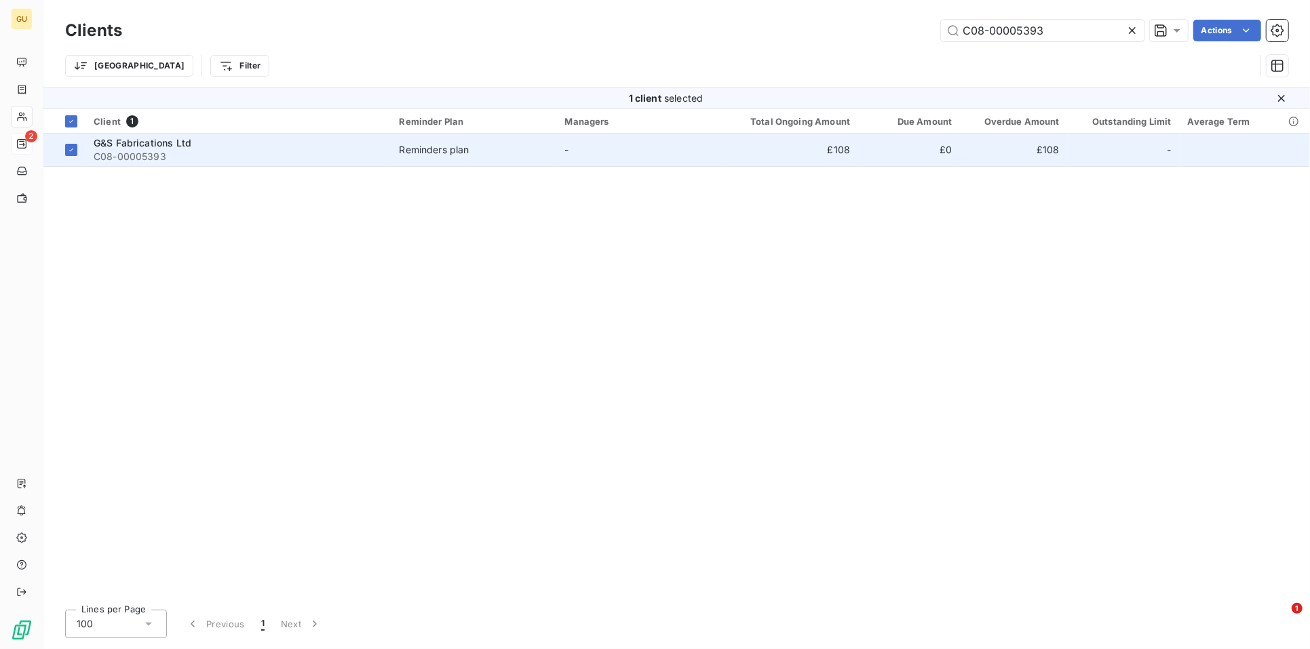
click at [138, 145] on span "G&S Fabrications Ltd" at bounding box center [143, 143] width 98 height 12
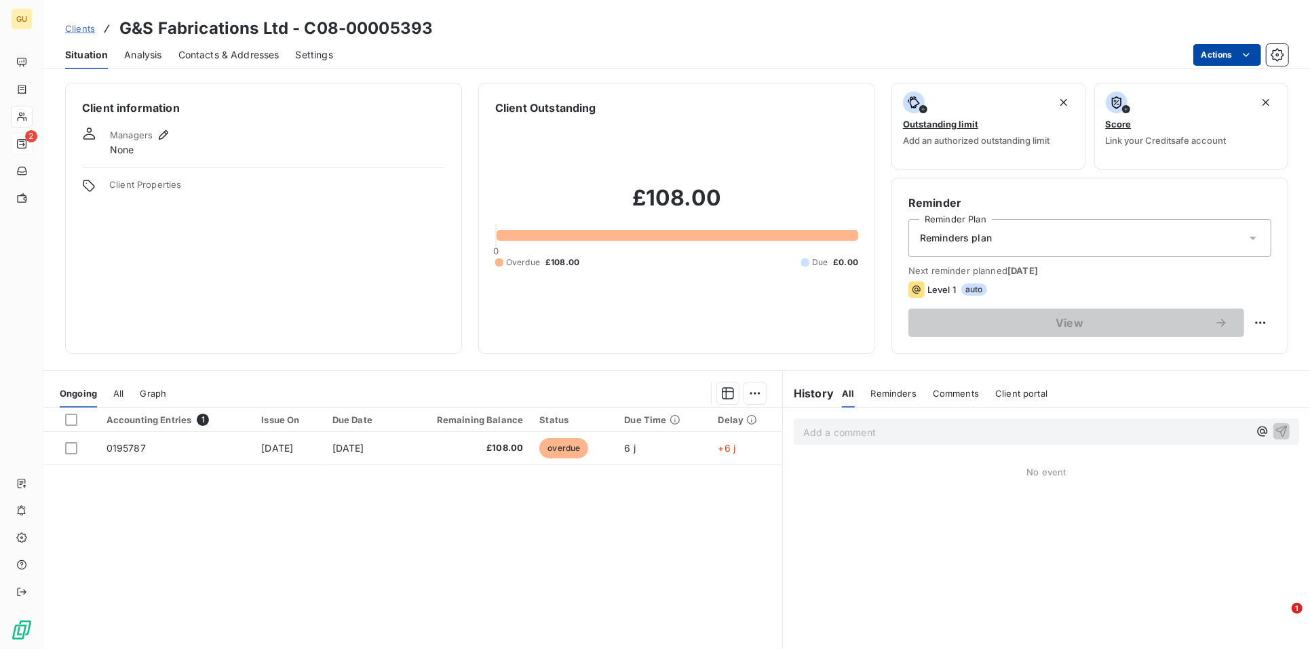
click at [1232, 55] on html "GU 2 Clients G&S Fabrications Ltd - C08-00005393 Situation Analysis Contacts & …" at bounding box center [655, 324] width 1310 height 649
click at [67, 449] on html "GU 2 Clients G&S Fabrications Ltd - C08-00005393 Situation Analysis Contacts & …" at bounding box center [655, 324] width 1310 height 649
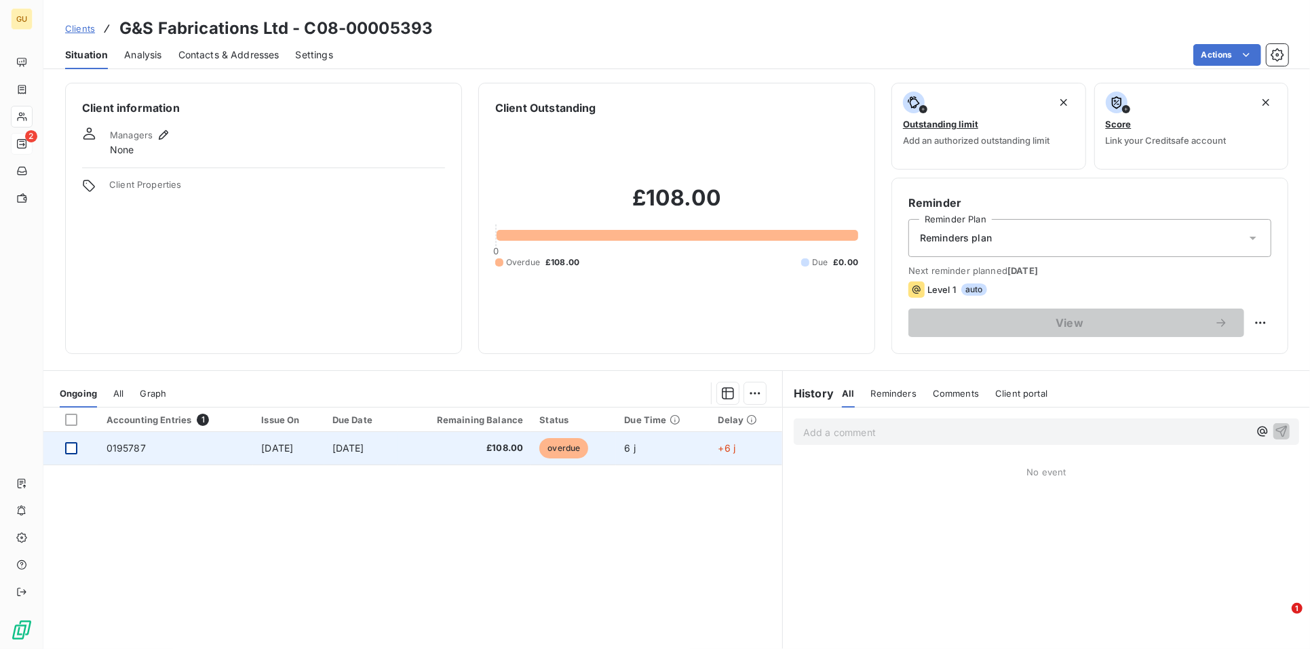
click at [68, 449] on div at bounding box center [71, 448] width 12 height 12
click at [138, 449] on span "0195787" at bounding box center [126, 448] width 39 height 12
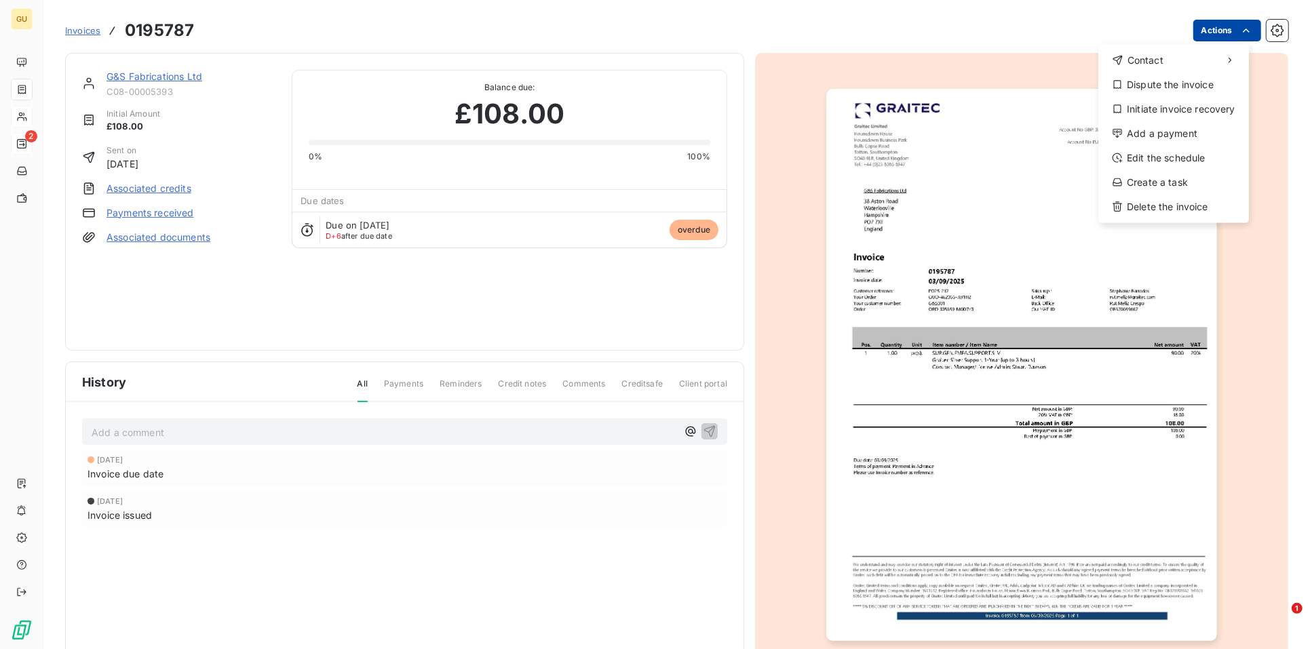
click at [1195, 33] on html "GU 2 Invoices 0195787 Actions Contact Dispute the invoice Initiate invoice reco…" at bounding box center [655, 324] width 1310 height 649
click at [1160, 136] on div "Add a payment" at bounding box center [1174, 134] width 140 height 22
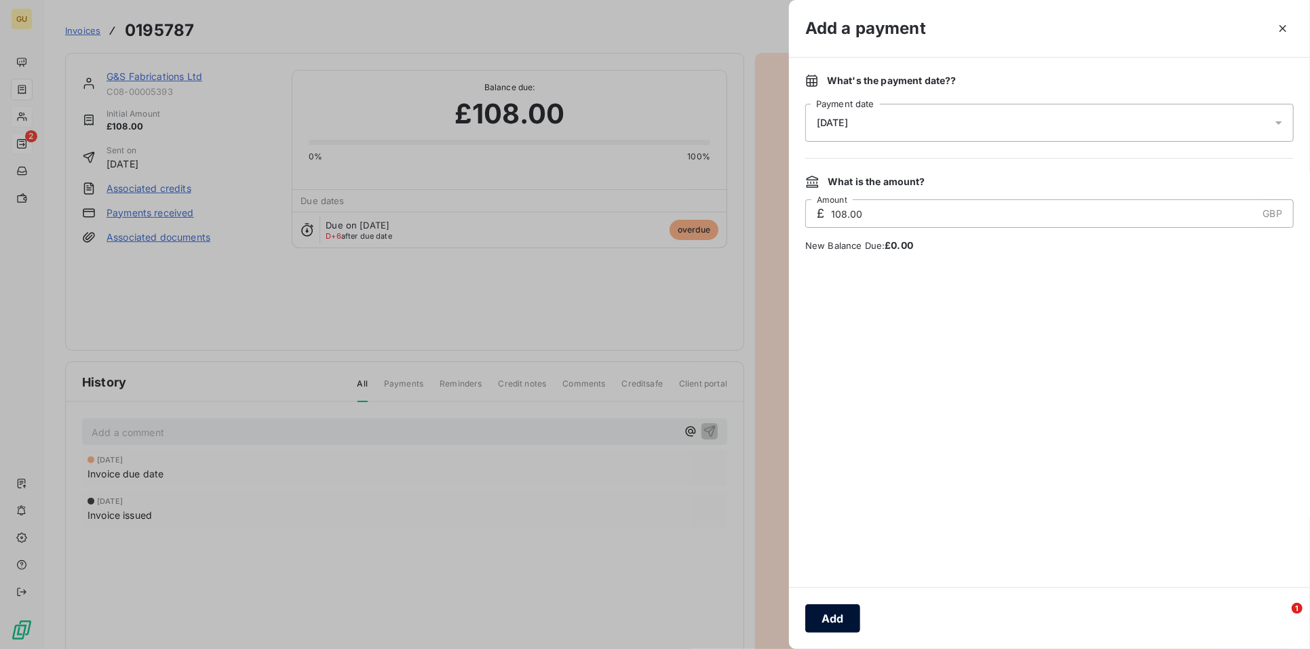
click at [816, 618] on button "Add" at bounding box center [833, 619] width 55 height 29
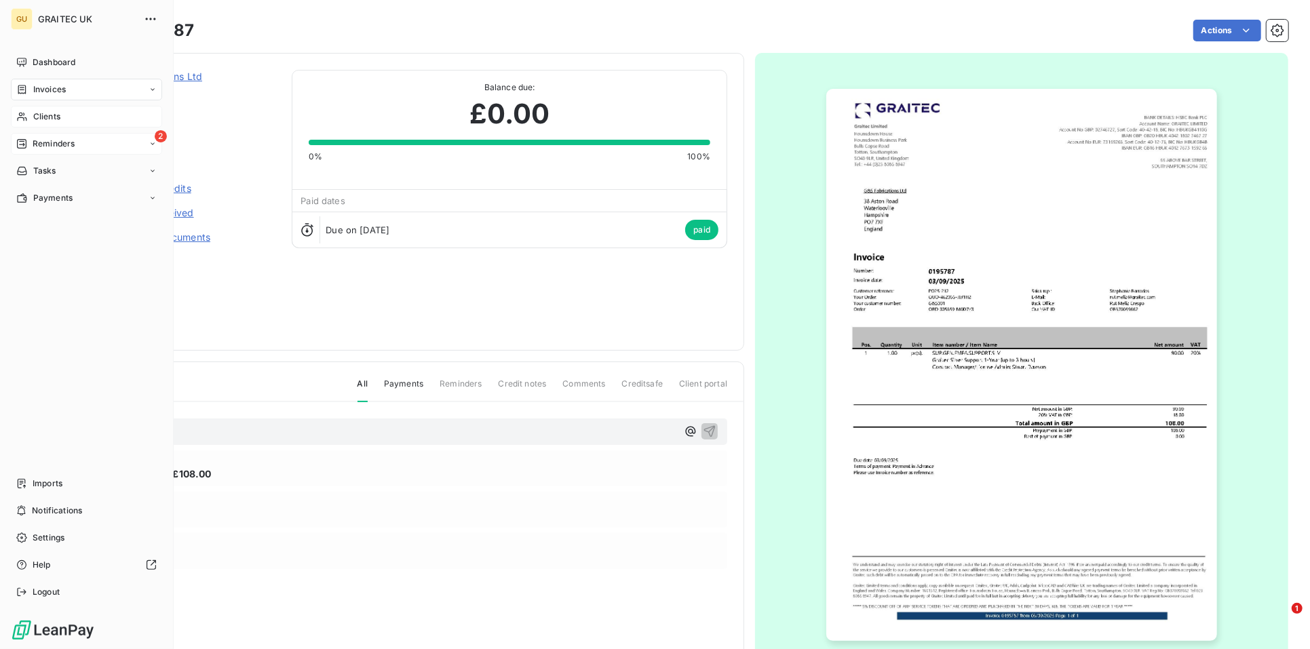
click at [48, 120] on span "Clients" at bounding box center [46, 117] width 27 height 12
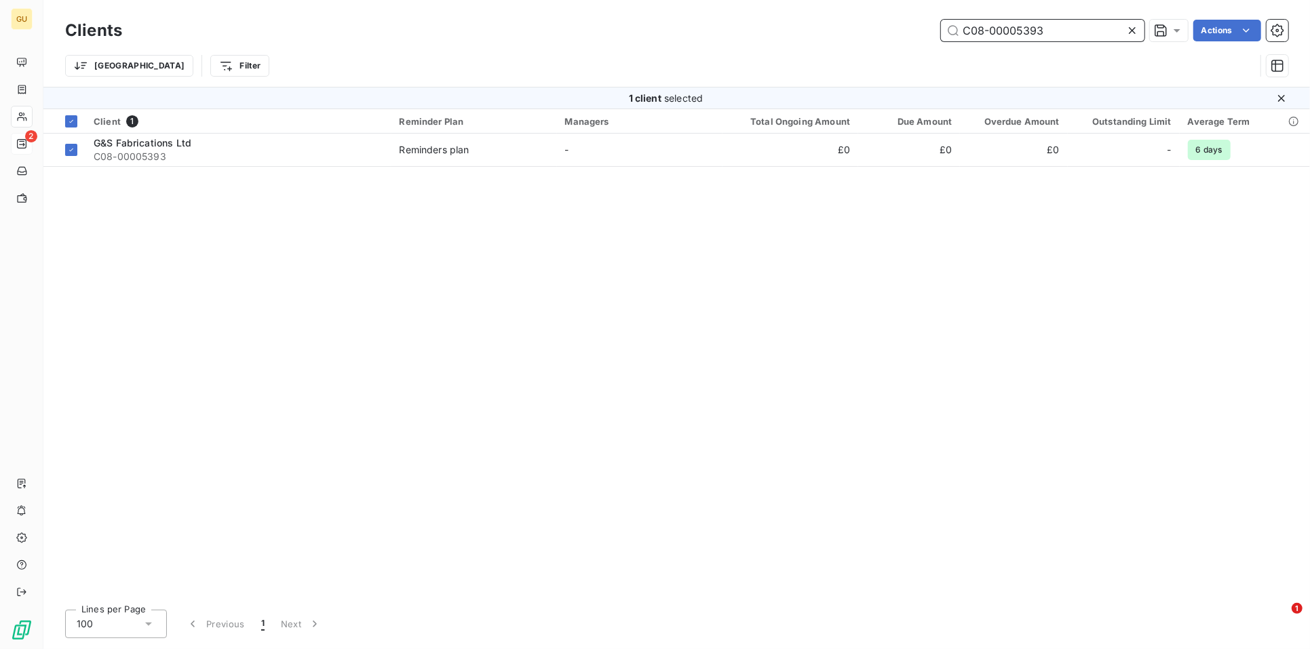
drag, startPoint x: 1044, startPoint y: 31, endPoint x: 877, endPoint y: 23, distance: 167.1
click at [877, 23] on div "C08-00005393 Actions" at bounding box center [713, 31] width 1150 height 22
paste input "6"
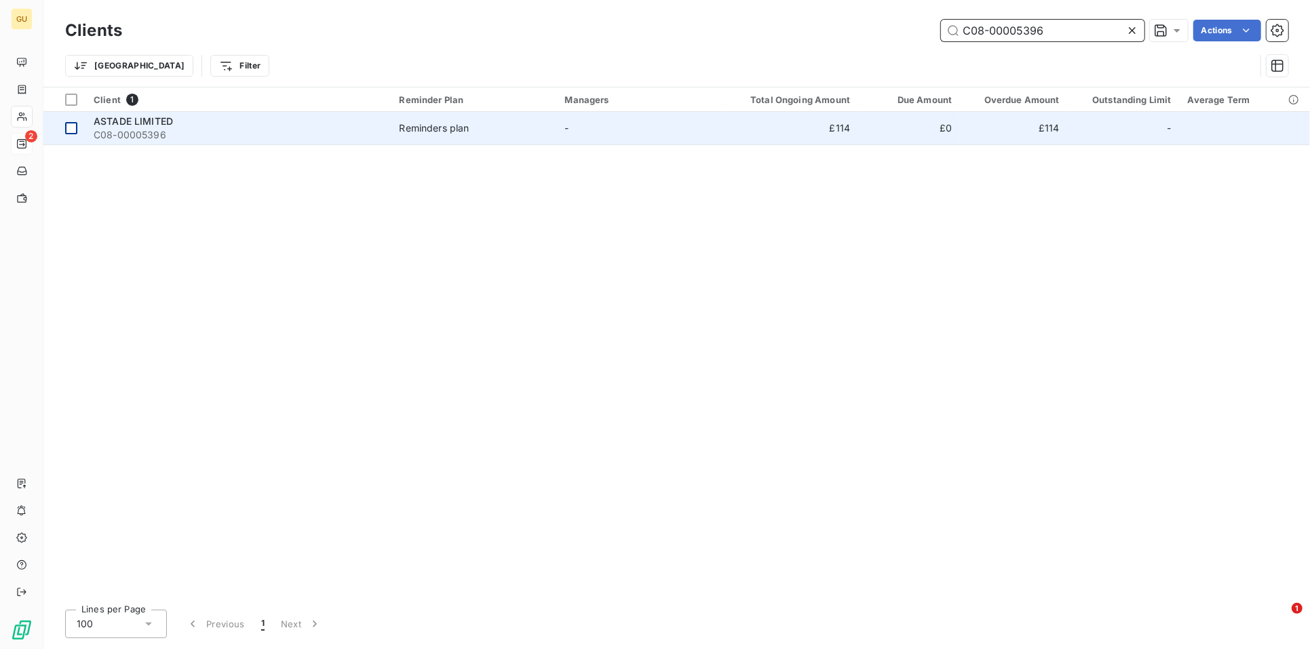
type input "C08-00005396"
click at [65, 126] on div at bounding box center [71, 128] width 12 height 12
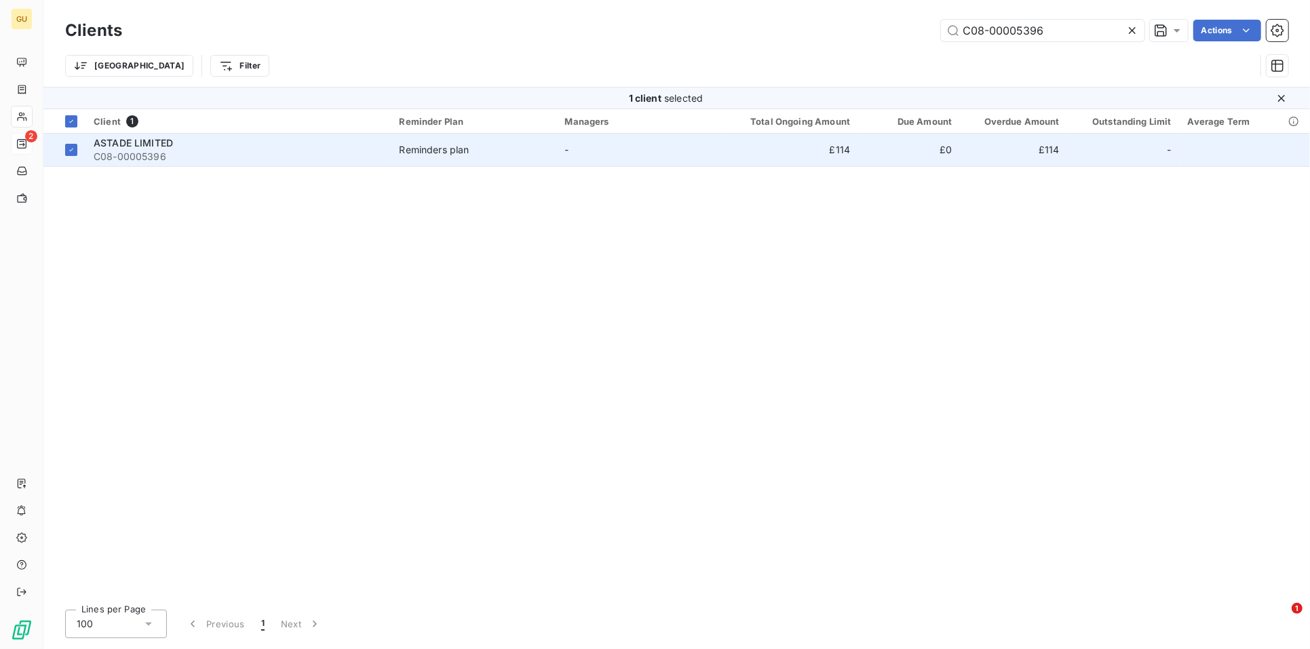
click at [145, 150] on span "C08-00005396" at bounding box center [239, 157] width 290 height 14
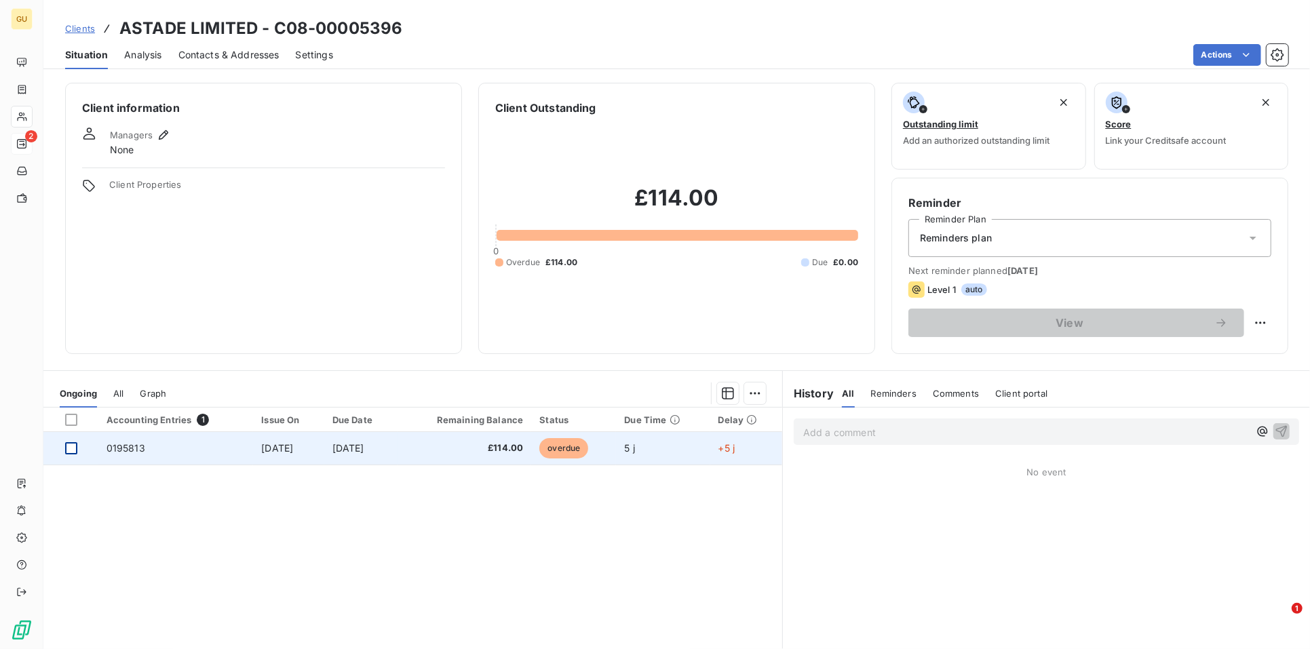
click at [77, 451] on div at bounding box center [71, 448] width 12 height 12
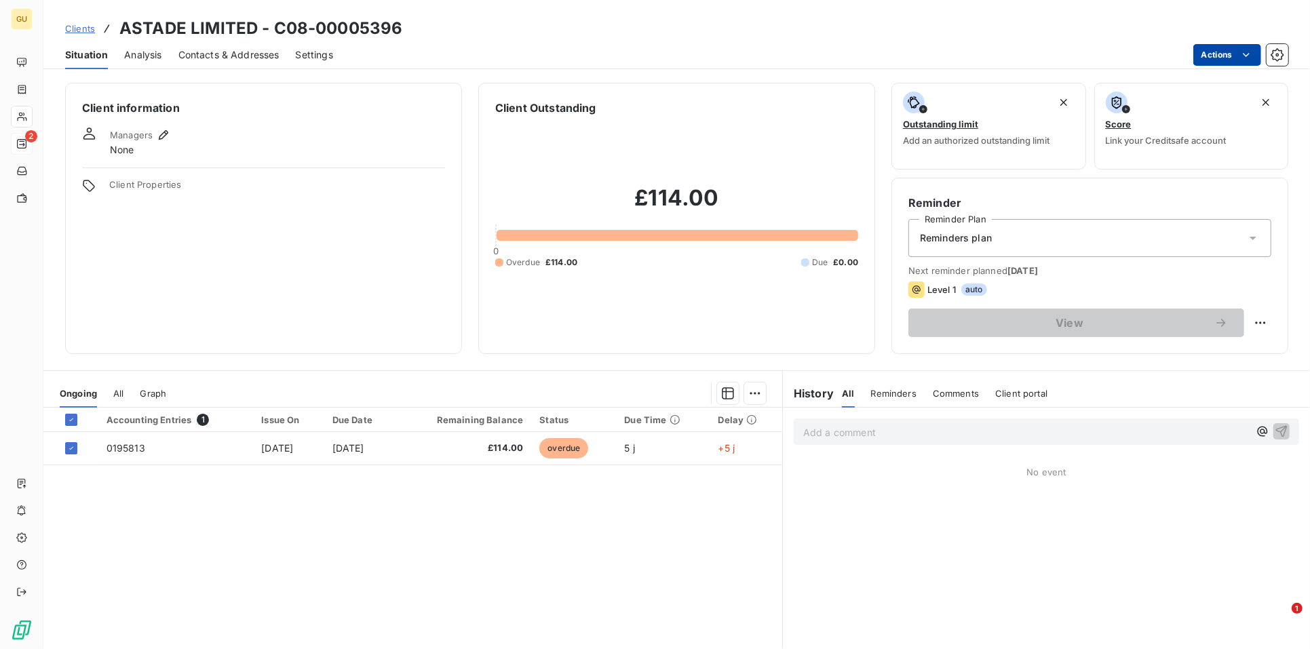
click at [1222, 48] on html "GU 2 Clients ASTADE LIMITED - C08-00005396 Situation Analysis Contacts & Addres…" at bounding box center [655, 324] width 1310 height 649
click at [111, 451] on html "GU 2 Clients ASTADE LIMITED - C08-00005396 Situation Analysis Contacts & Addres…" at bounding box center [655, 324] width 1310 height 649
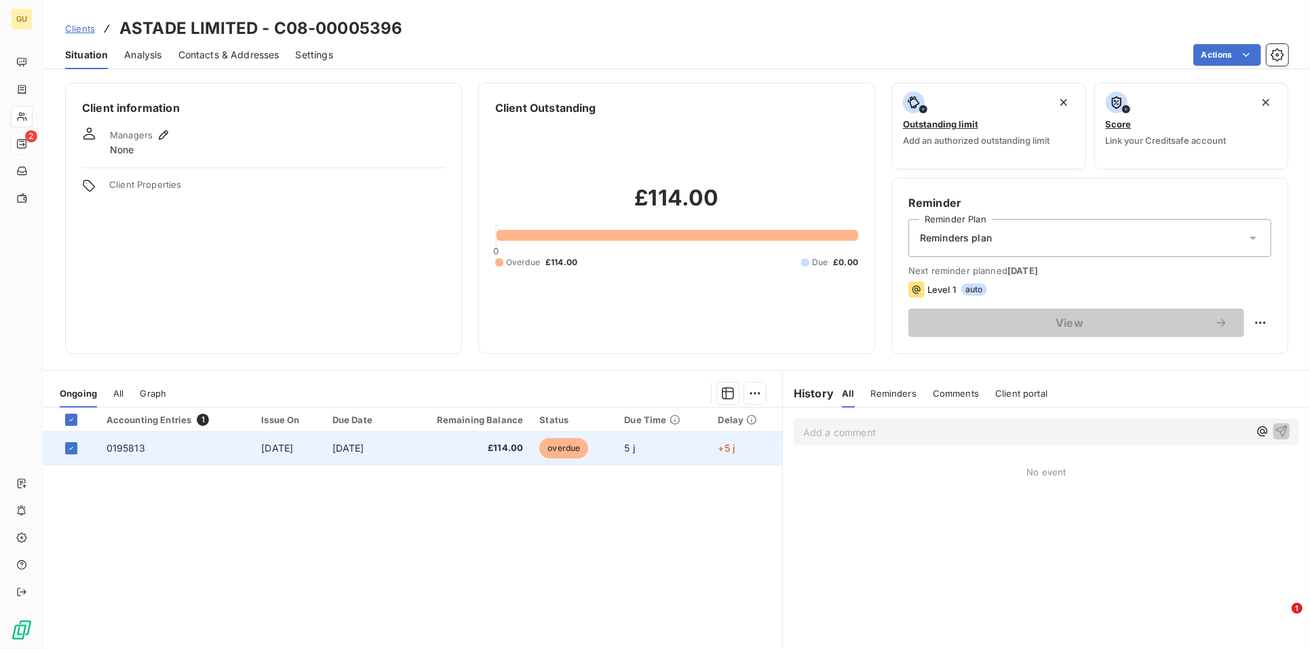
click at [115, 449] on span "0195813" at bounding box center [126, 448] width 39 height 12
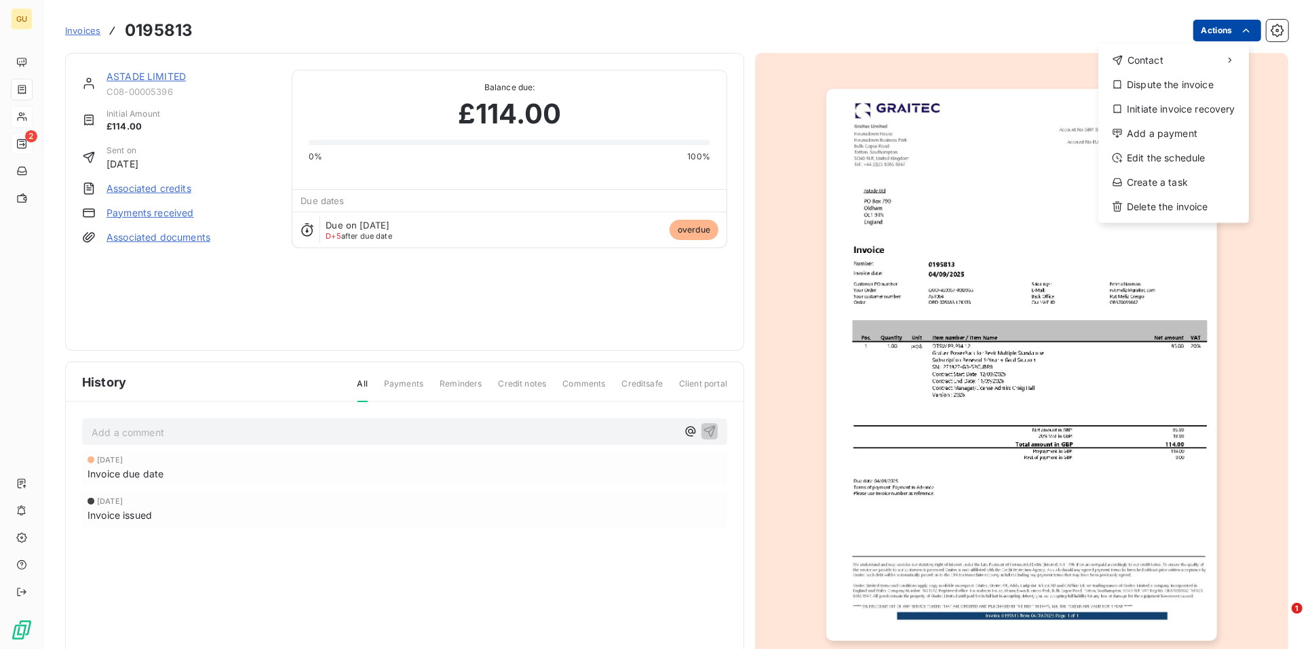
click at [1219, 29] on html "GU 2 Invoices 0195813 Actions Contact Dispute the invoice Initiate invoice reco…" at bounding box center [655, 324] width 1310 height 649
click at [1172, 136] on div "Add a payment" at bounding box center [1174, 134] width 140 height 22
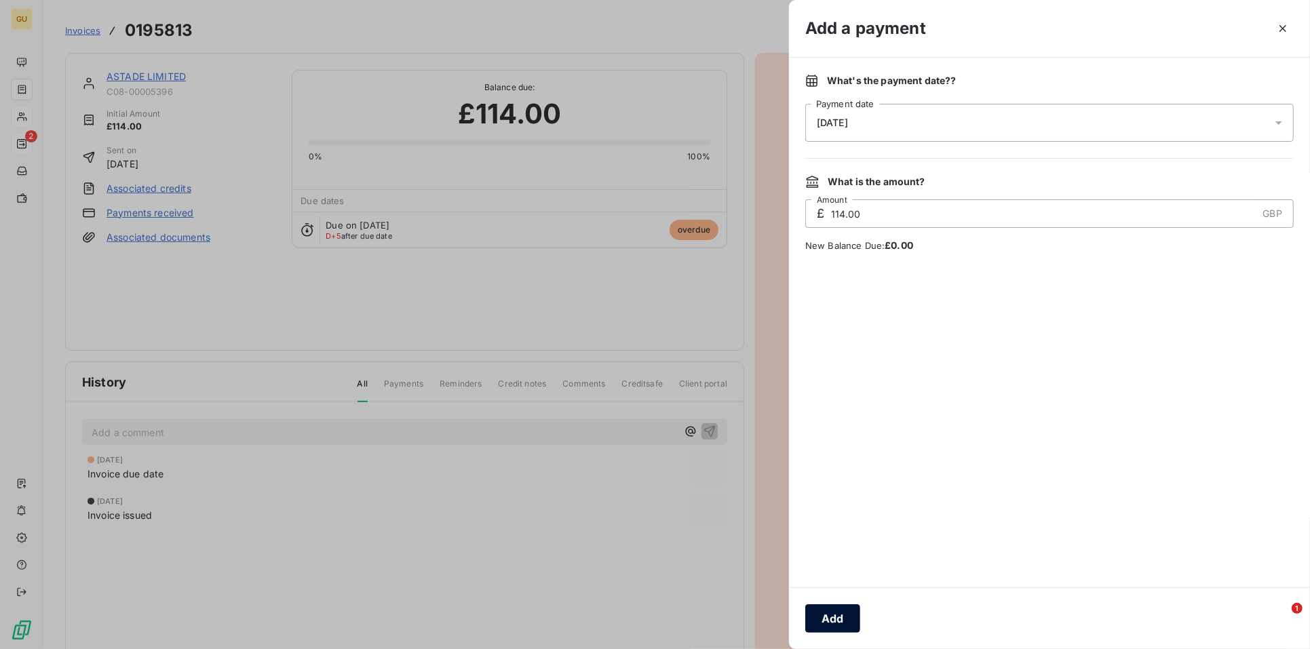
click at [824, 621] on button "Add" at bounding box center [833, 619] width 55 height 29
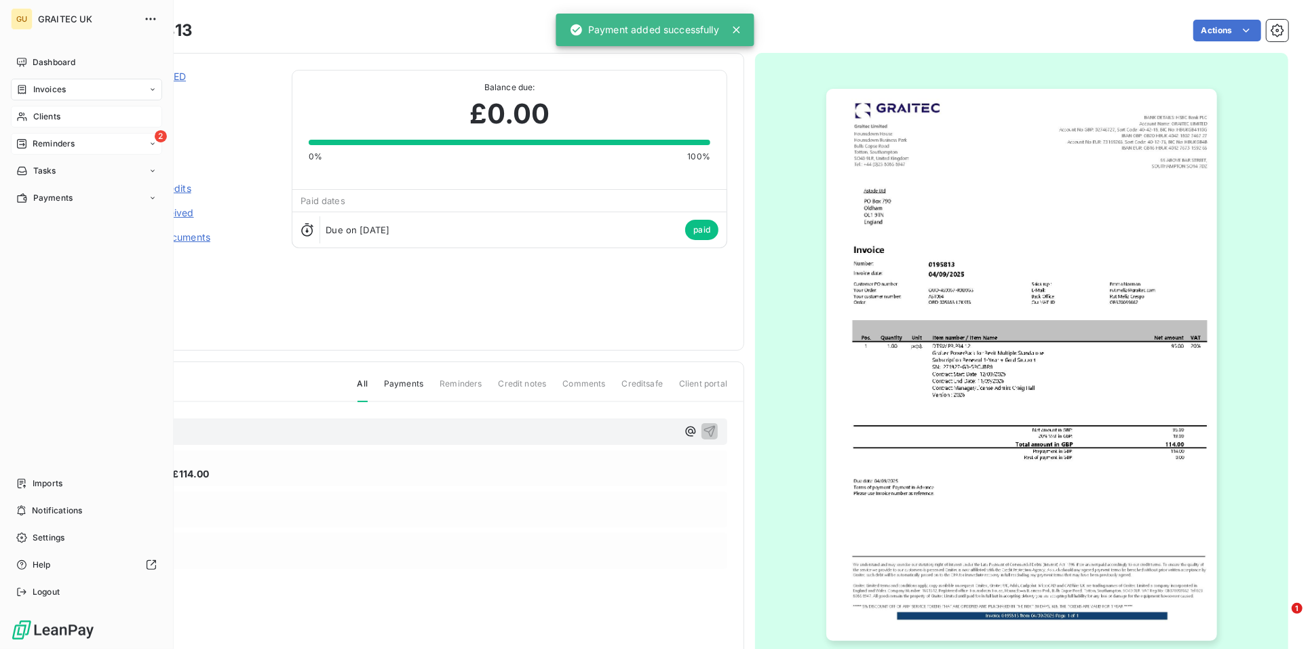
click at [45, 115] on span "Clients" at bounding box center [46, 117] width 27 height 12
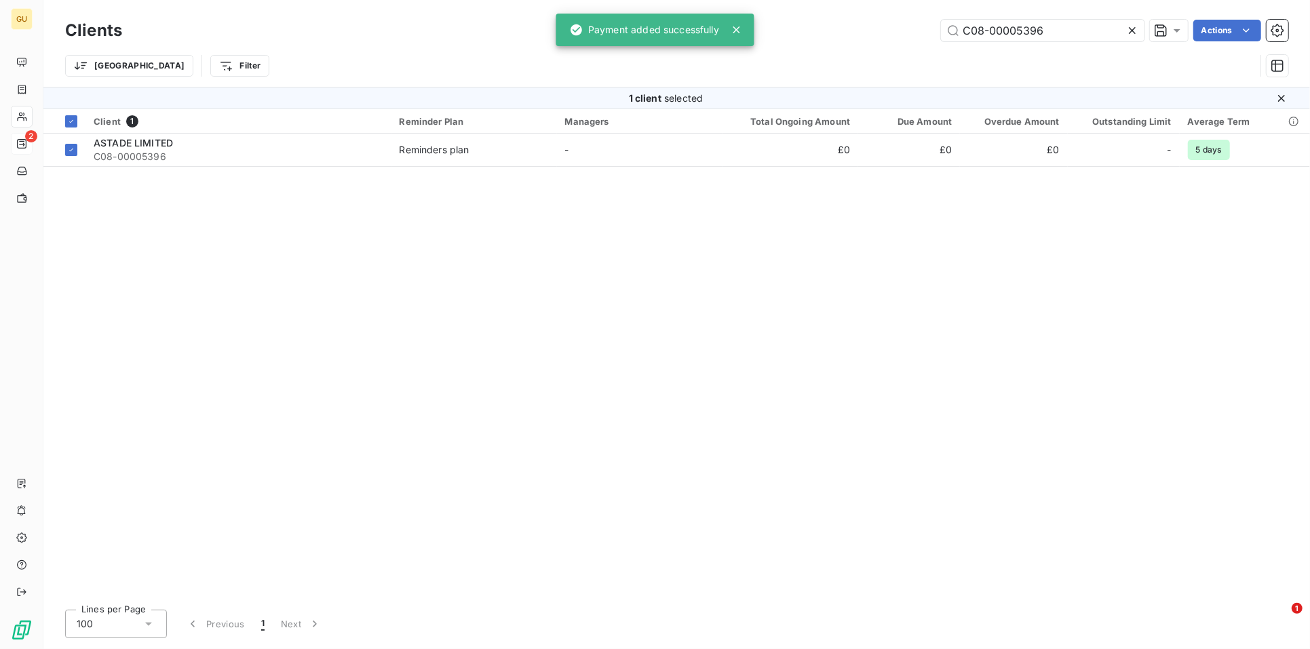
drag, startPoint x: 1052, startPoint y: 35, endPoint x: 858, endPoint y: 34, distance: 194.1
click at [858, 34] on div "C08-00005396 Actions" at bounding box center [713, 31] width 1150 height 22
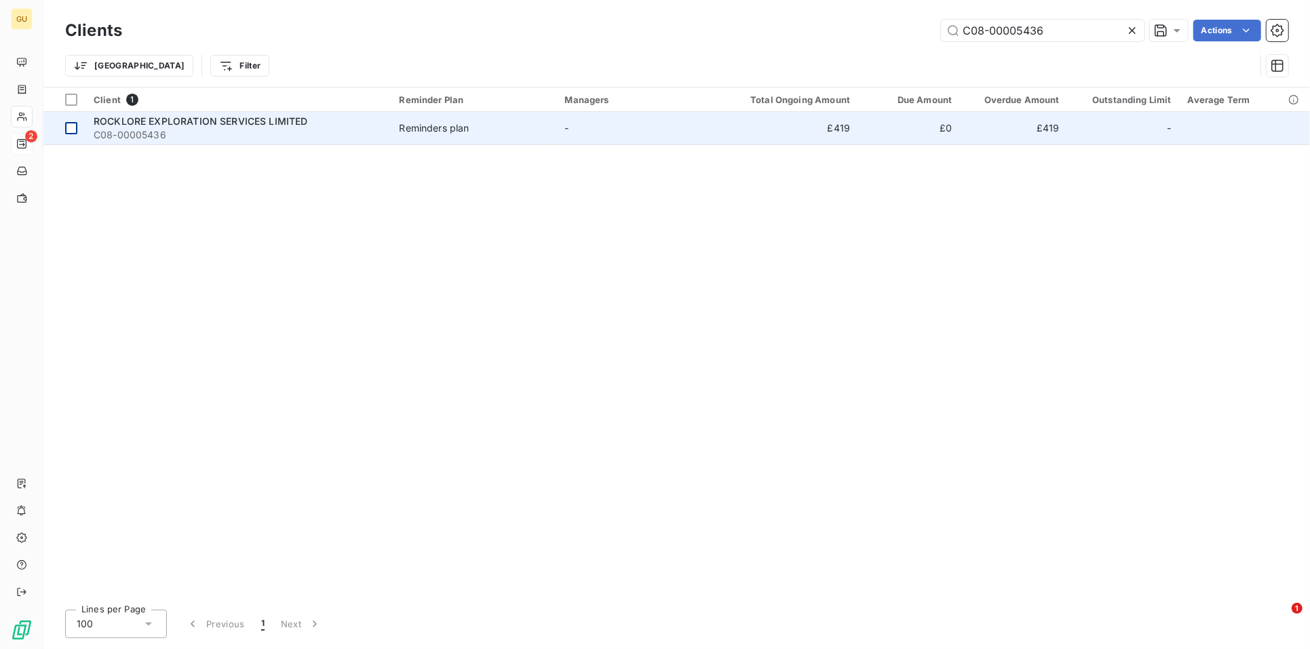
type input "C08-00005436"
click at [73, 130] on div at bounding box center [71, 128] width 12 height 12
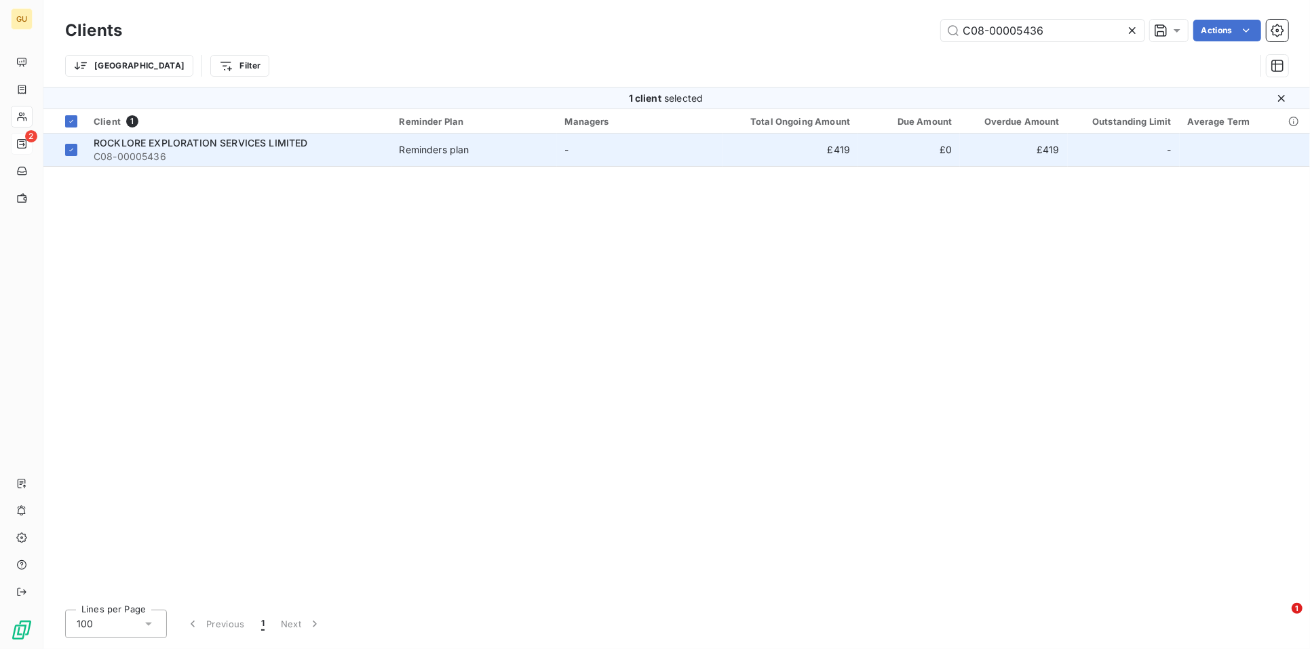
click at [212, 147] on span "ROCKLORE EXPLORATION SERVICES LIMITED" at bounding box center [201, 143] width 214 height 12
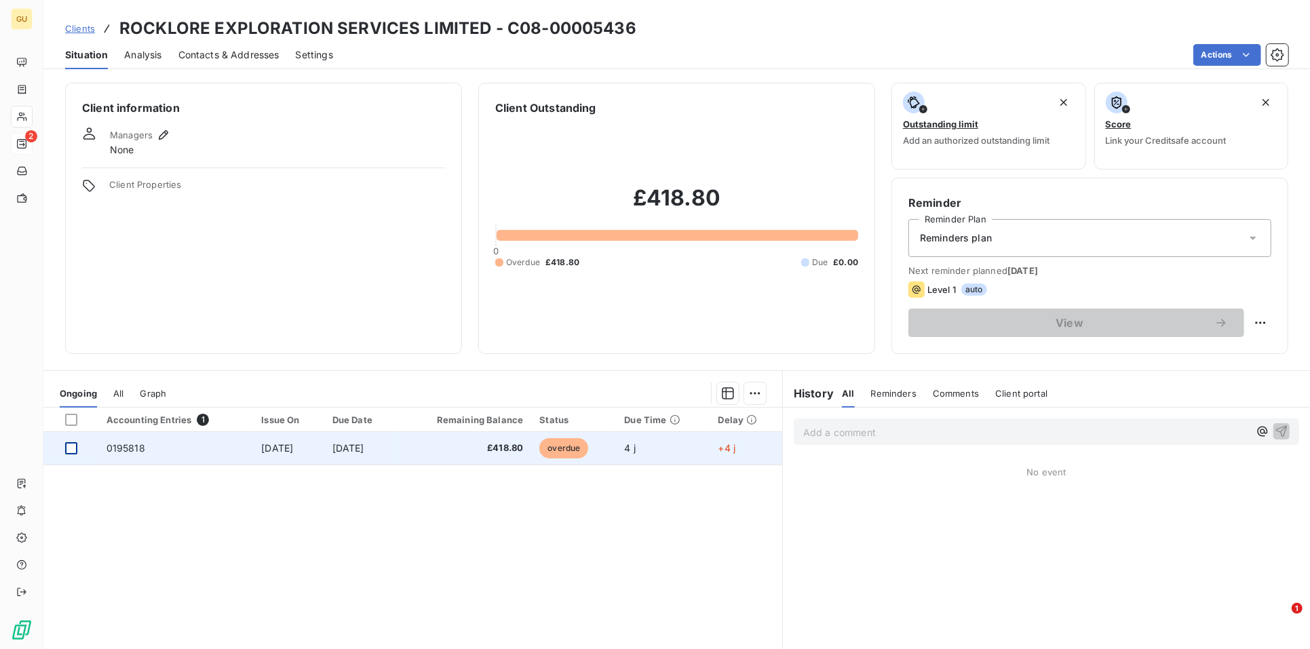
click at [72, 452] on div at bounding box center [71, 448] width 12 height 12
click at [128, 448] on span "0195818" at bounding box center [126, 448] width 39 height 12
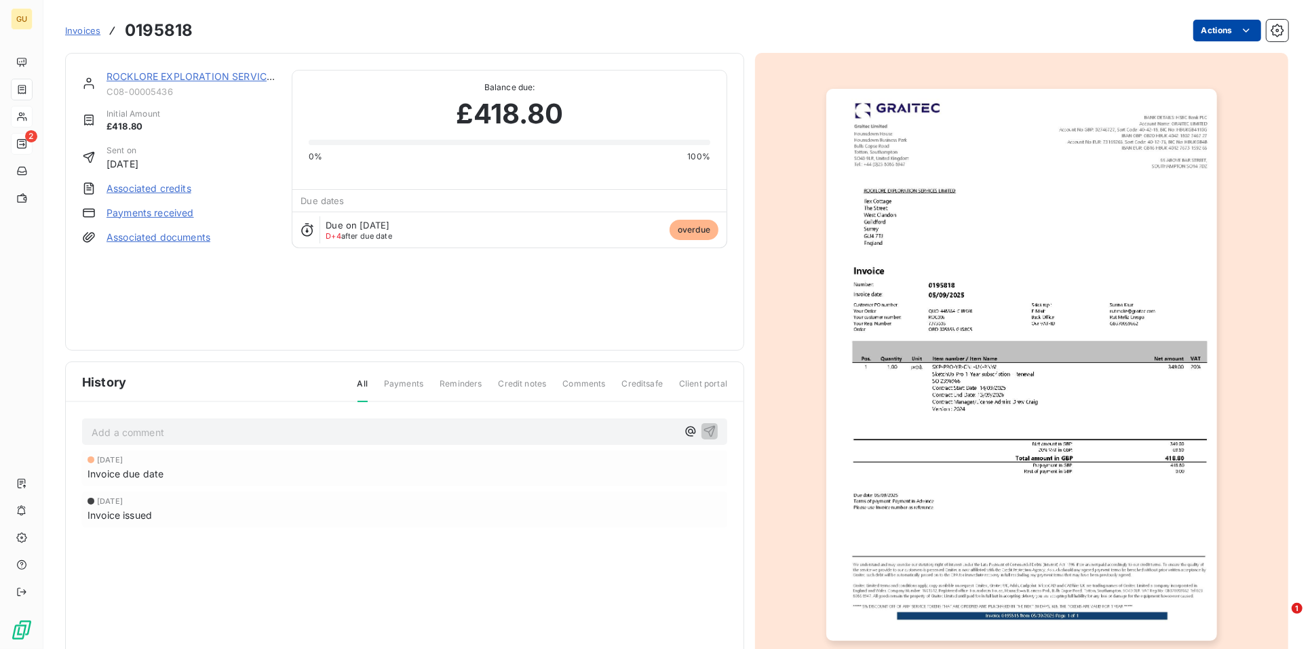
click at [1208, 30] on html "GU 2 Invoices 0195818 Actions ROCKLORE EXPLORATION SERVICES LIMITED C08-0000543…" at bounding box center [655, 324] width 1310 height 649
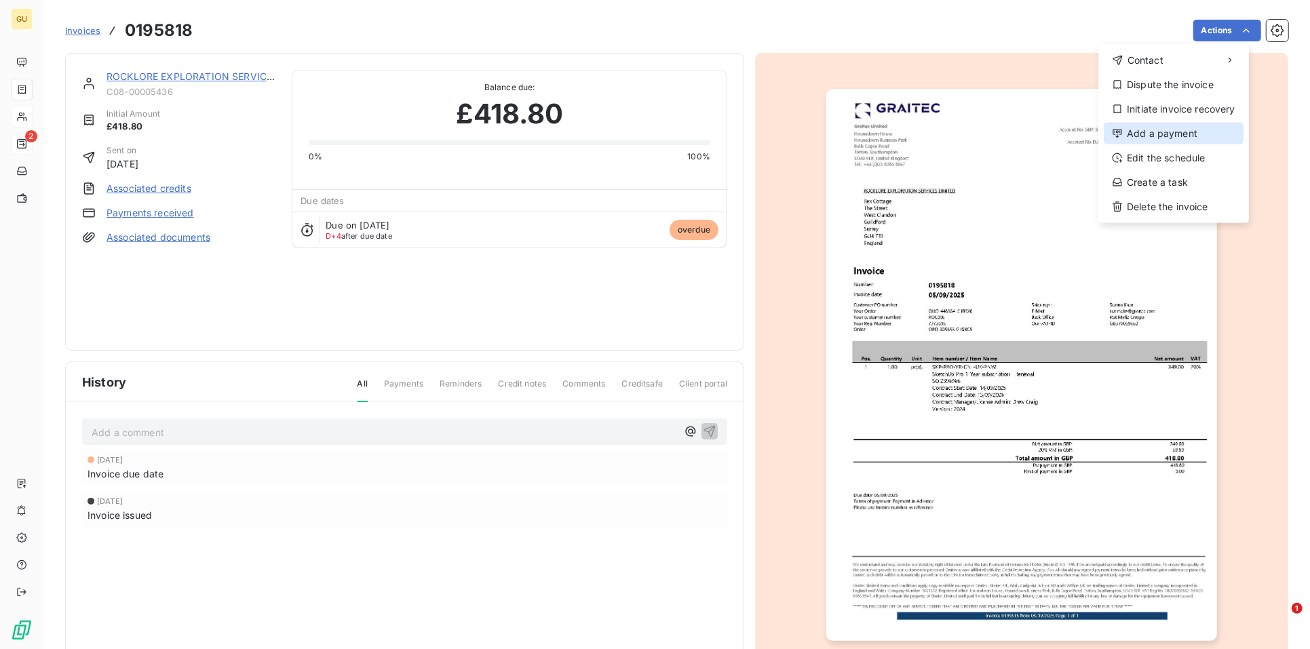
click at [1154, 134] on div "Add a payment" at bounding box center [1174, 134] width 140 height 22
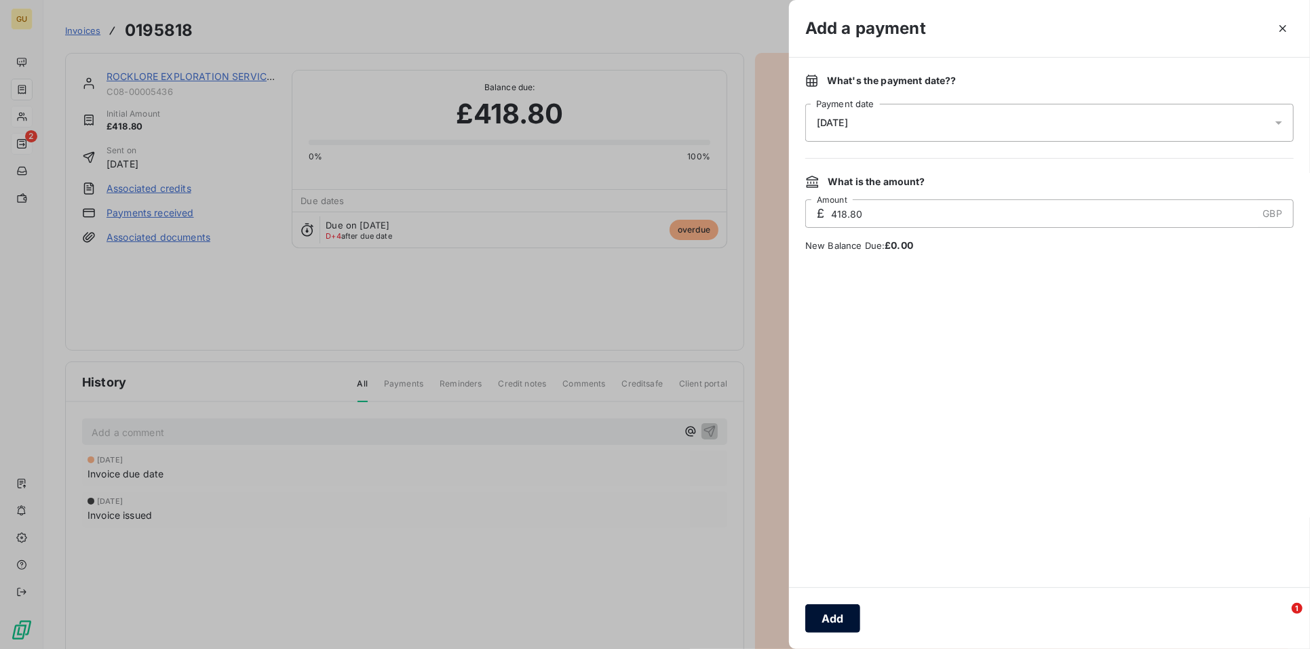
click at [833, 616] on button "Add" at bounding box center [833, 619] width 55 height 29
